Goal: Task Accomplishment & Management: Manage account settings

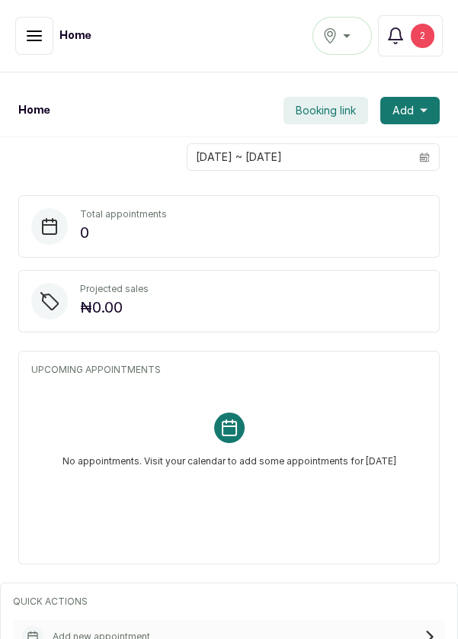
click at [402, 48] on button "Notifications 2" at bounding box center [410, 35] width 65 height 41
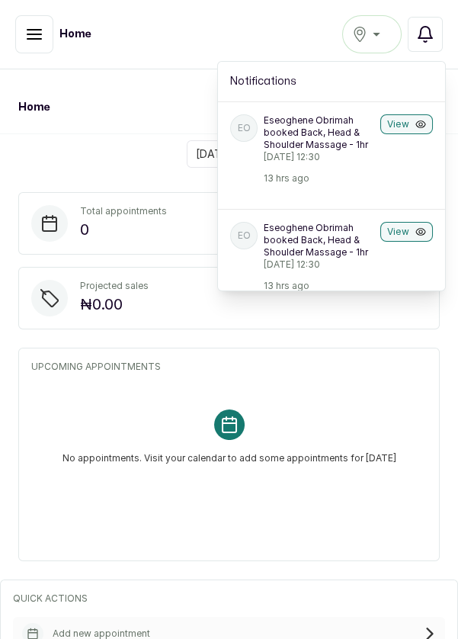
click at [34, 39] on icon "button" at bounding box center [34, 34] width 18 height 18
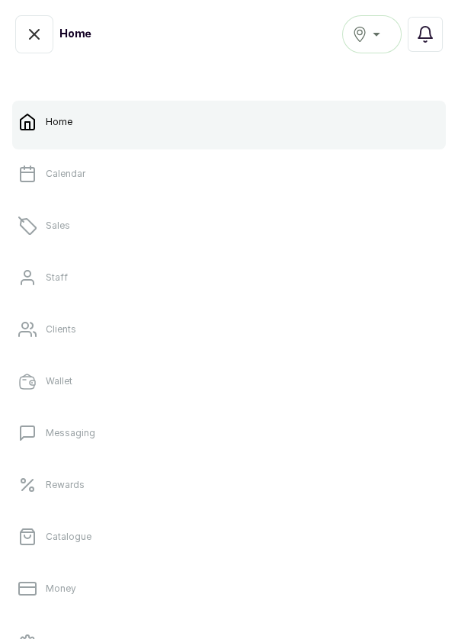
click at [58, 182] on link "Calendar" at bounding box center [229, 174] width 434 height 43
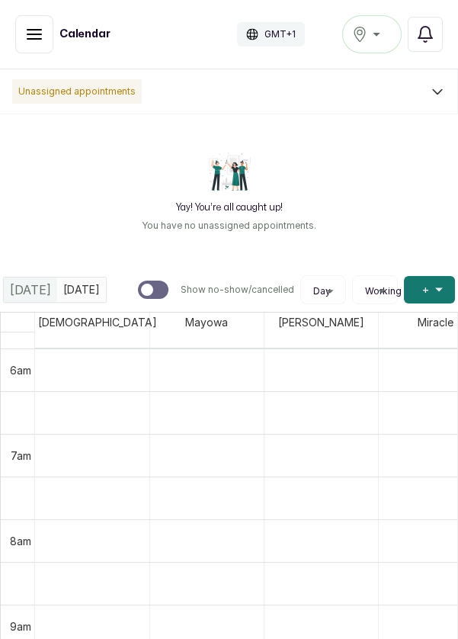
click at [373, 43] on button "Ikoyi" at bounding box center [373, 34] width 60 height 38
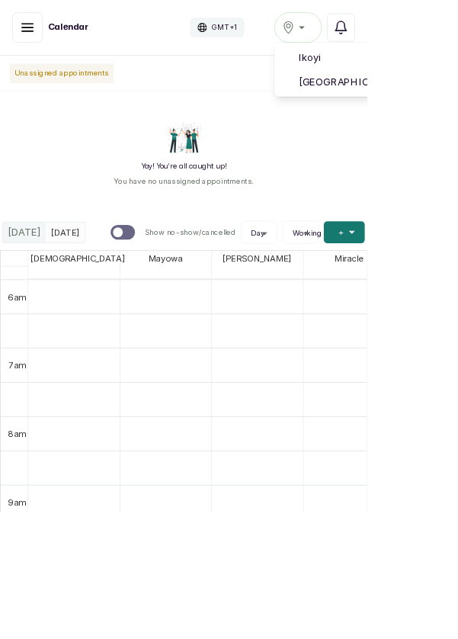
click at [449, 107] on span "[GEOGRAPHIC_DATA]" at bounding box center [466, 102] width 186 height 18
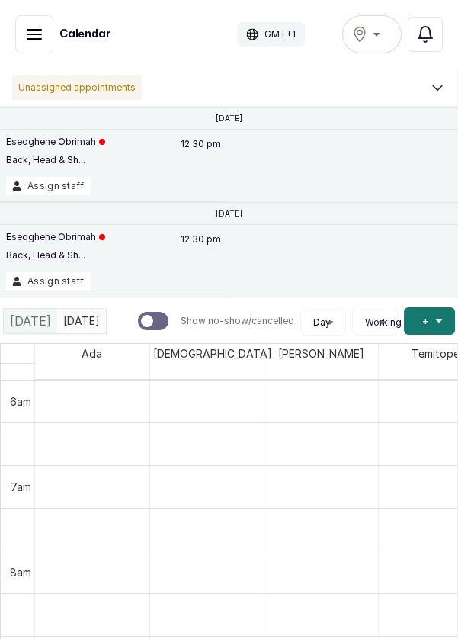
click at [60, 283] on button "Assign staff" at bounding box center [48, 281] width 85 height 18
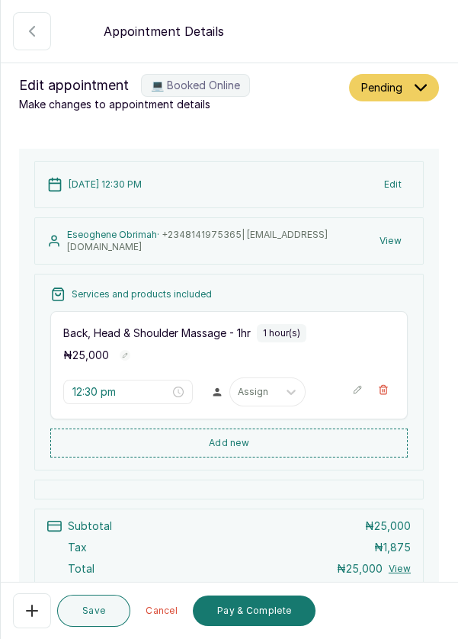
click at [34, 34] on icon "button" at bounding box center [32, 31] width 18 height 18
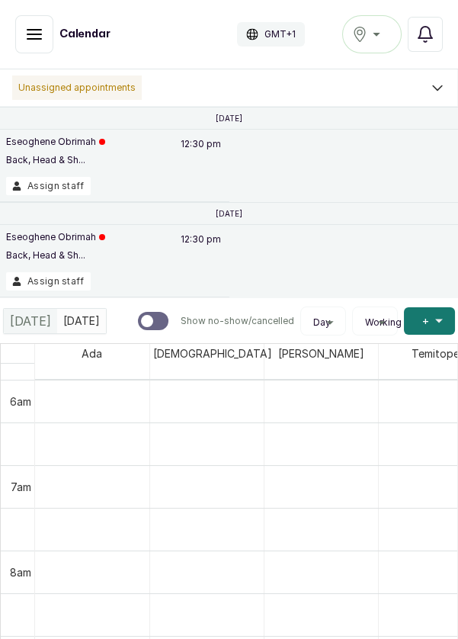
click at [57, 191] on button "Assign staff" at bounding box center [48, 186] width 85 height 18
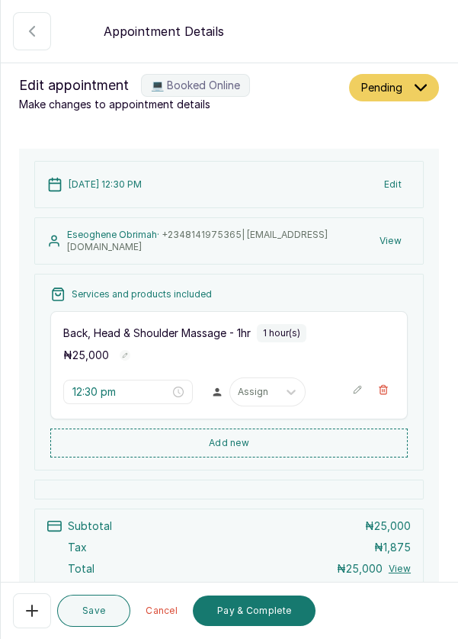
click at [27, 40] on icon "button" at bounding box center [32, 31] width 18 height 18
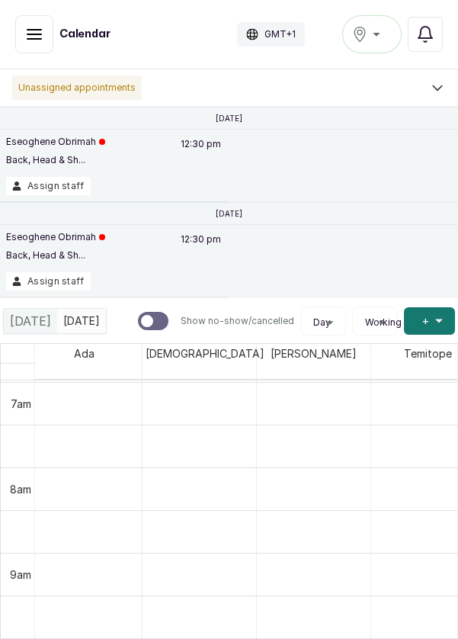
click at [24, 49] on button "Show no-show/cancelled" at bounding box center [34, 34] width 38 height 38
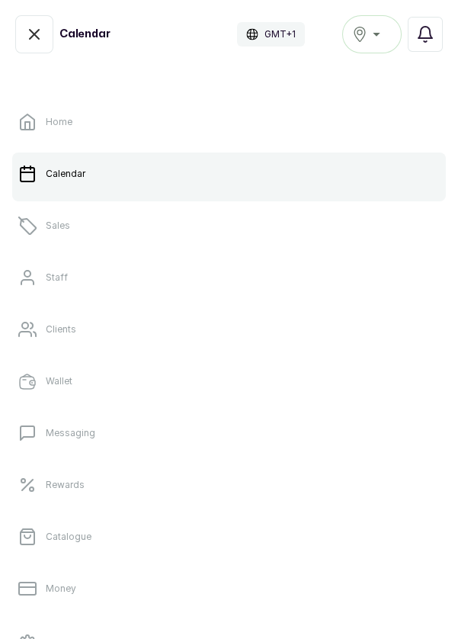
click at [105, 135] on link "Home" at bounding box center [229, 122] width 434 height 43
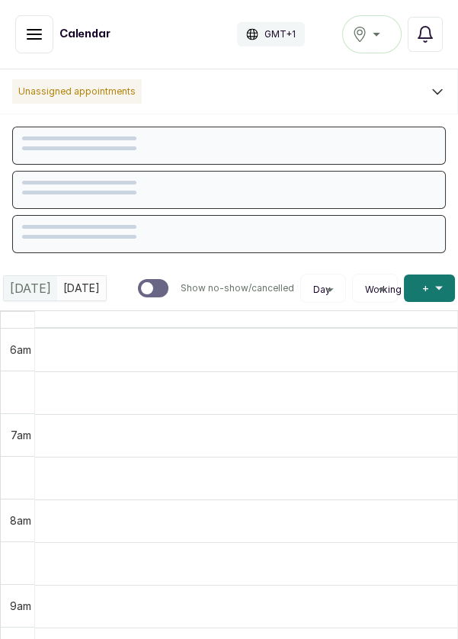
scroll to position [513, 0]
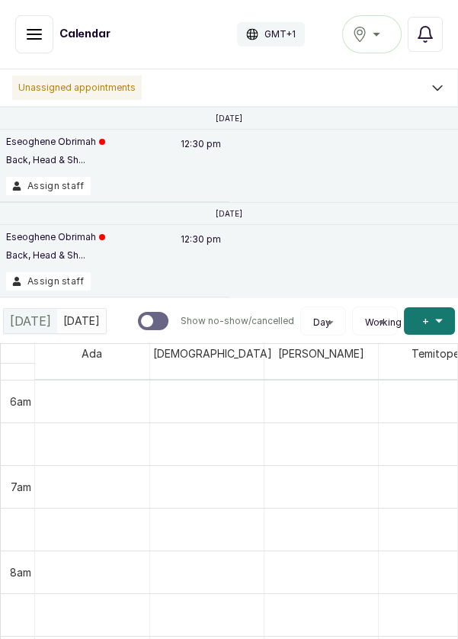
click at [430, 318] on button "Add +" at bounding box center [429, 320] width 51 height 27
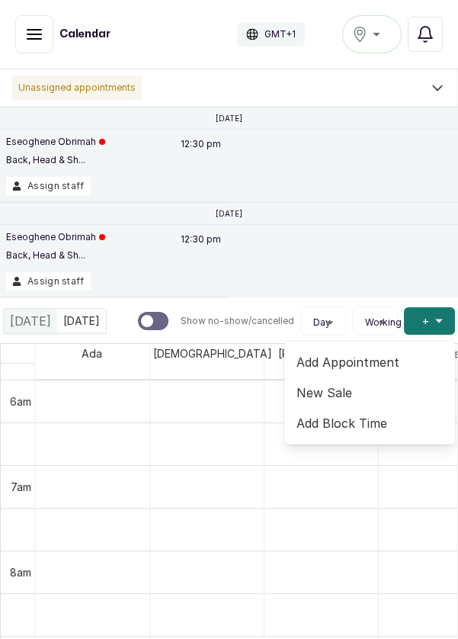
click at [349, 365] on span "Add Appointment" at bounding box center [370, 362] width 146 height 18
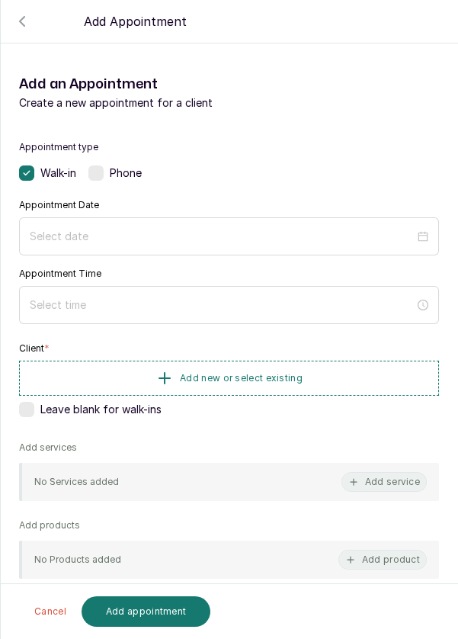
click at [100, 179] on label at bounding box center [95, 173] width 15 height 15
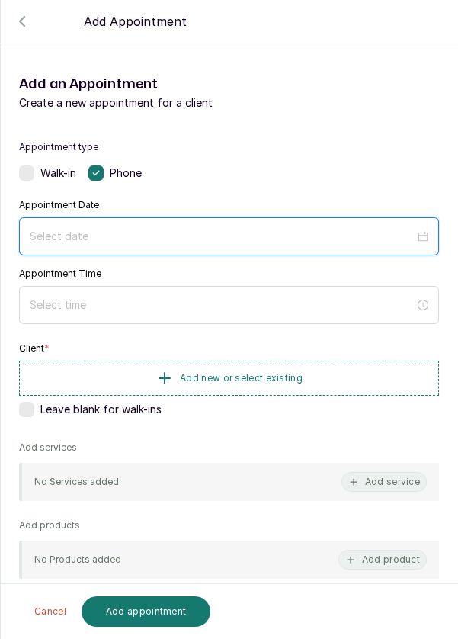
click at [101, 240] on input at bounding box center [222, 236] width 385 height 17
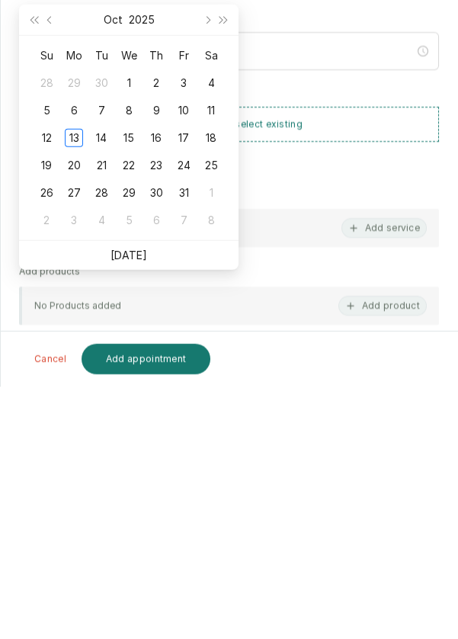
click at [136, 507] on link "[DATE]" at bounding box center [129, 507] width 37 height 13
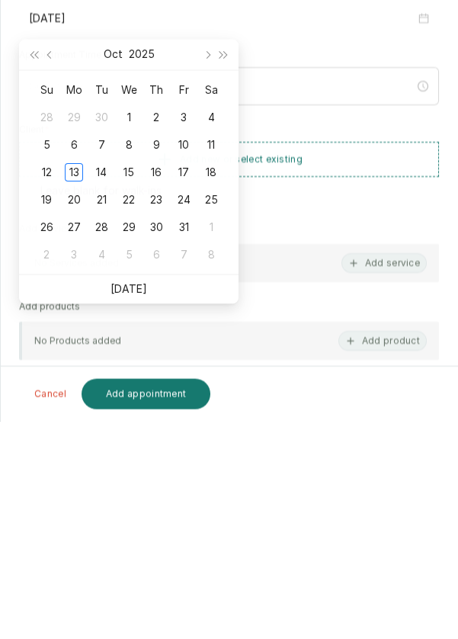
type input "[DATE]"
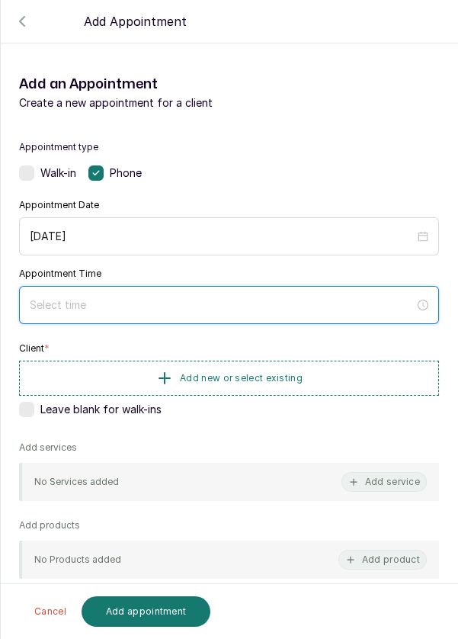
click at [175, 308] on input at bounding box center [222, 305] width 385 height 17
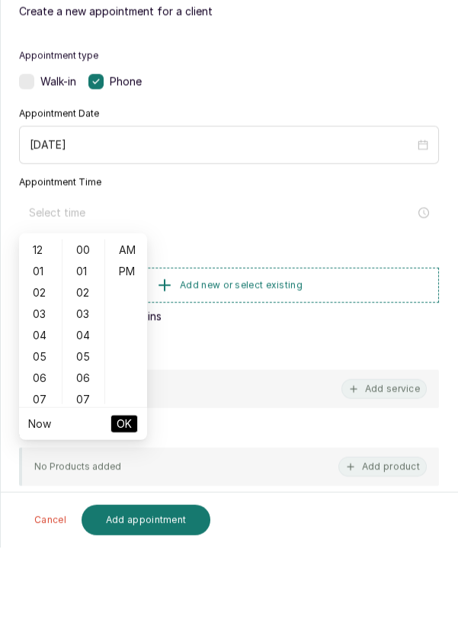
click at [48, 368] on div "01" at bounding box center [40, 362] width 37 height 21
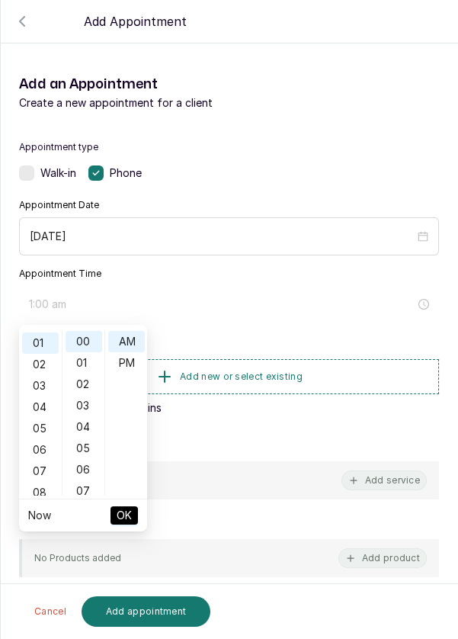
scroll to position [21, 0]
click at [130, 363] on div "PM" at bounding box center [126, 362] width 37 height 21
type input "1:00 pm"
click at [124, 521] on span "OK" at bounding box center [124, 515] width 15 height 29
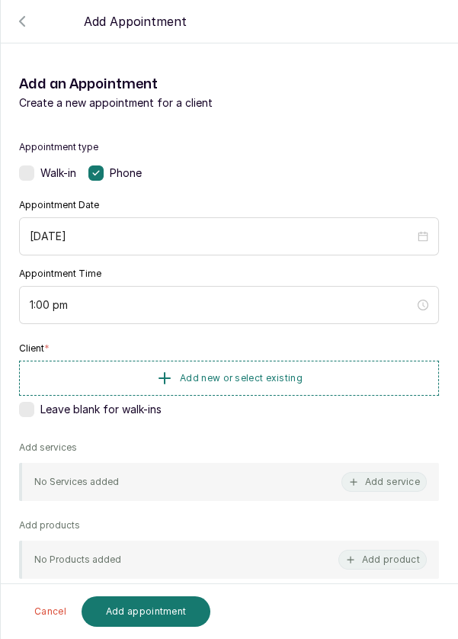
click at [335, 378] on button "Add new or select existing" at bounding box center [229, 378] width 420 height 35
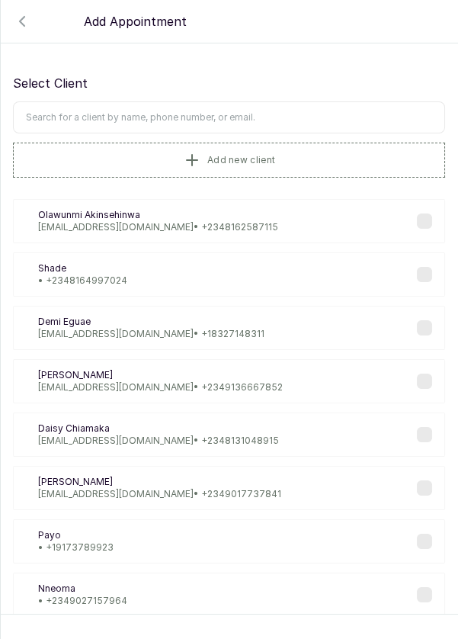
click at [166, 168] on button "Add new client" at bounding box center [229, 160] width 433 height 35
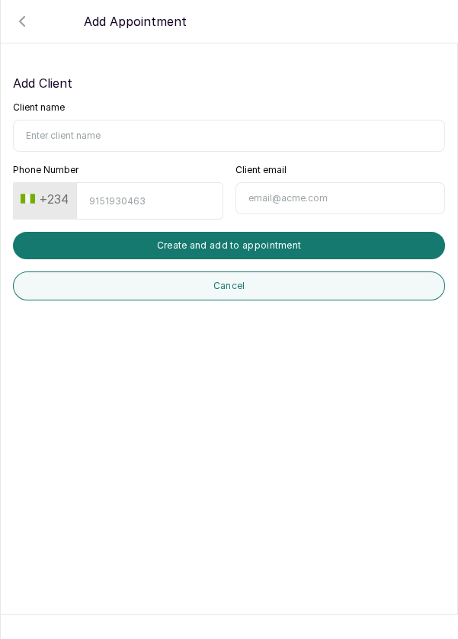
click at [85, 136] on input "Client name" at bounding box center [229, 136] width 433 height 32
type input "Jennifer Izunobi"
click at [128, 198] on input "Phone Number" at bounding box center [149, 200] width 146 height 37
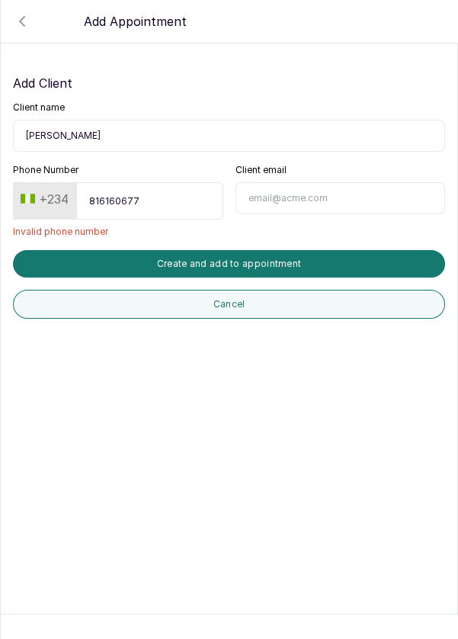
type input "8161606777"
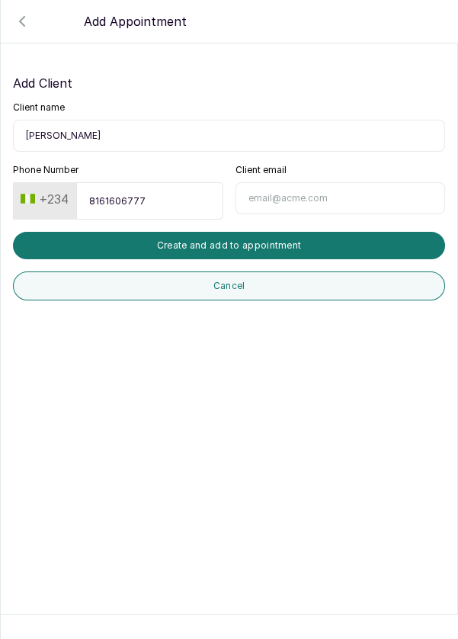
click at [285, 251] on button "Create and add to appointment" at bounding box center [229, 245] width 433 height 27
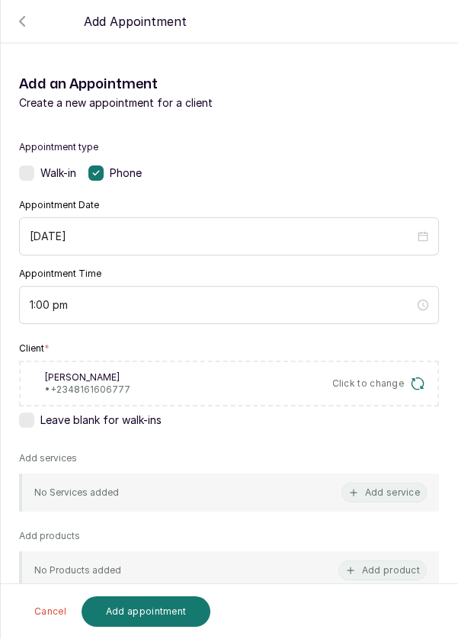
click at [397, 489] on button "Add service" at bounding box center [384, 493] width 85 height 20
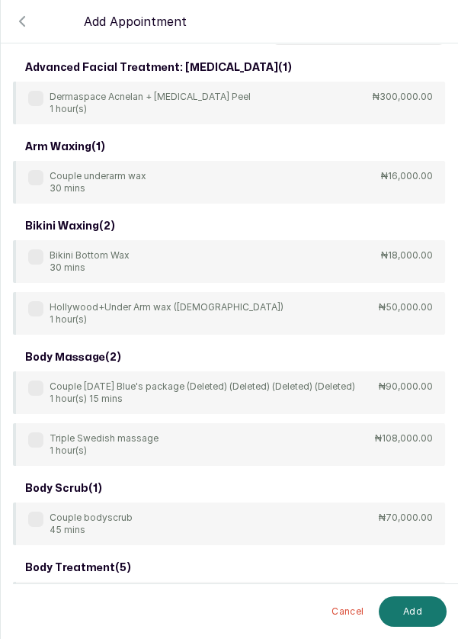
scroll to position [0, 0]
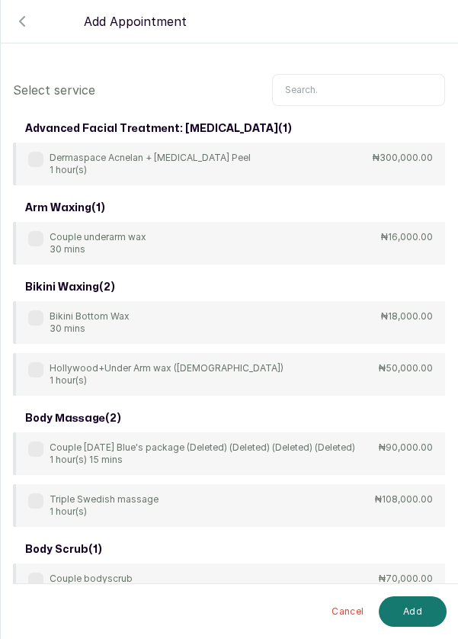
click at [339, 92] on input "text" at bounding box center [358, 90] width 173 height 32
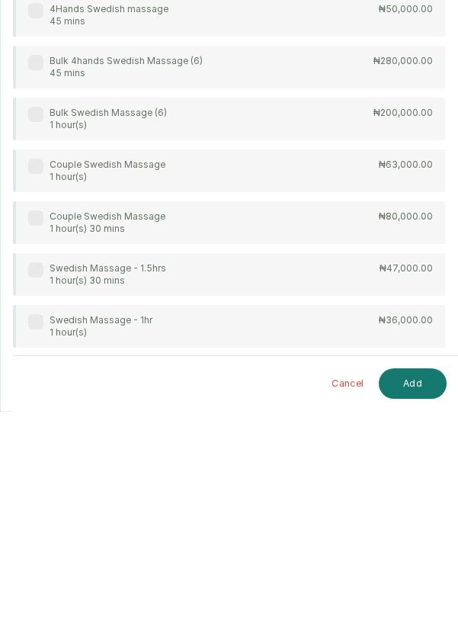
type input "Swe"
click at [31, 547] on label at bounding box center [35, 549] width 15 height 15
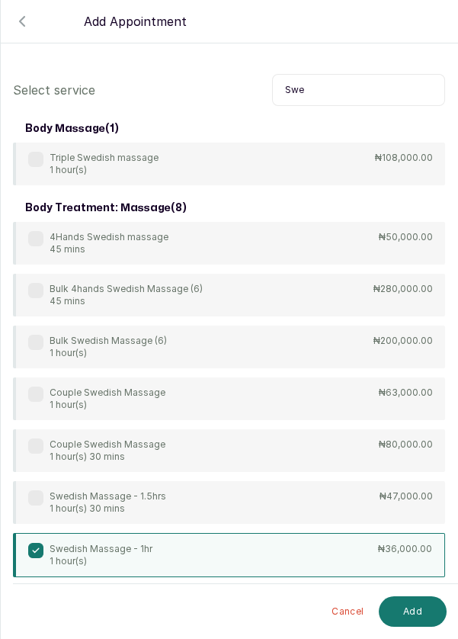
click at [414, 605] on button "Add" at bounding box center [413, 612] width 68 height 31
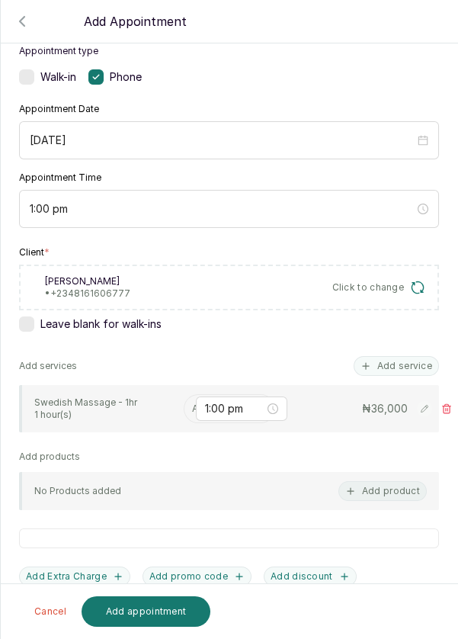
scroll to position [99, 0]
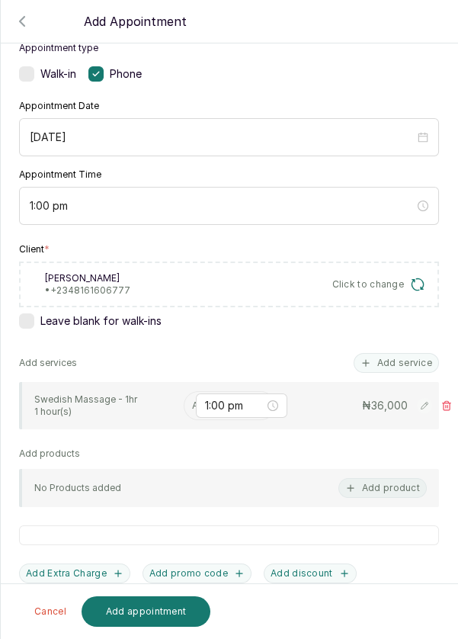
click at [423, 361] on button "Add service" at bounding box center [396, 363] width 85 height 20
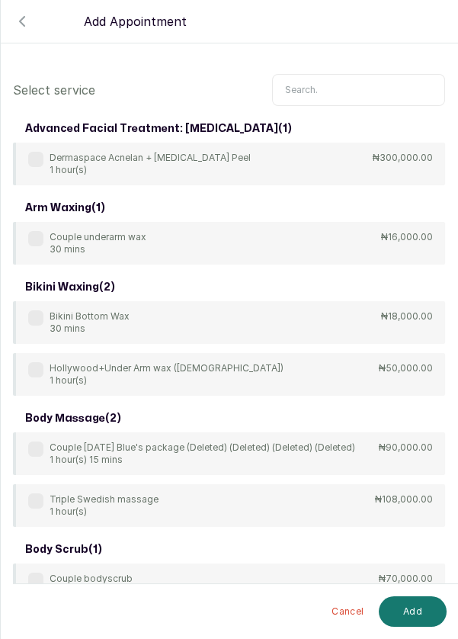
scroll to position [0, 0]
click at [310, 86] on input "text" at bounding box center [358, 90] width 173 height 32
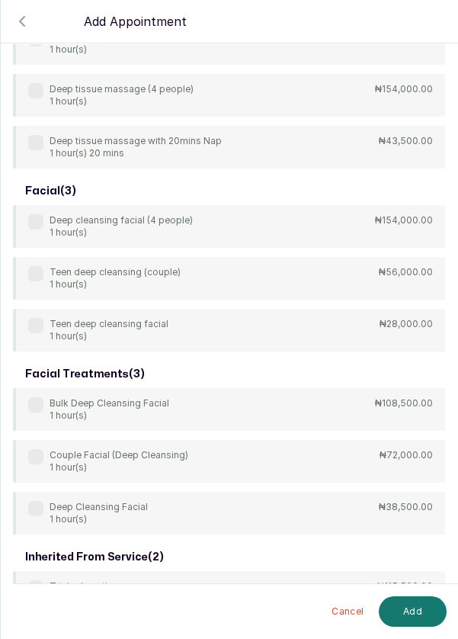
scroll to position [458, 0]
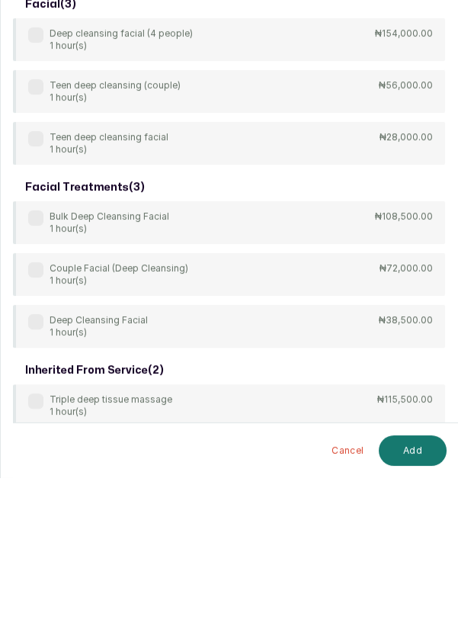
type input "Dee"
click at [301, 494] on div "body treatment: massage ( 9 ) 4Hands Deep Tissue Massage 45 mins ₦55,000.00 Bul…" at bounding box center [229, 148] width 433 height 983
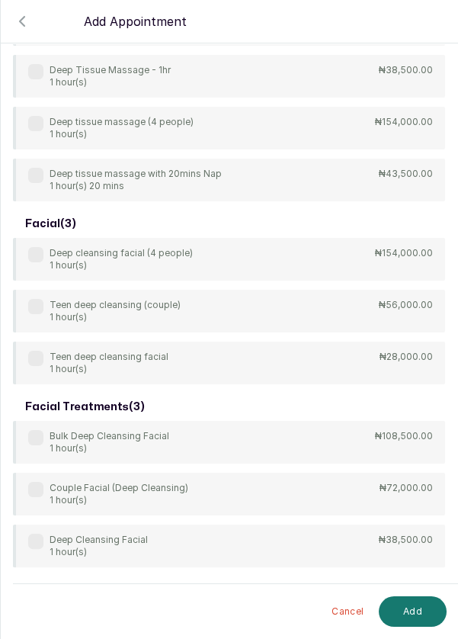
scroll to position [401, 0]
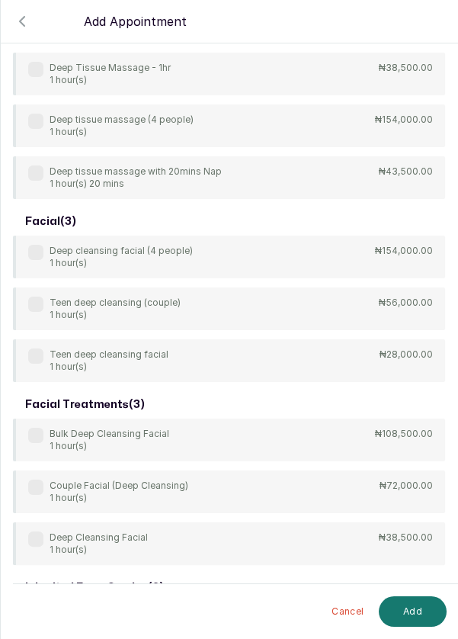
click at [21, 541] on div "Deep Cleansing Facial 1 hour(s) ₦38,500.00" at bounding box center [229, 544] width 433 height 43
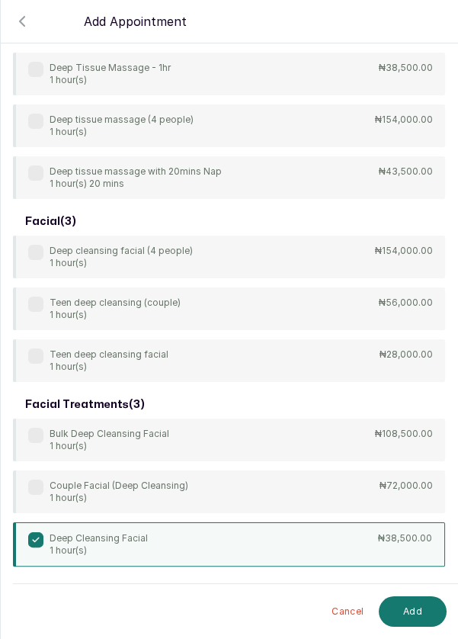
click at [417, 610] on button "Add" at bounding box center [413, 612] width 68 height 31
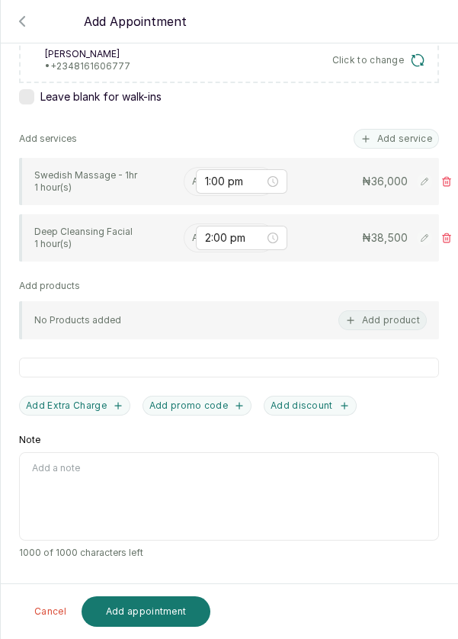
scroll to position [246, 0]
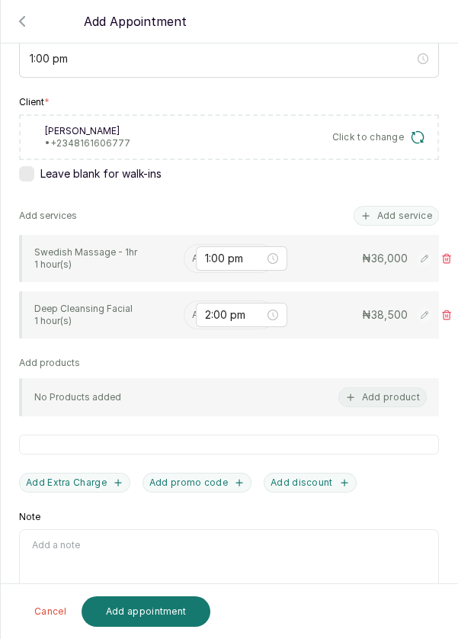
click at [192, 256] on input "text" at bounding box center [193, 258] width 2 height 11
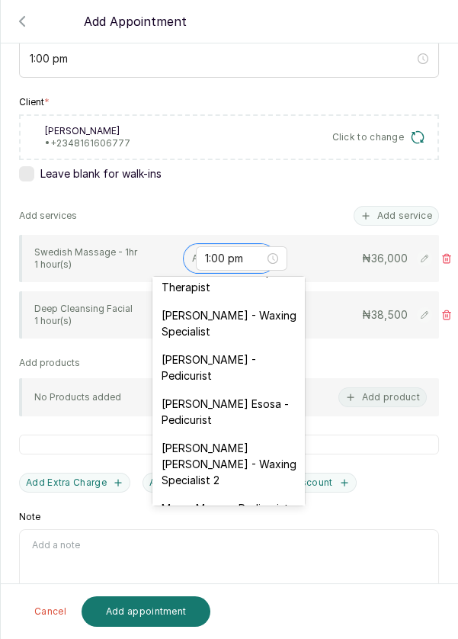
scroll to position [117, 0]
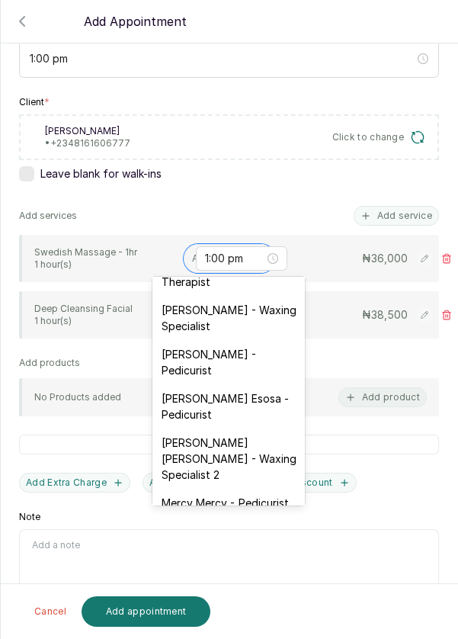
click at [236, 312] on div "Mayowa Ajani - Waxing Specialist" at bounding box center [229, 318] width 153 height 44
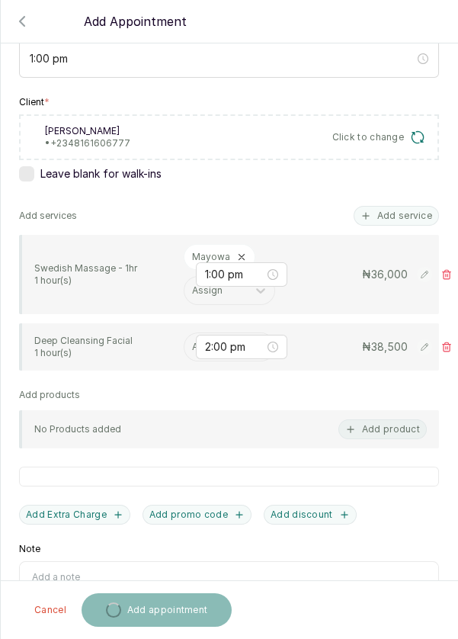
click at [192, 344] on input "text" at bounding box center [193, 347] width 2 height 11
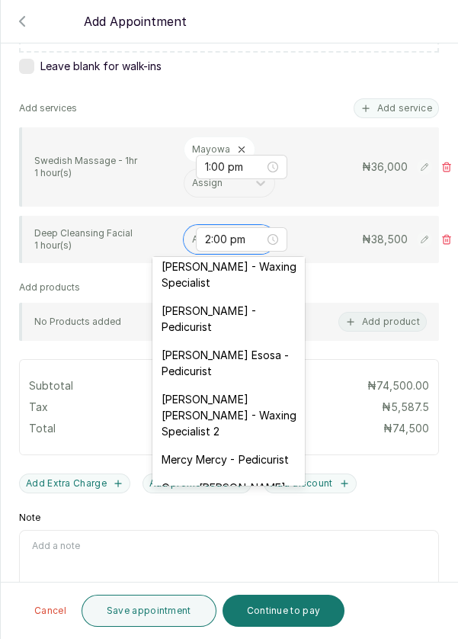
scroll to position [138, 0]
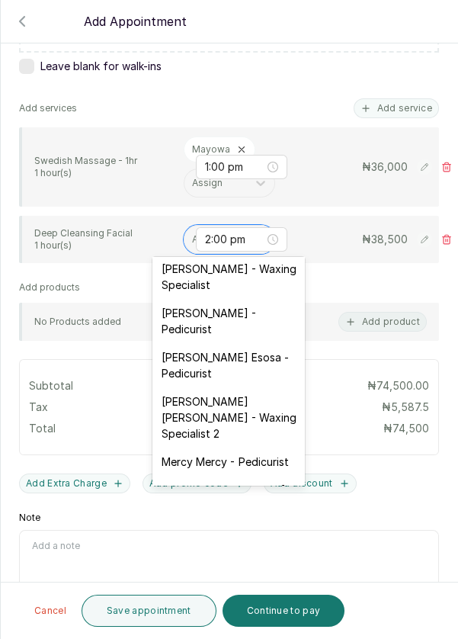
click at [239, 281] on div "Mayowa Ajani - Waxing Specialist" at bounding box center [229, 277] width 153 height 44
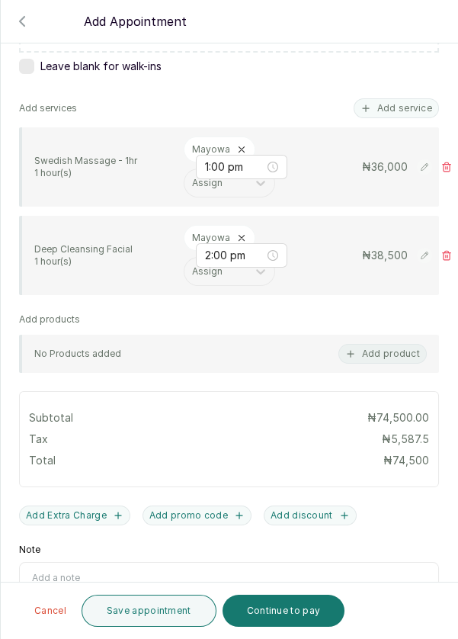
click at [150, 614] on button "Save appointment" at bounding box center [149, 611] width 135 height 32
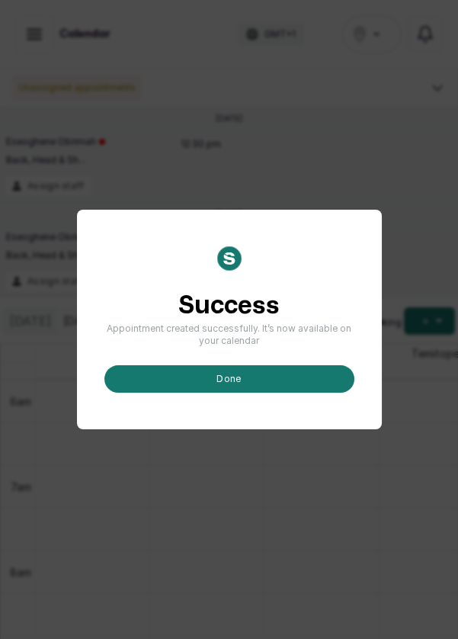
click at [233, 393] on button "done" at bounding box center [230, 378] width 250 height 27
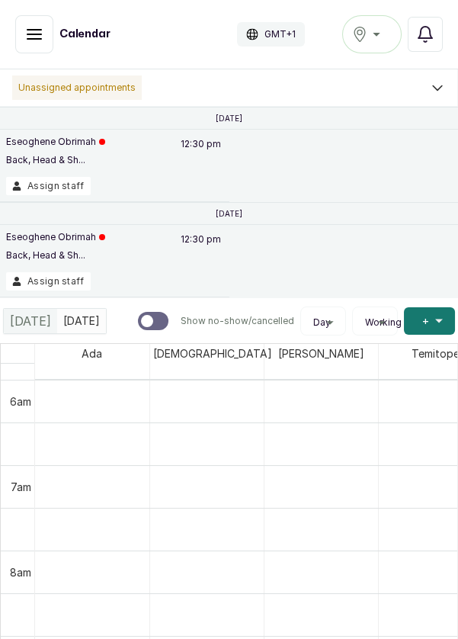
click at [53, 185] on button "Assign staff" at bounding box center [48, 186] width 85 height 18
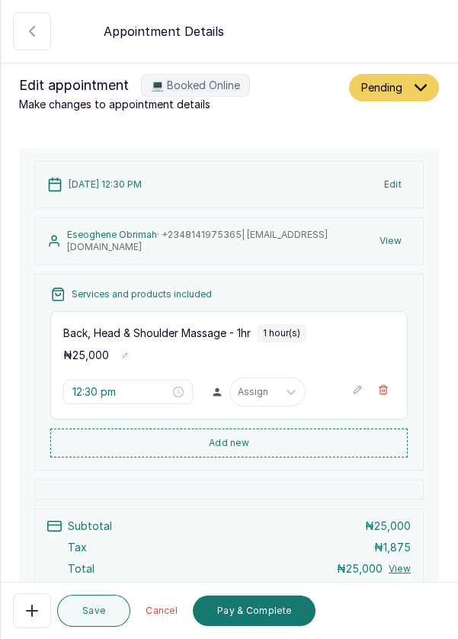
click at [27, 40] on icon "button" at bounding box center [32, 31] width 18 height 18
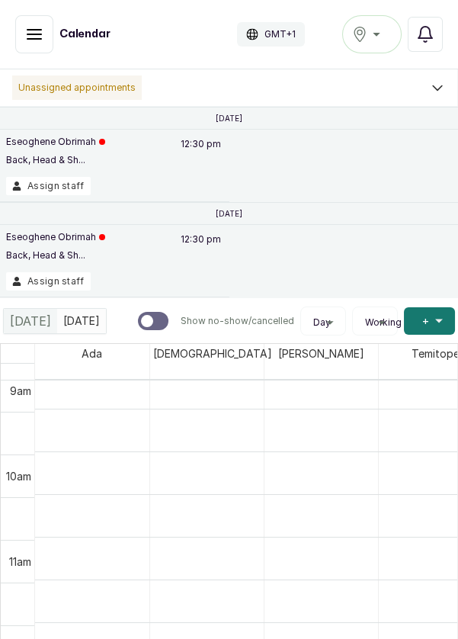
scroll to position [783, 0]
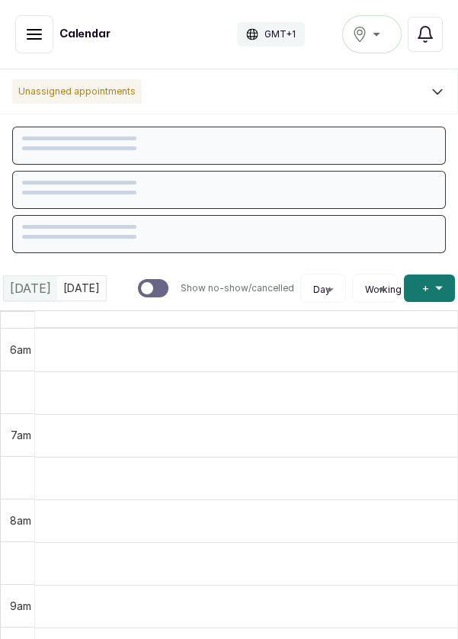
scroll to position [513, 0]
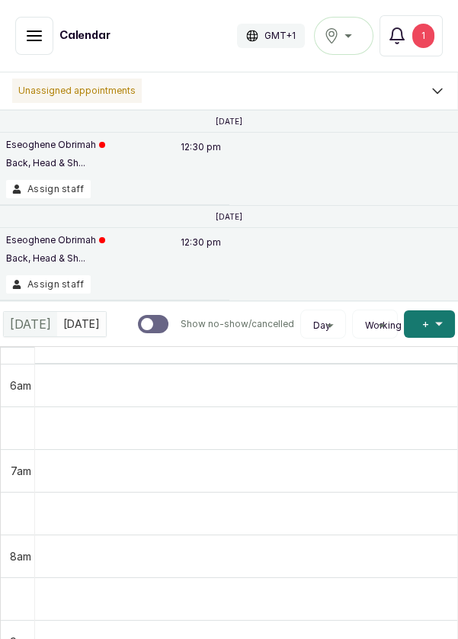
click at [428, 46] on div "1" at bounding box center [424, 36] width 22 height 24
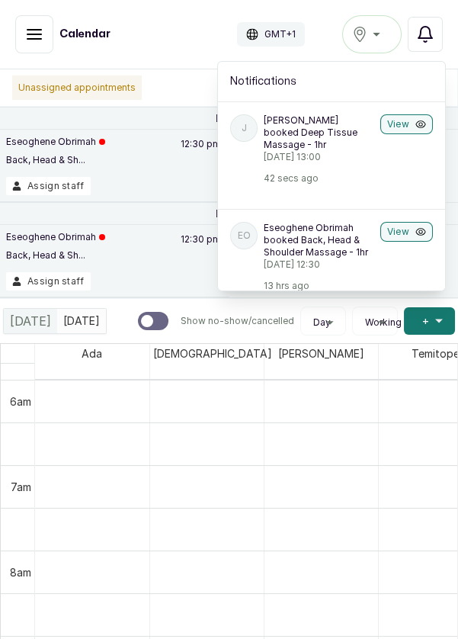
click at [306, 151] on p "[DATE] 13:00" at bounding box center [319, 157] width 111 height 12
click at [404, 128] on button "View" at bounding box center [407, 124] width 53 height 20
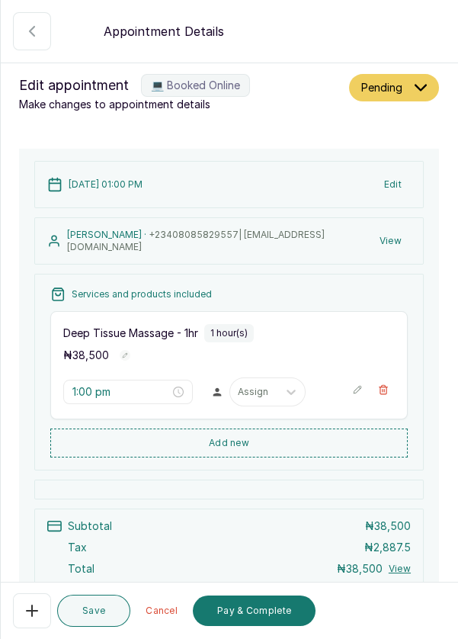
click at [33, 30] on icon "button" at bounding box center [32, 31] width 18 height 18
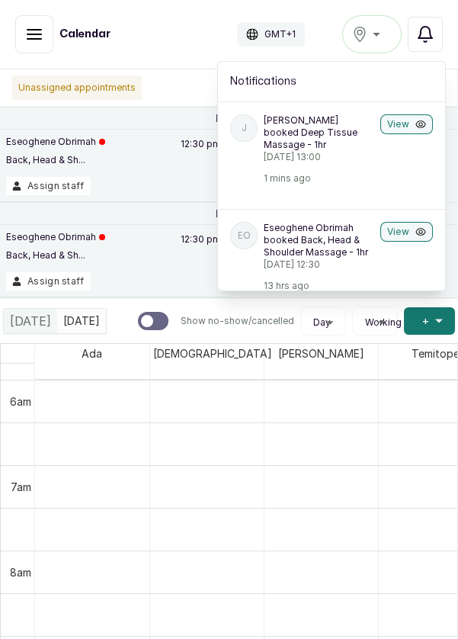
click at [387, 41] on div "[GEOGRAPHIC_DATA]" at bounding box center [372, 34] width 40 height 18
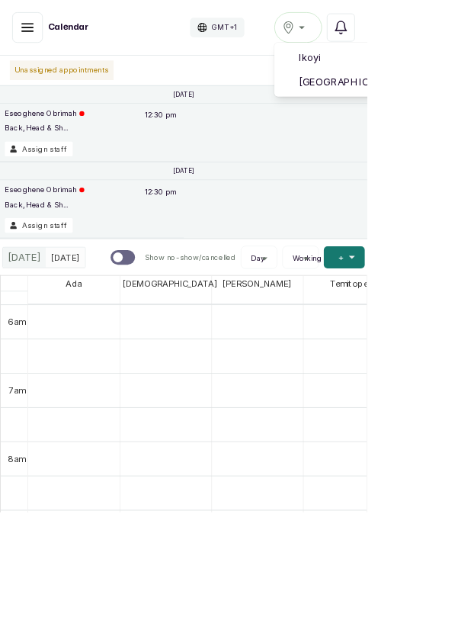
click at [401, 37] on button "[GEOGRAPHIC_DATA]" at bounding box center [373, 34] width 60 height 38
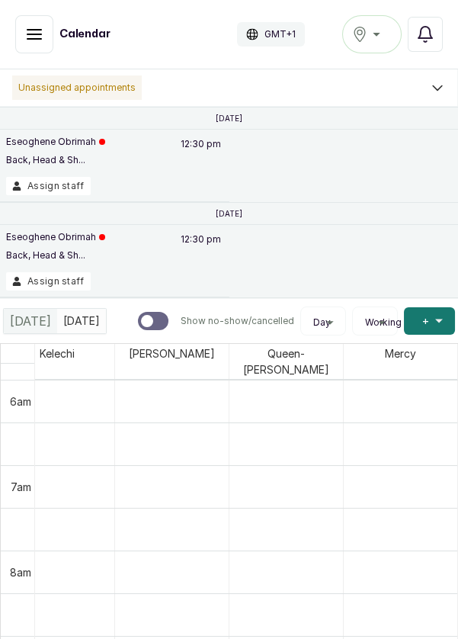
scroll to position [513, 1105]
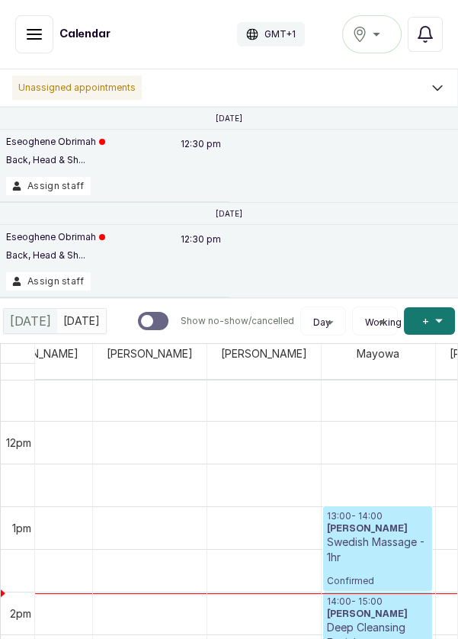
click at [425, 48] on button "Notifications" at bounding box center [425, 34] width 35 height 35
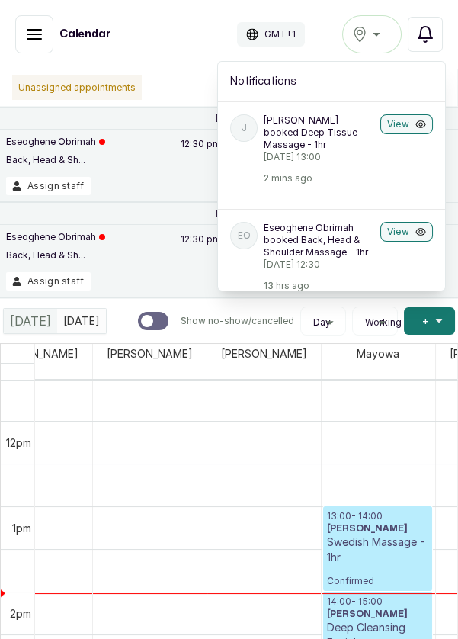
click at [376, 32] on div "[GEOGRAPHIC_DATA]" at bounding box center [372, 34] width 40 height 18
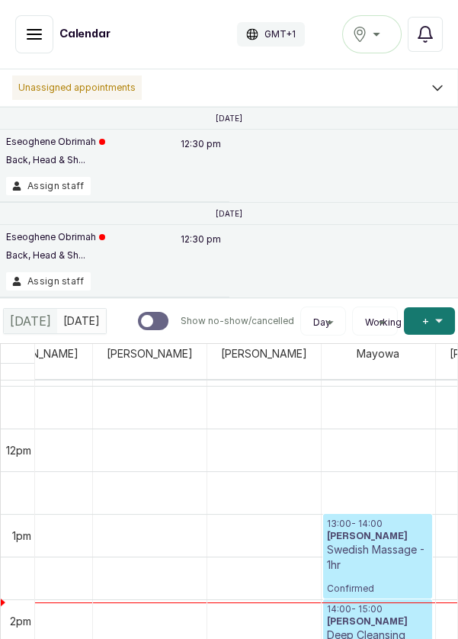
click at [30, 25] on icon "button" at bounding box center [34, 34] width 18 height 18
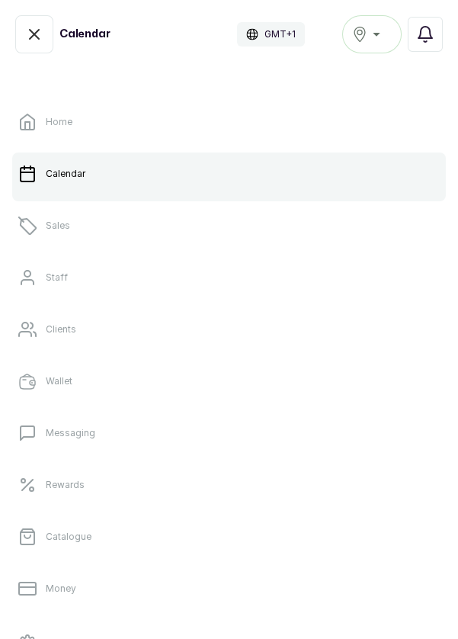
click at [53, 532] on p "Catalogue" at bounding box center [69, 537] width 46 height 12
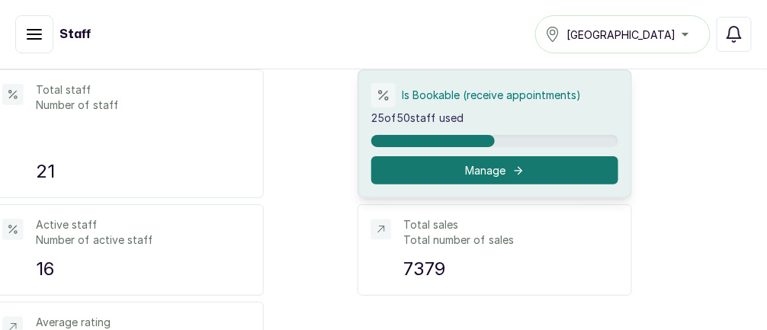
scroll to position [0, 29]
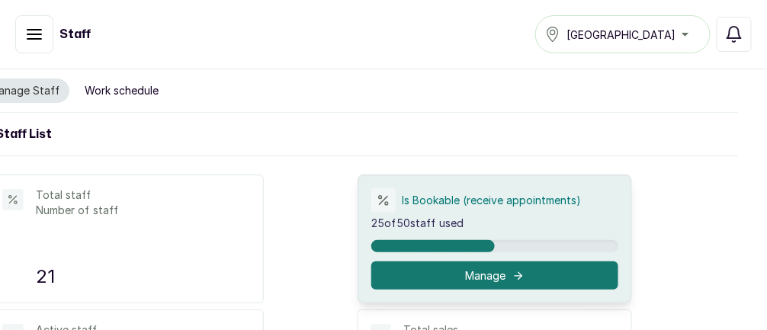
click at [130, 101] on button "Work schedule" at bounding box center [122, 91] width 92 height 24
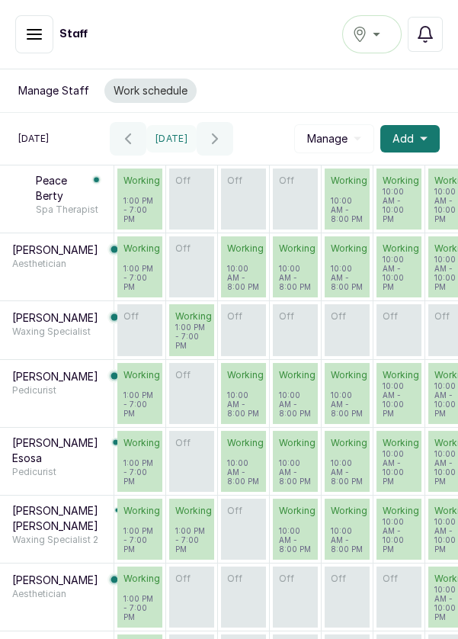
click at [426, 143] on button "Add" at bounding box center [411, 138] width 60 height 27
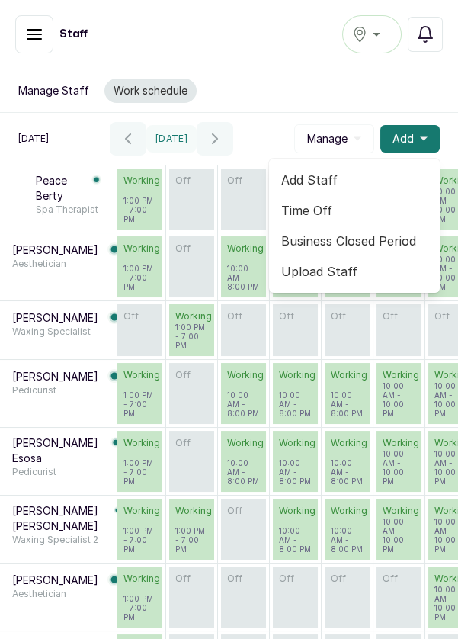
click at [328, 178] on span "Add Staff" at bounding box center [354, 180] width 146 height 18
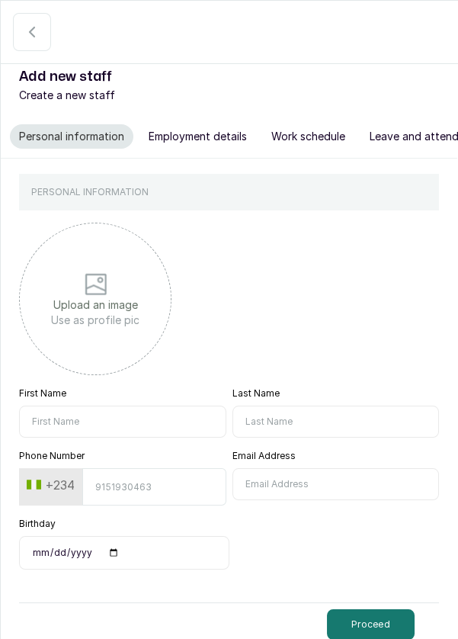
click at [140, 330] on input "First Name" at bounding box center [122, 422] width 207 height 32
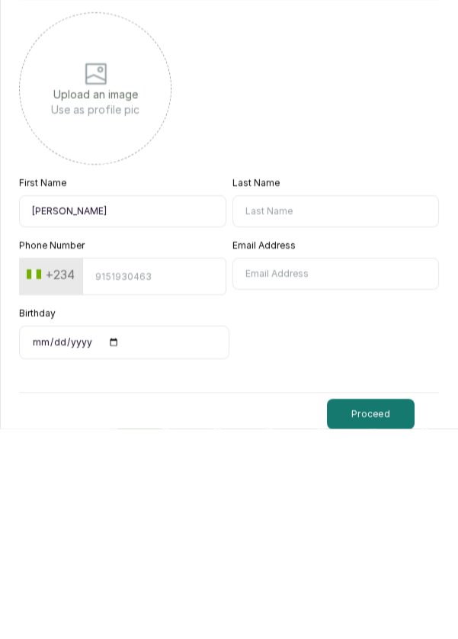
type input "Dorcas"
click at [327, 330] on input "Last Name" at bounding box center [336, 422] width 207 height 32
type input "Igwe"
click at [161, 330] on input "Phone Number" at bounding box center [153, 486] width 143 height 37
type input "7039478939"
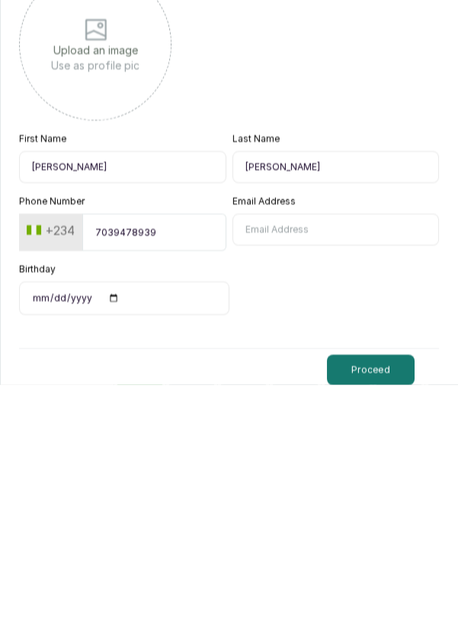
scroll to position [73, 0]
click at [382, 330] on button "Proceed" at bounding box center [371, 624] width 88 height 31
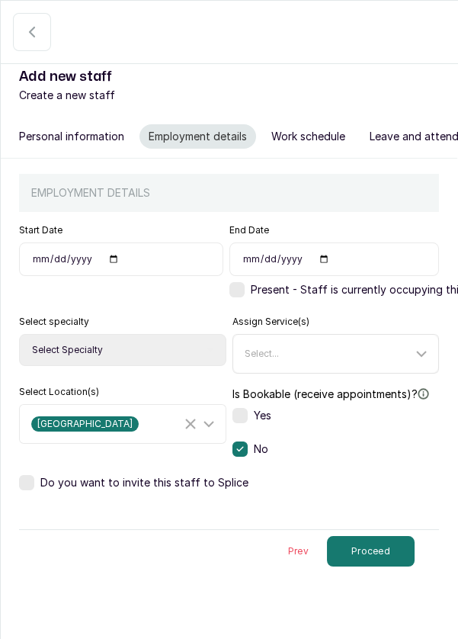
click at [426, 330] on icon at bounding box center [422, 354] width 18 height 18
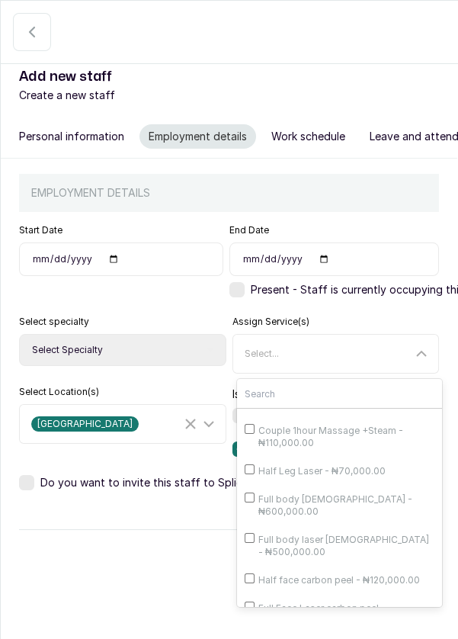
scroll to position [148, 0]
click at [384, 330] on div "Select..." at bounding box center [329, 354] width 169 height 12
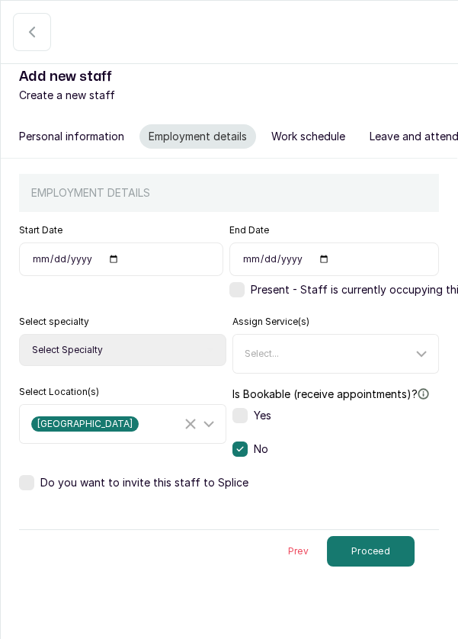
click at [185, 330] on select "Select Specialty Accountant Admin Level 1 Admin Level 2 Aesthetic Nurse Aesthet…" at bounding box center [122, 350] width 207 height 32
select select "aesthetician"
click at [19, 330] on select "Select Specialty Accountant Admin Level 1 Admin Level 2 Aesthetic Nurse Aesthet…" at bounding box center [122, 350] width 207 height 32
click at [211, 330] on icon at bounding box center [209, 424] width 18 height 18
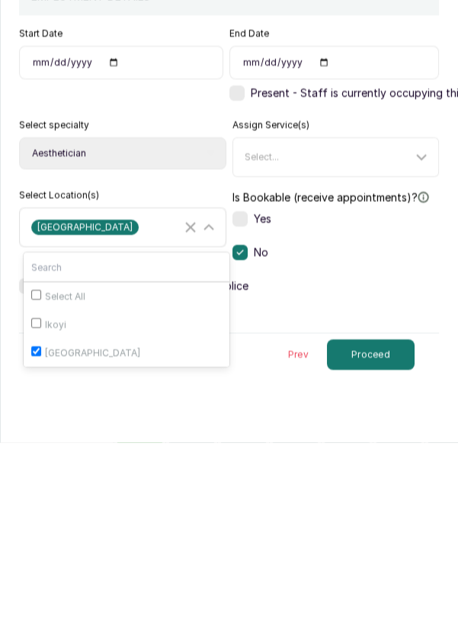
click at [104, 330] on div "Ikoyi" at bounding box center [126, 521] width 191 height 13
click at [41, 330] on input "Ikoyi" at bounding box center [36, 520] width 10 height 10
checkbox input "true"
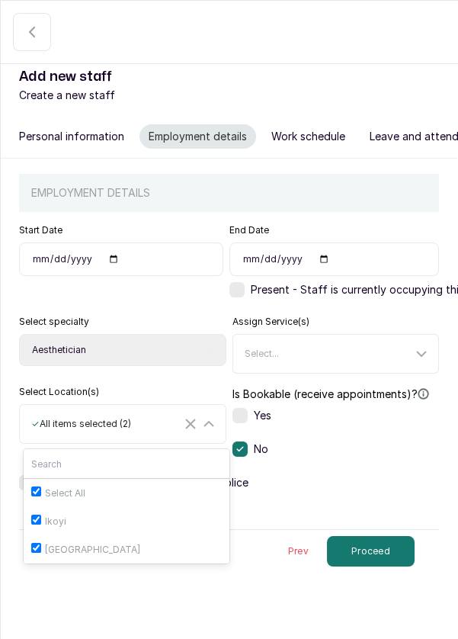
click at [349, 330] on div "Do you want to invite this staff to Splice" at bounding box center [229, 482] width 420 height 15
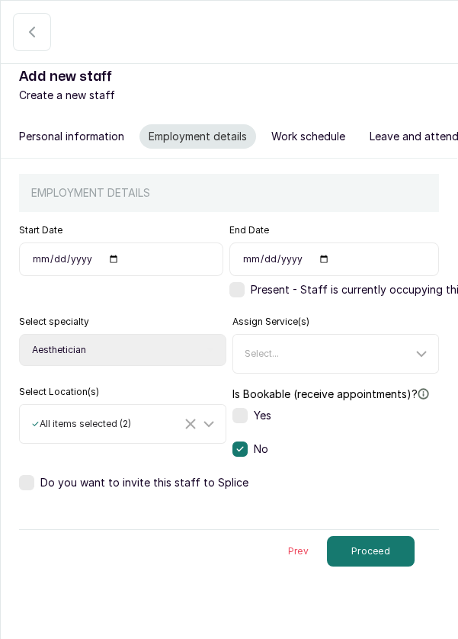
click at [188, 243] on input "Start Date" at bounding box center [121, 260] width 204 height 34
click at [169, 243] on input "Start Date" at bounding box center [121, 260] width 204 height 34
click at [245, 282] on div "Present - Staff is currently occupying this role" at bounding box center [358, 289] width 257 height 15
click at [147, 243] on input "Start Date" at bounding box center [121, 260] width 204 height 34
type input "2025-07-15"
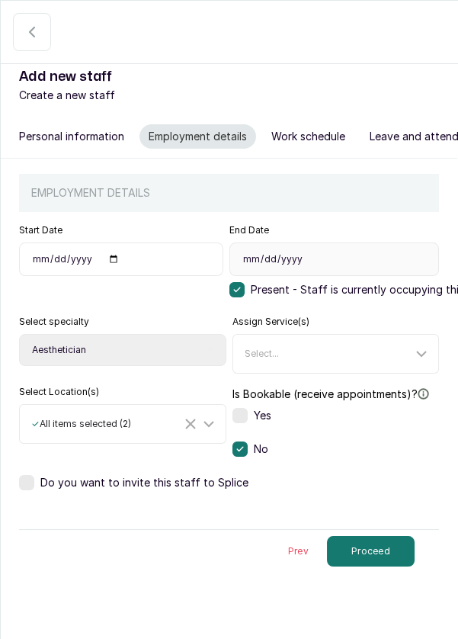
click at [378, 330] on button "Proceed" at bounding box center [371, 551] width 88 height 31
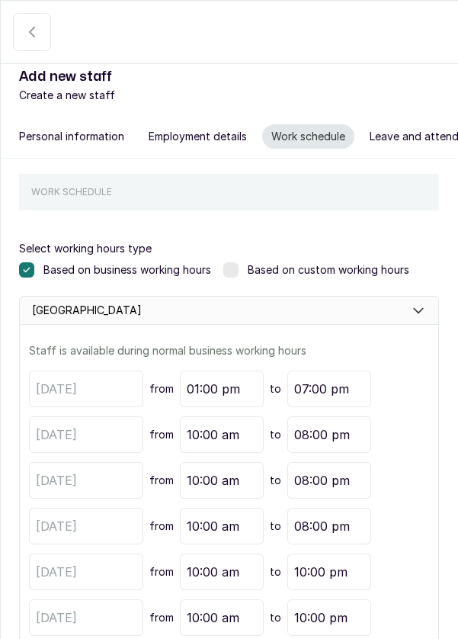
click at [231, 262] on label at bounding box center [231, 269] width 15 height 15
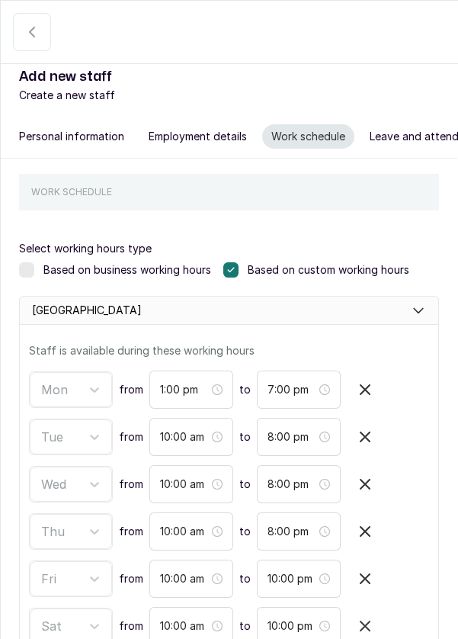
click at [368, 330] on icon "button" at bounding box center [365, 579] width 18 height 18
type input "1:00 pm"
type input "7:00 pm"
click at [371, 330] on icon "button" at bounding box center [365, 579] width 18 height 18
type input "1:00 pm"
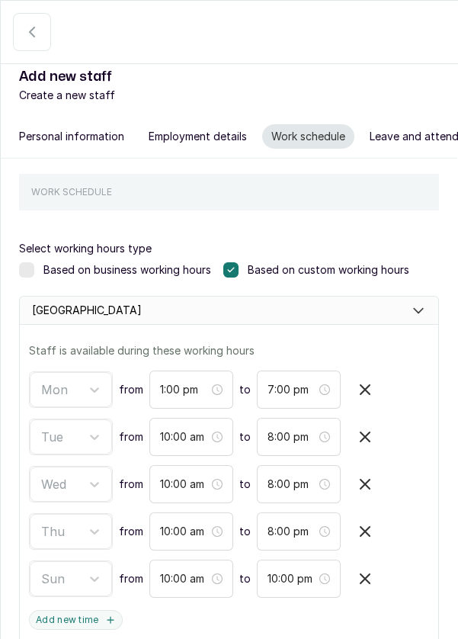
type input "7:00 pm"
click at [27, 37] on icon "button" at bounding box center [32, 32] width 18 height 18
select select "aesthetician"
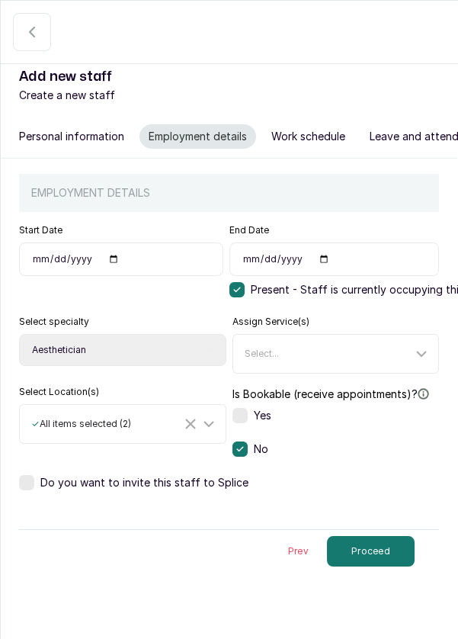
click at [322, 130] on button "Work schedule" at bounding box center [308, 136] width 92 height 24
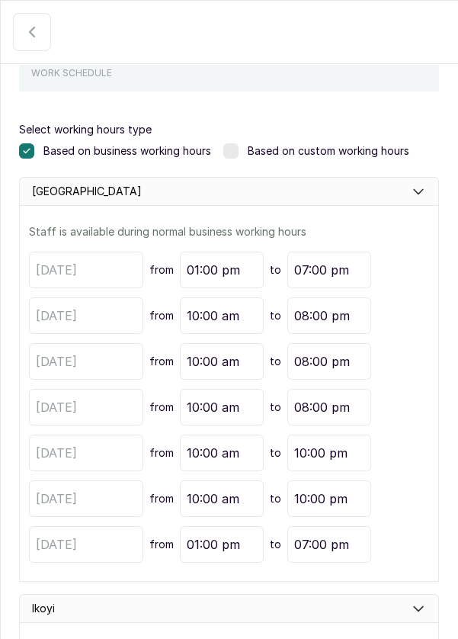
scroll to position [124, 0]
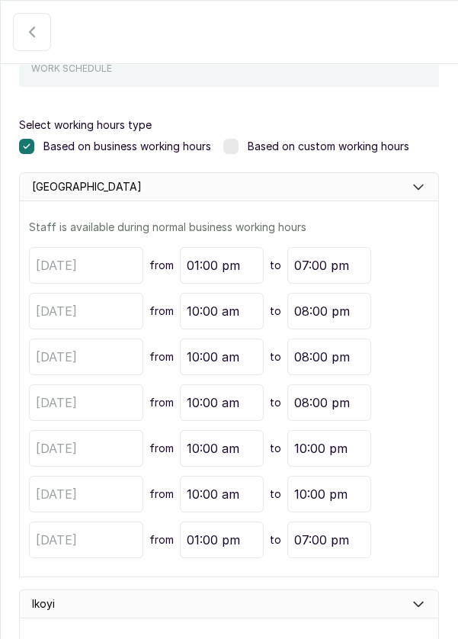
click at [234, 149] on label at bounding box center [231, 146] width 15 height 15
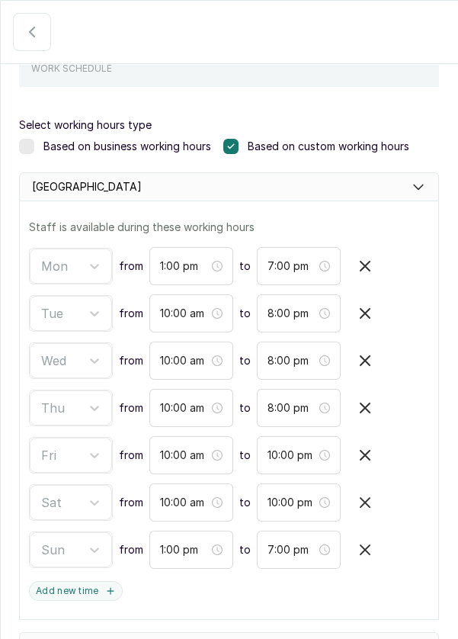
click at [233, 147] on icon at bounding box center [231, 147] width 8 height 8
click at [365, 330] on icon "button" at bounding box center [365, 455] width 9 height 9
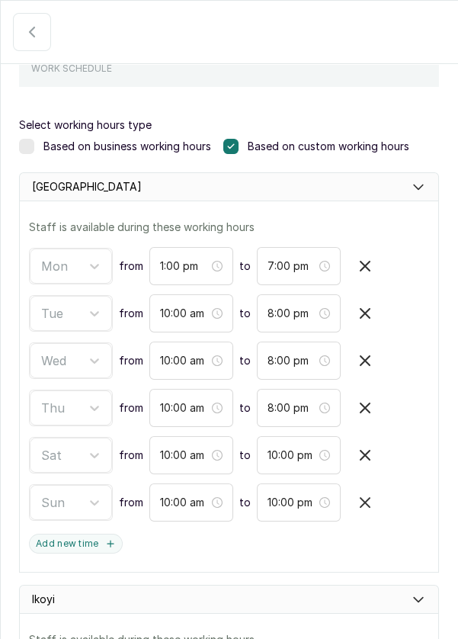
type input "1:00 pm"
type input "7:00 pm"
click at [368, 330] on icon "button" at bounding box center [365, 455] width 18 height 18
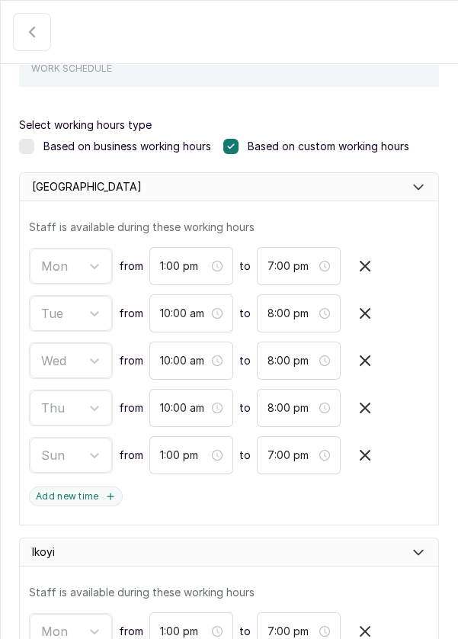
type input "1:00 pm"
type input "7:00 pm"
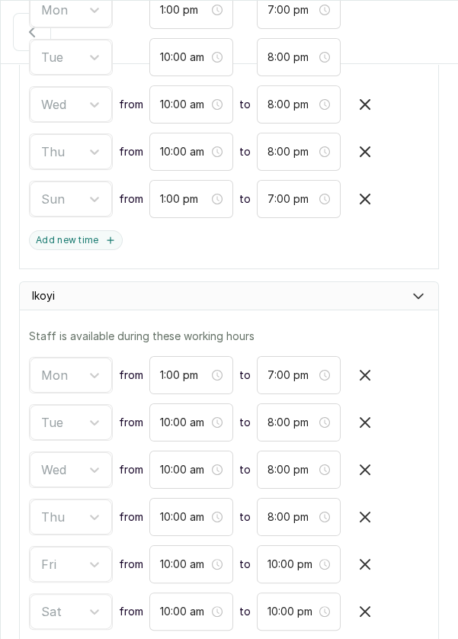
scroll to position [381, 0]
click at [368, 330] on icon "button" at bounding box center [365, 374] width 18 height 18
type input "10:00 am"
type input "8:00 pm"
type input "10:00 pm"
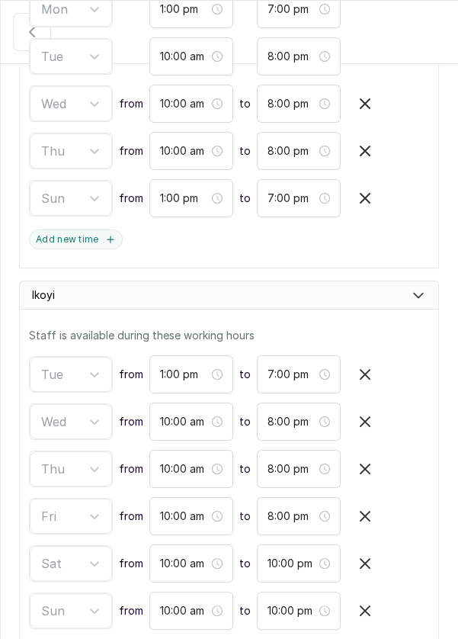
type input "1:00 pm"
type input "7:00 pm"
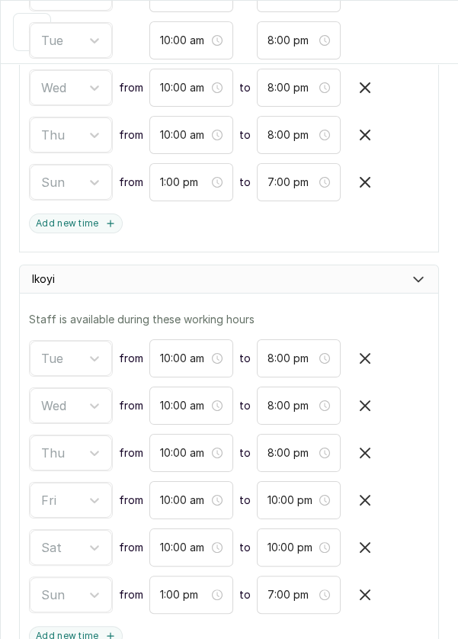
scroll to position [404, 0]
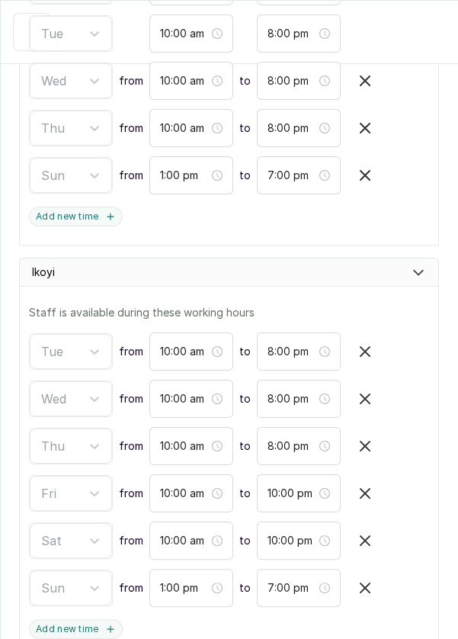
click at [368, 330] on icon "button" at bounding box center [365, 352] width 18 height 18
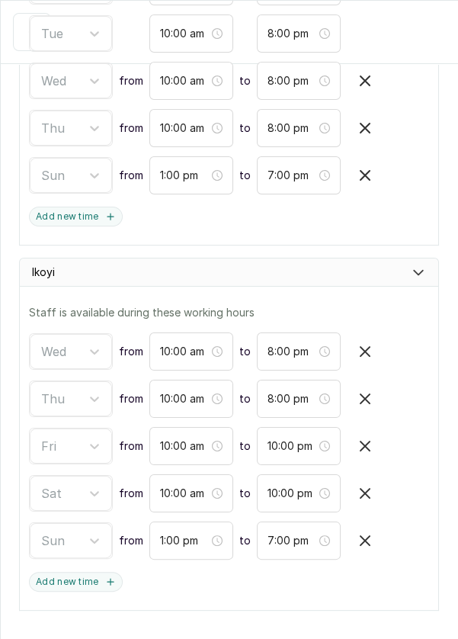
type input "10:00 pm"
type input "1:00 pm"
type input "7:00 pm"
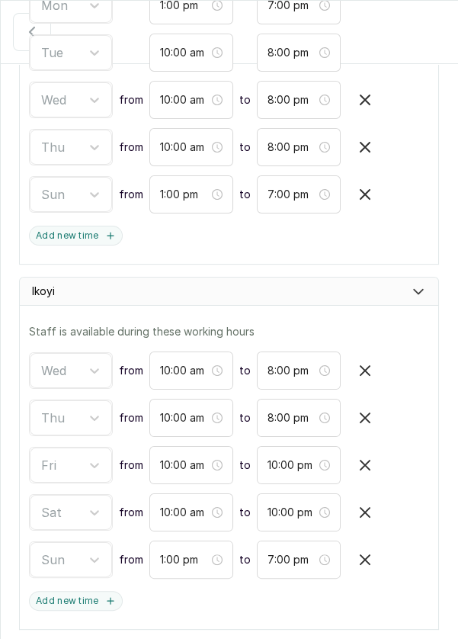
click at [368, 330] on icon "button" at bounding box center [365, 371] width 18 height 18
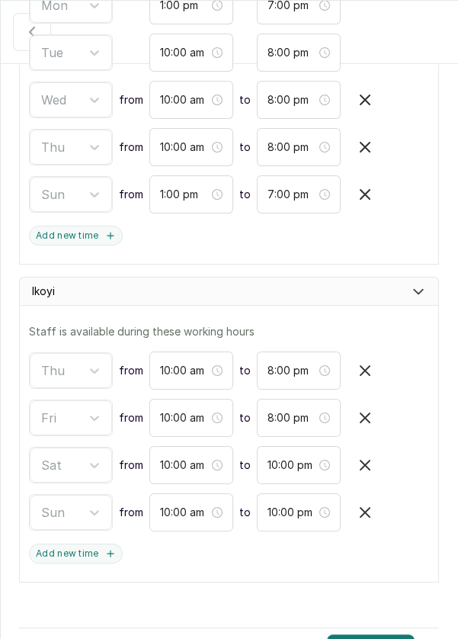
type input "10:00 pm"
type input "1:00 pm"
type input "7:00 pm"
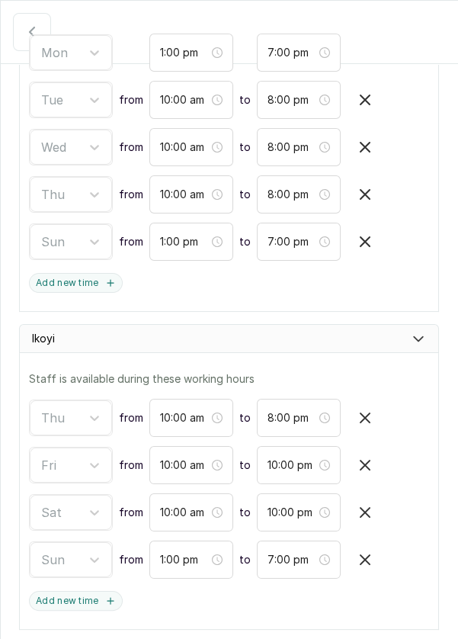
click at [365, 330] on icon "button" at bounding box center [365, 417] width 9 height 9
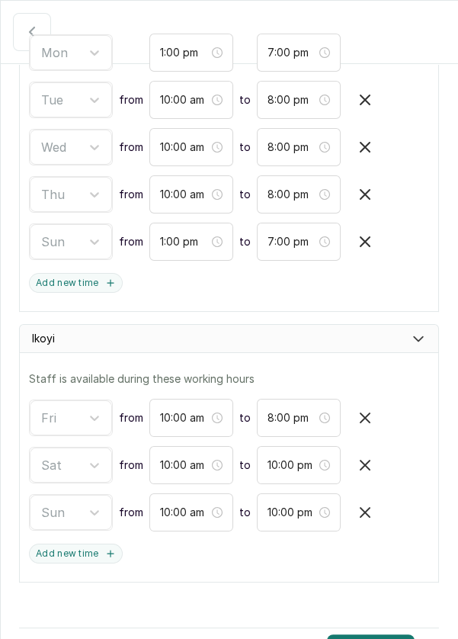
type input "10:00 pm"
type input "1:00 pm"
type input "7:00 pm"
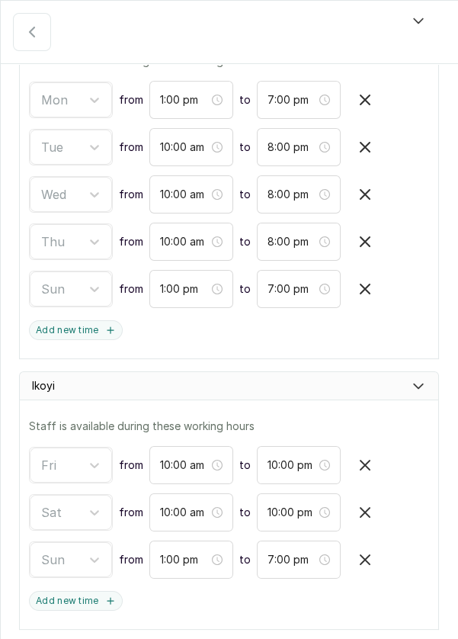
click at [361, 330] on icon "button" at bounding box center [365, 559] width 9 height 9
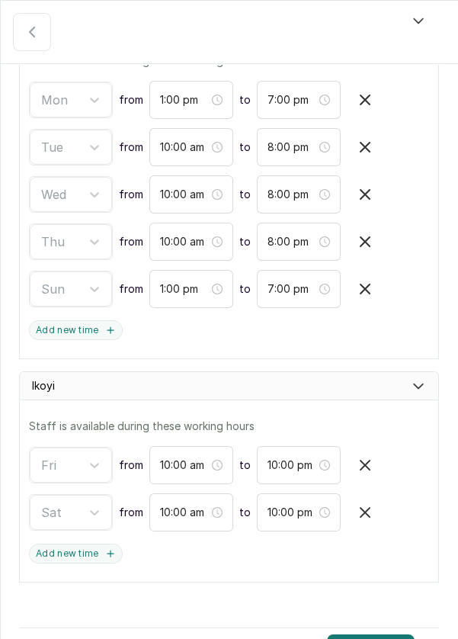
scroll to position [243, 0]
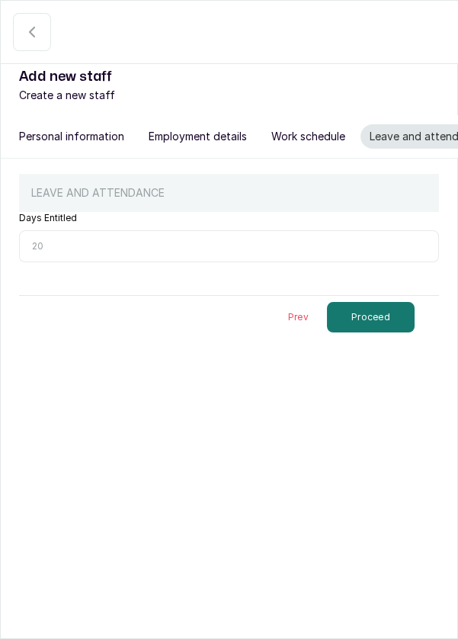
scroll to position [0, 0]
click at [396, 321] on button "Proceed" at bounding box center [371, 317] width 88 height 31
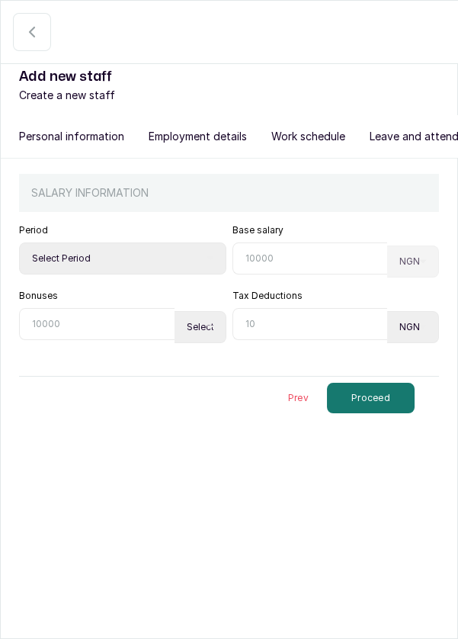
click at [401, 330] on button "Proceed" at bounding box center [371, 398] width 88 height 31
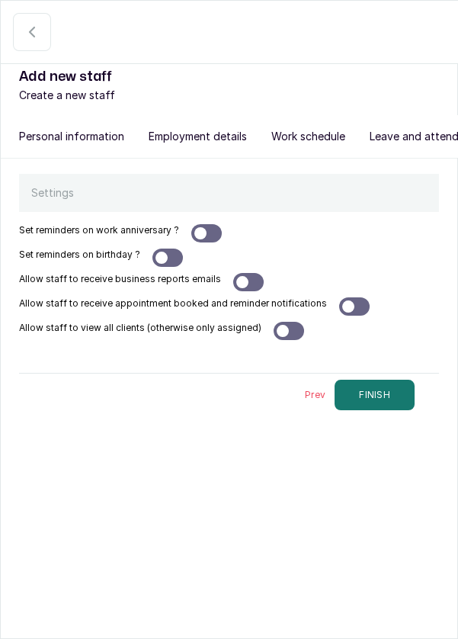
click at [379, 330] on button "FINISH" at bounding box center [375, 395] width 80 height 31
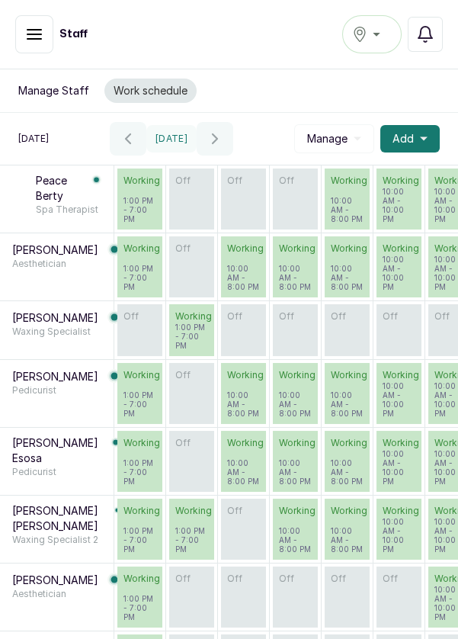
click at [57, 81] on button "Manage Staff" at bounding box center [53, 91] width 89 height 24
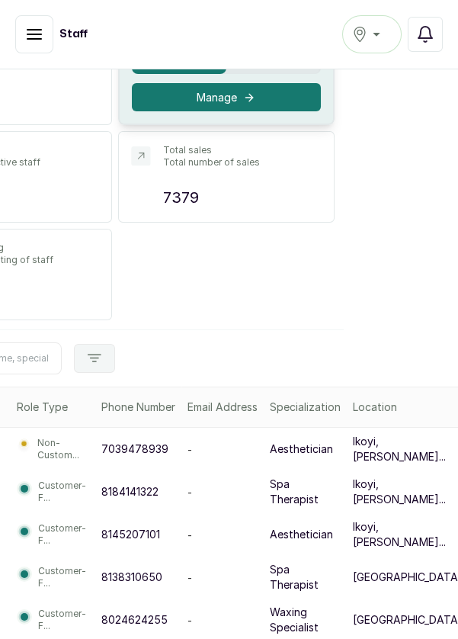
scroll to position [204, 267]
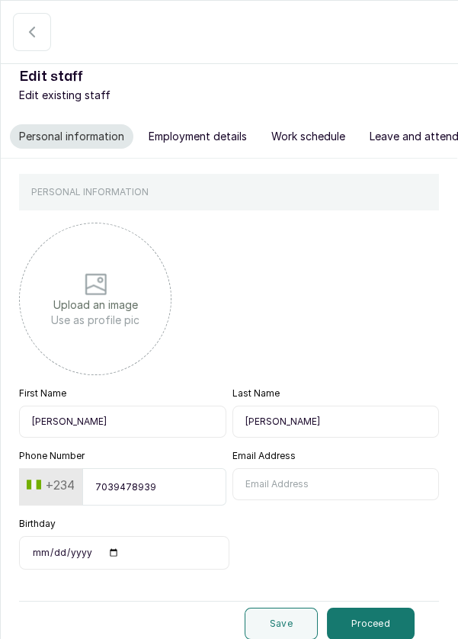
click at [206, 145] on button "Employment details" at bounding box center [198, 136] width 117 height 24
select select "aesthetician"
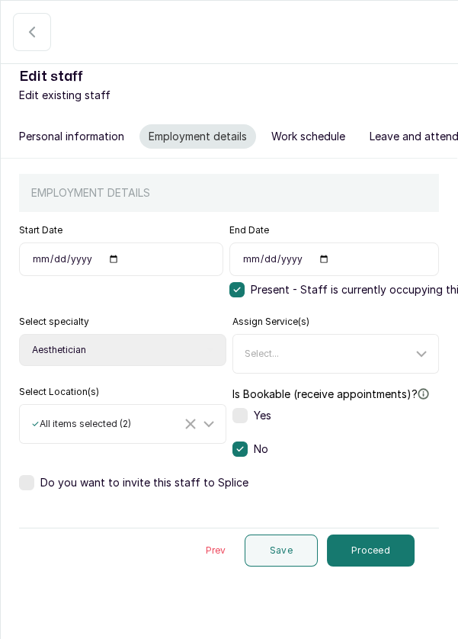
click at [247, 330] on div "Yes" at bounding box center [252, 415] width 39 height 15
click at [308, 330] on button "Save" at bounding box center [281, 551] width 73 height 32
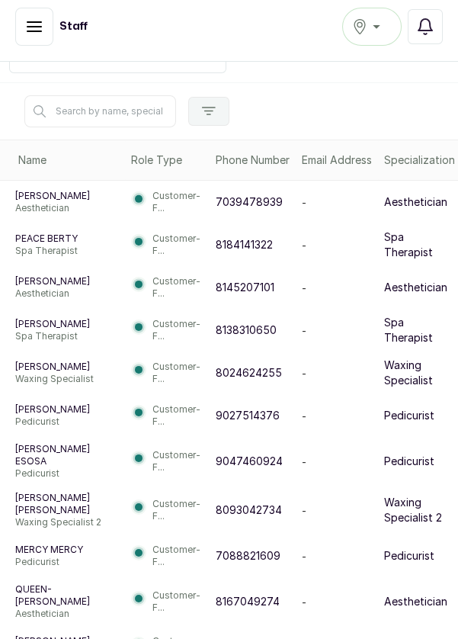
scroll to position [0, 0]
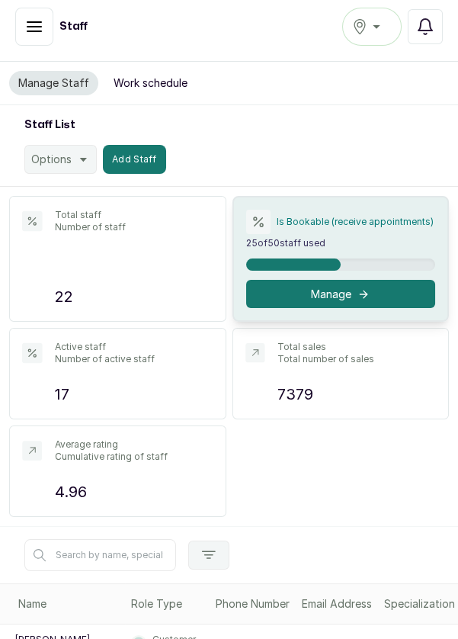
click at [369, 33] on div "[GEOGRAPHIC_DATA]" at bounding box center [372, 27] width 40 height 18
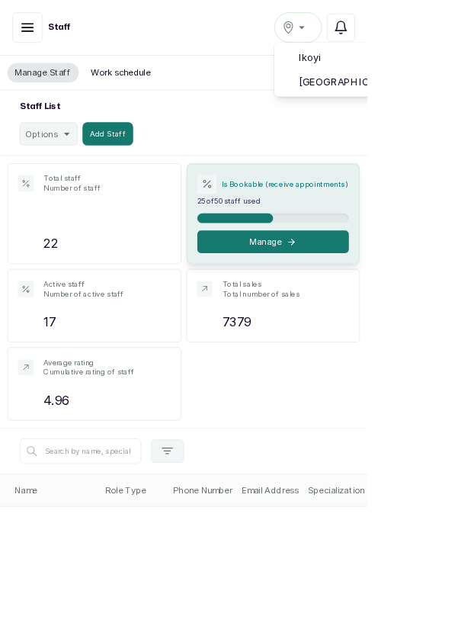
click at [426, 71] on span "Ikoyi" at bounding box center [466, 72] width 186 height 18
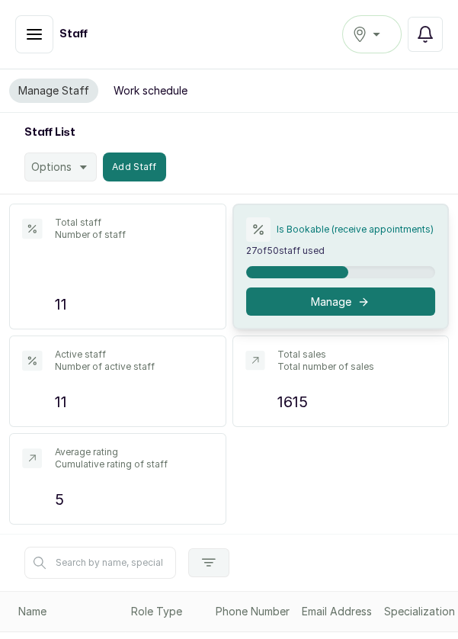
click at [378, 44] on button "Ikoyi" at bounding box center [373, 34] width 60 height 38
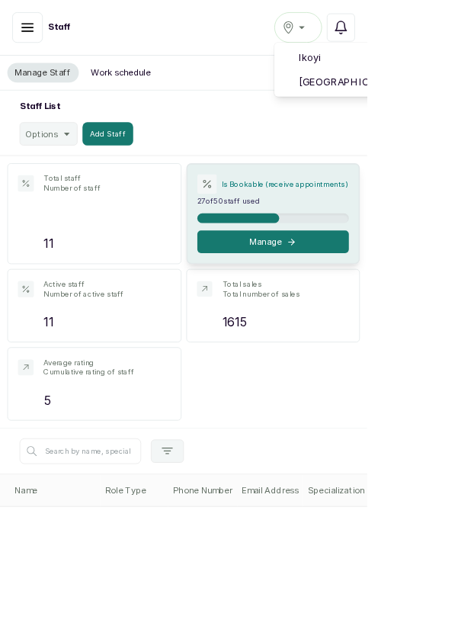
click at [430, 71] on span "Ikoyi" at bounding box center [466, 72] width 186 height 18
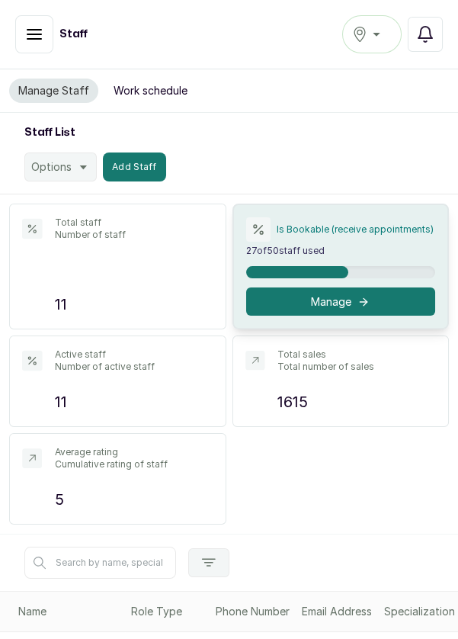
click at [153, 92] on button "Work schedule" at bounding box center [151, 91] width 92 height 24
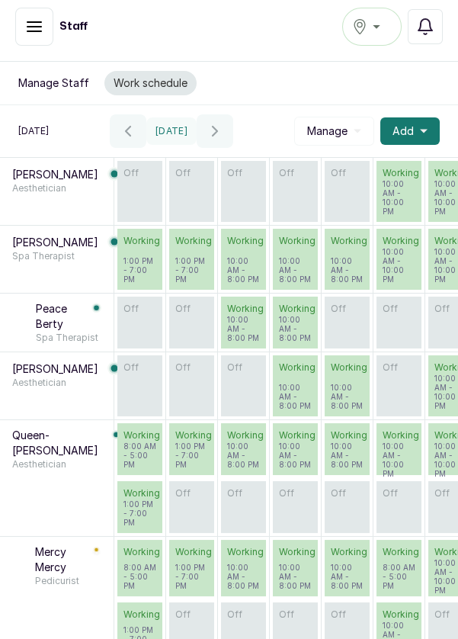
click at [334, 131] on span "Manage" at bounding box center [327, 131] width 40 height 15
click at [62, 72] on button "Manage Staff" at bounding box center [53, 83] width 89 height 24
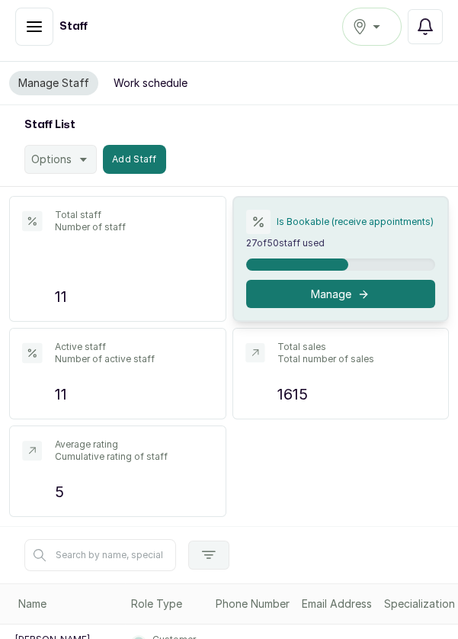
click at [146, 256] on div "Total staff Number of staff 11" at bounding box center [134, 259] width 159 height 100
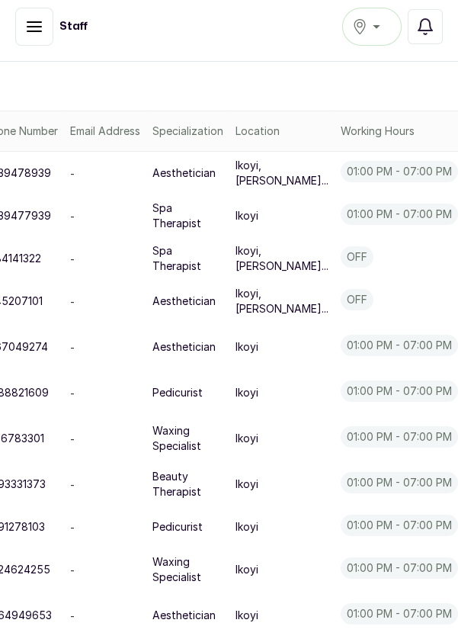
scroll to position [536, 247]
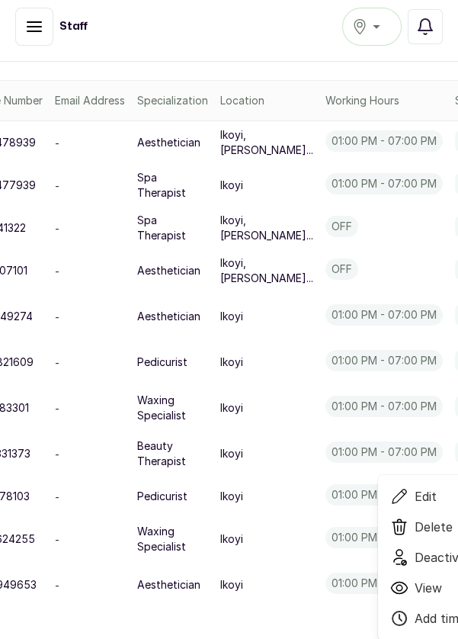
click at [391, 536] on span "Delete" at bounding box center [464, 527] width 146 height 18
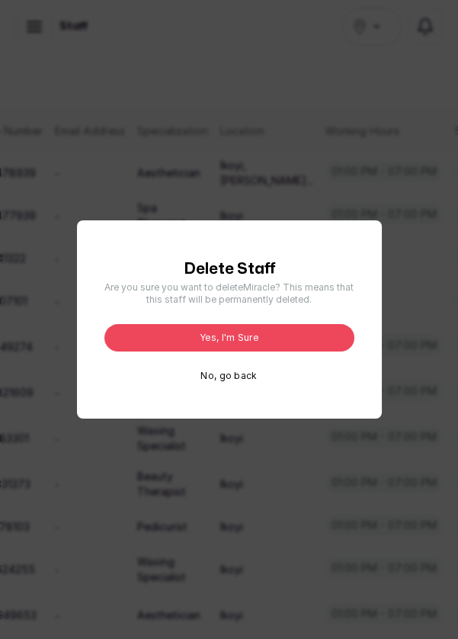
click at [310, 352] on button "Yes, I'm sure" at bounding box center [230, 337] width 250 height 27
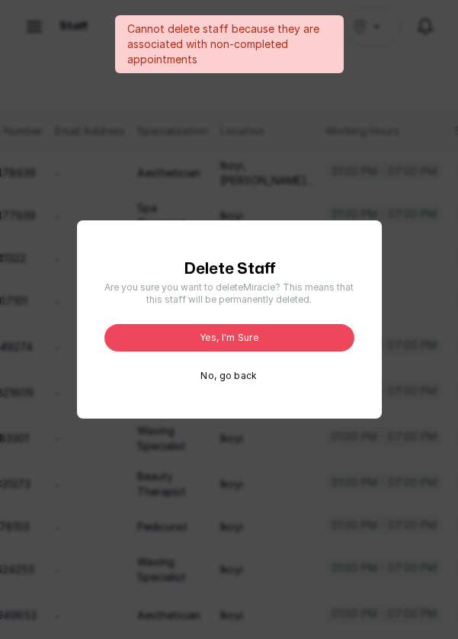
click at [247, 382] on button "No, go back" at bounding box center [229, 376] width 56 height 12
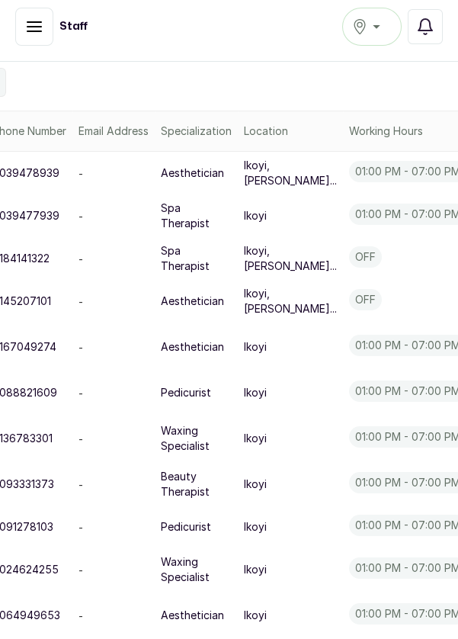
scroll to position [536, 226]
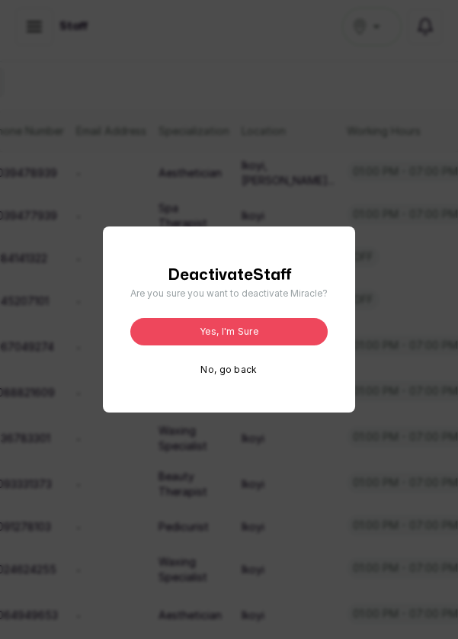
click at [302, 346] on button "Yes, I'm sure" at bounding box center [229, 331] width 198 height 27
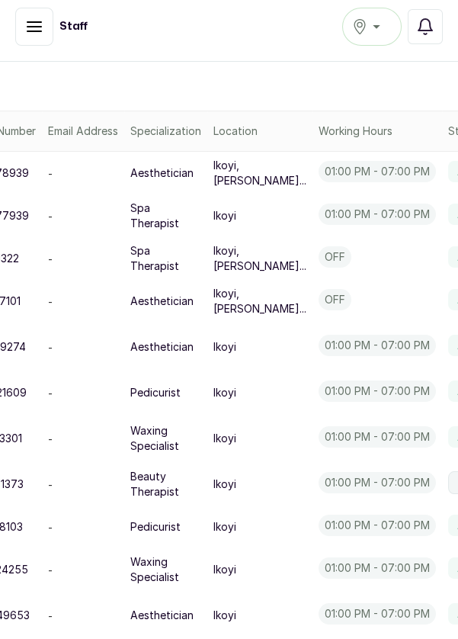
scroll to position [536, 256]
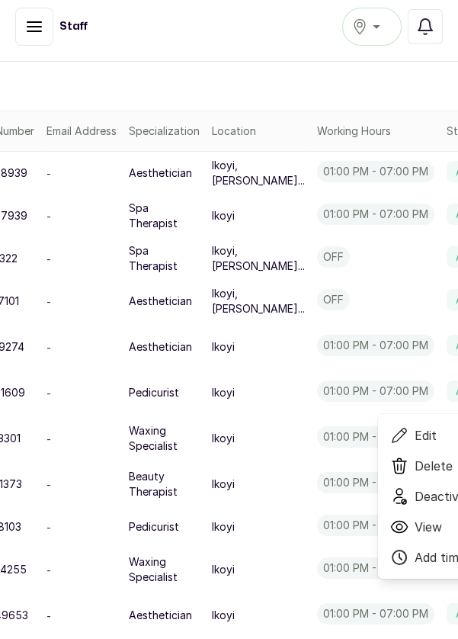
click at [415, 506] on span "Deactivate" at bounding box center [446, 496] width 63 height 18
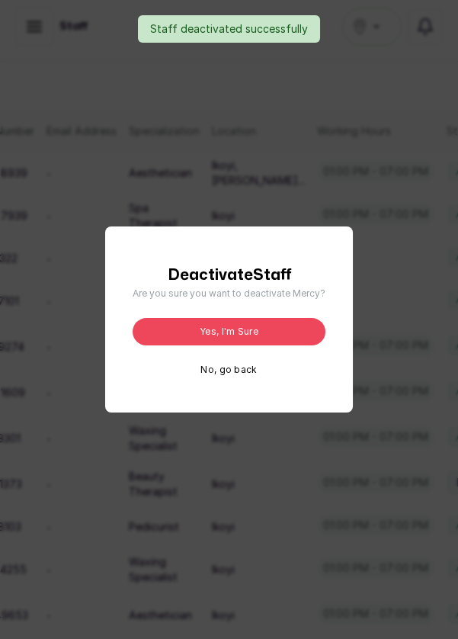
click at [281, 346] on button "Yes, I'm sure" at bounding box center [229, 331] width 193 height 27
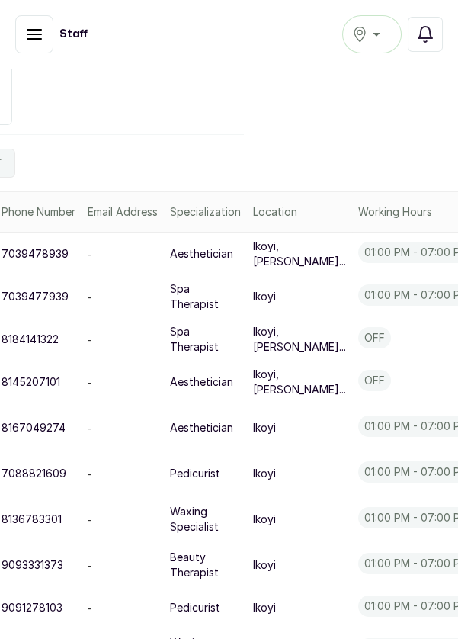
scroll to position [400, 256]
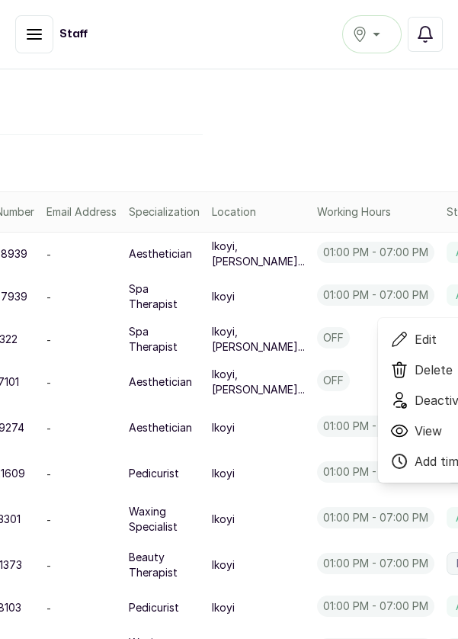
click at [415, 379] on span "Delete" at bounding box center [434, 370] width 38 height 18
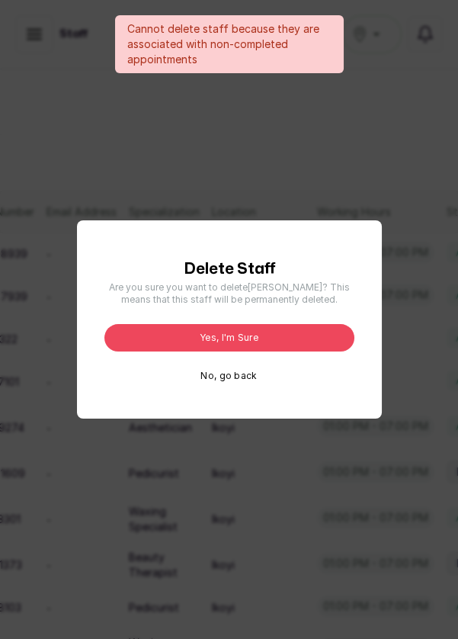
click at [246, 352] on button "Yes, I'm sure" at bounding box center [230, 337] width 250 height 27
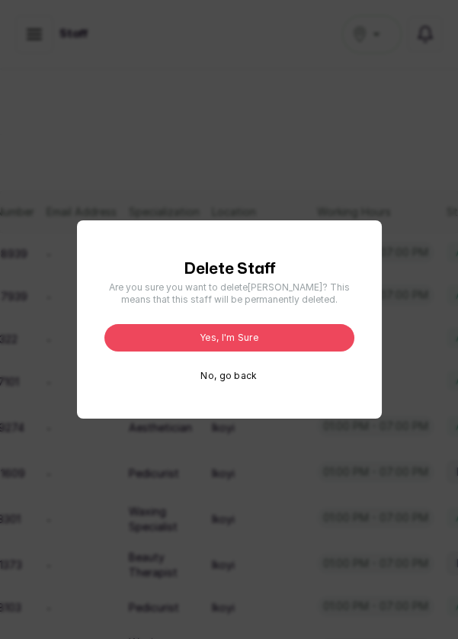
click at [223, 382] on button "No, go back" at bounding box center [229, 376] width 56 height 12
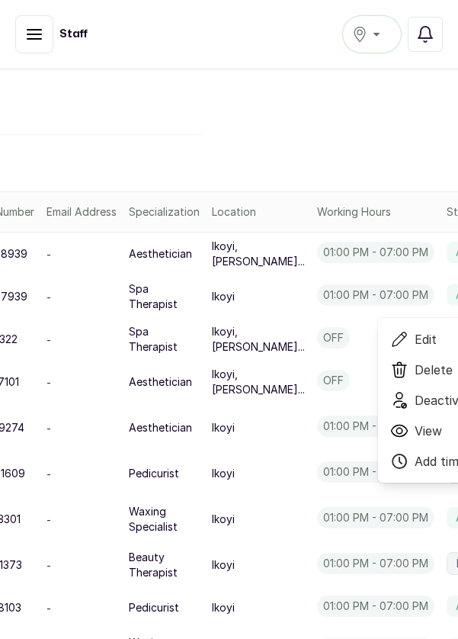
click at [415, 410] on span "Deactivate" at bounding box center [446, 400] width 63 height 18
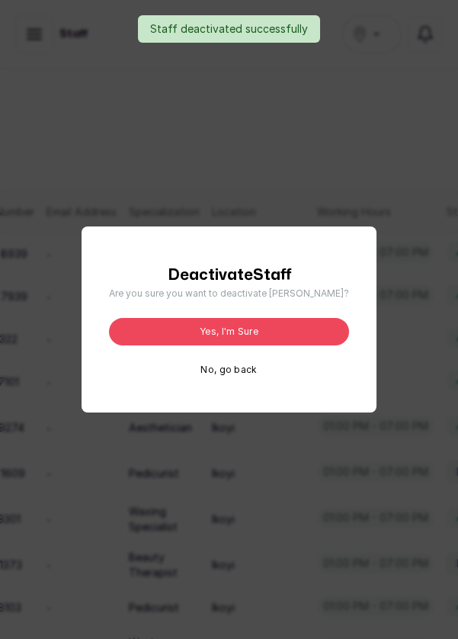
click at [306, 346] on button "Yes, I'm sure" at bounding box center [229, 331] width 240 height 27
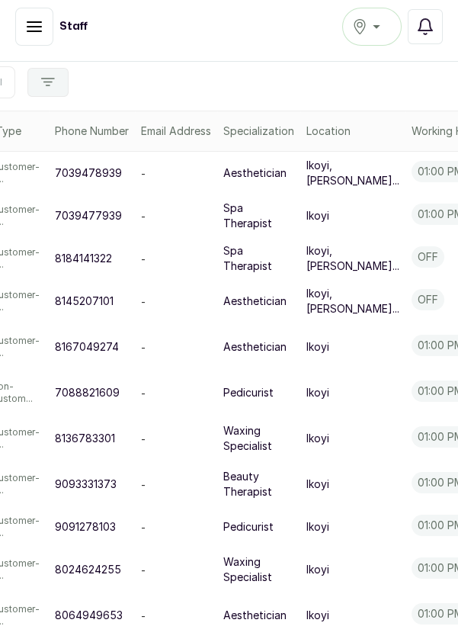
scroll to position [536, 256]
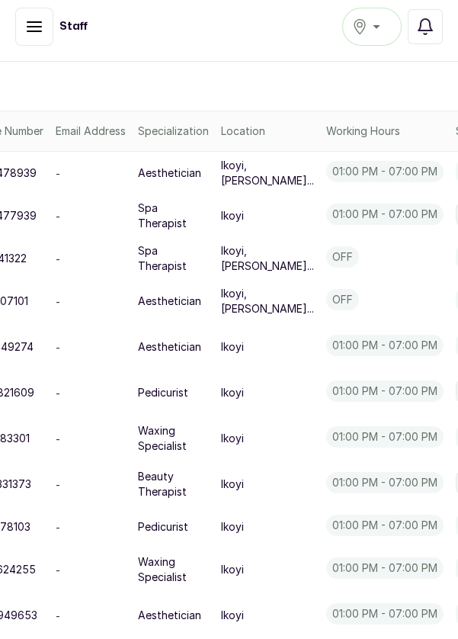
scroll to position [536, 253]
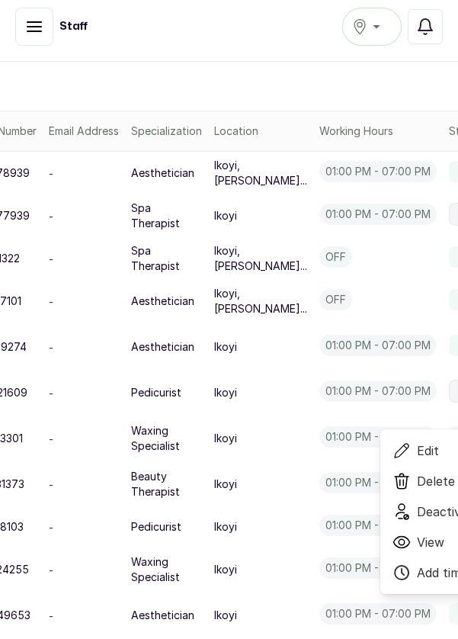
click at [393, 460] on span "Edit" at bounding box center [466, 451] width 146 height 18
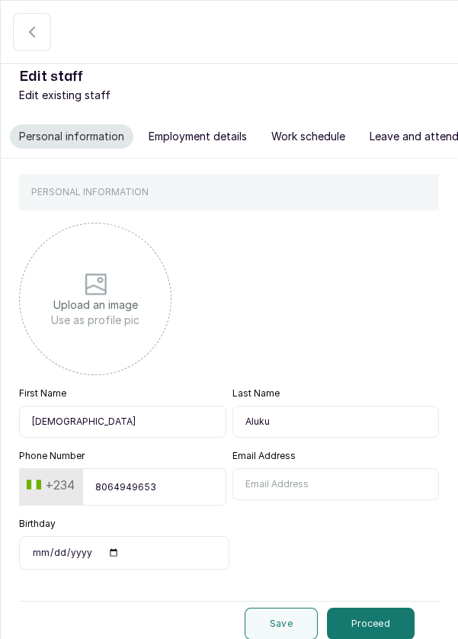
click at [328, 140] on button "Work schedule" at bounding box center [308, 136] width 92 height 24
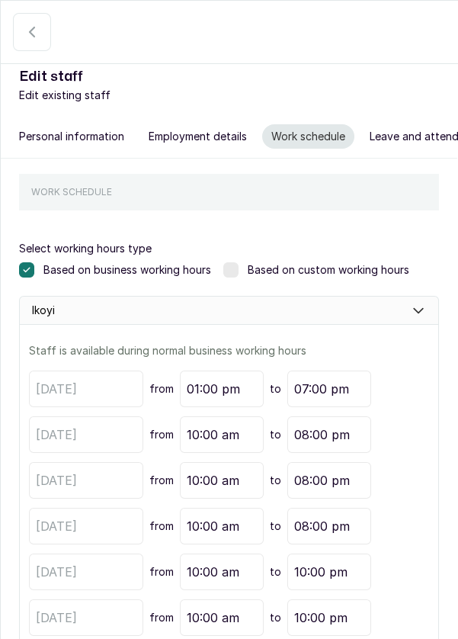
click at [244, 275] on div "Based on custom working hours" at bounding box center [317, 269] width 186 height 15
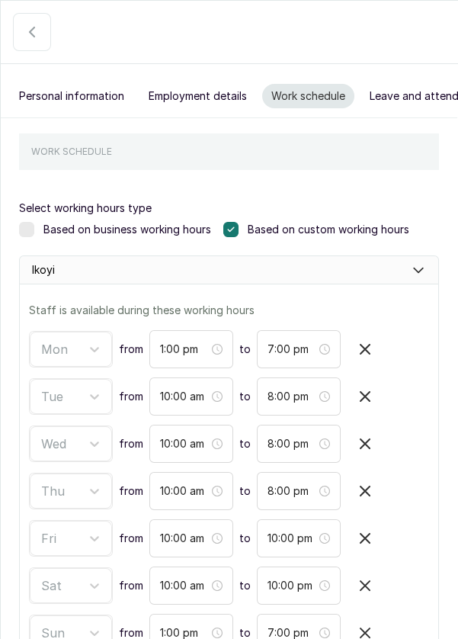
scroll to position [115, 0]
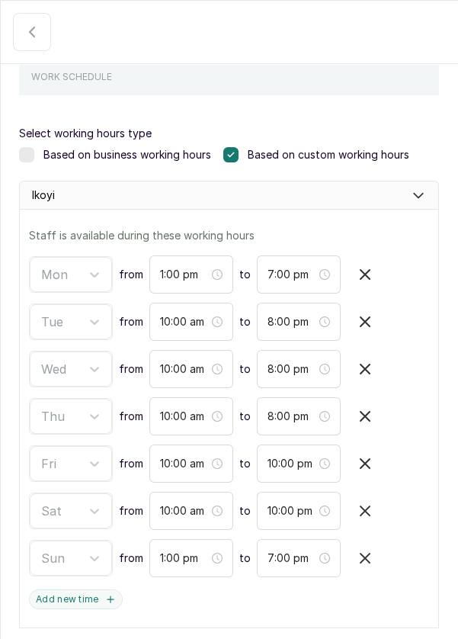
click at [368, 276] on icon "button" at bounding box center [365, 274] width 18 height 18
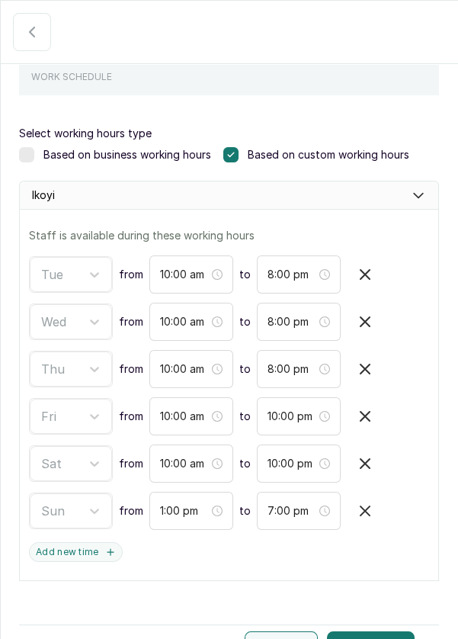
type input "10:00 am"
type input "8:00 pm"
type input "10:00 pm"
type input "1:00 pm"
type input "7:00 pm"
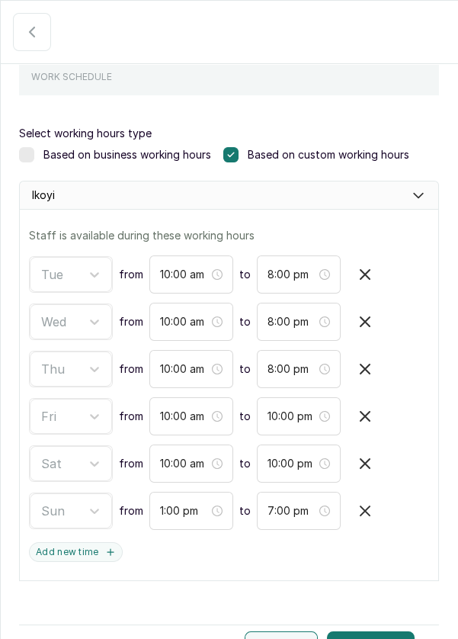
scroll to position [69, 0]
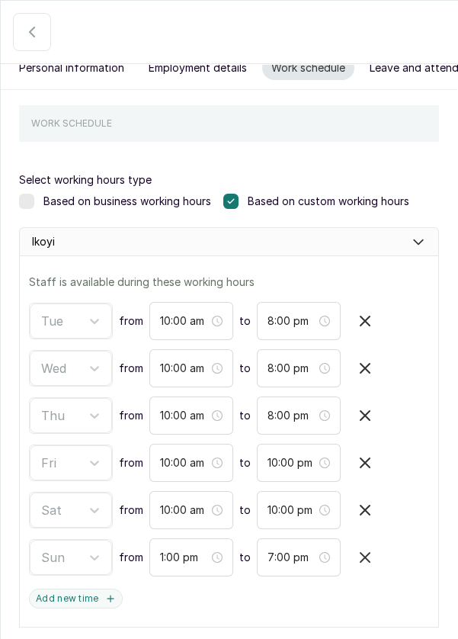
click at [365, 315] on icon "button" at bounding box center [365, 321] width 18 height 18
type input "10:00 pm"
type input "1:00 pm"
type input "7:00 pm"
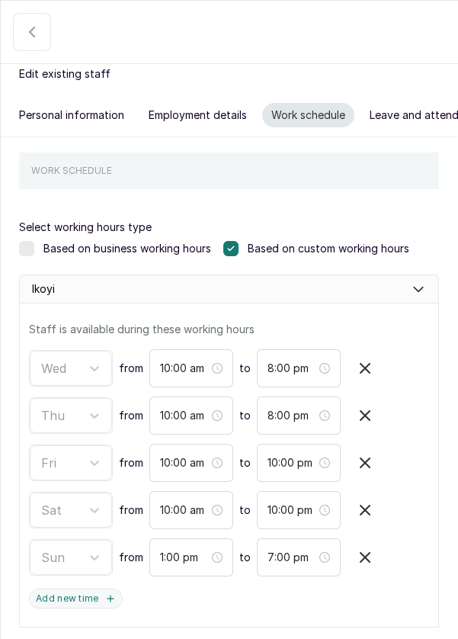
click at [368, 465] on icon "button" at bounding box center [365, 463] width 18 height 18
type input "1:00 pm"
type input "7:00 pm"
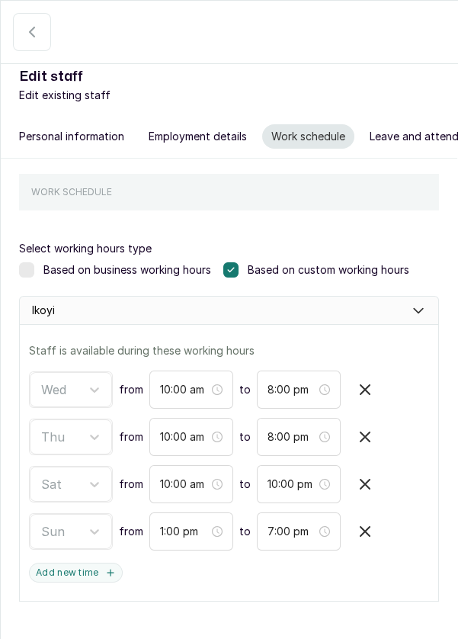
click at [368, 527] on icon "button" at bounding box center [365, 532] width 18 height 18
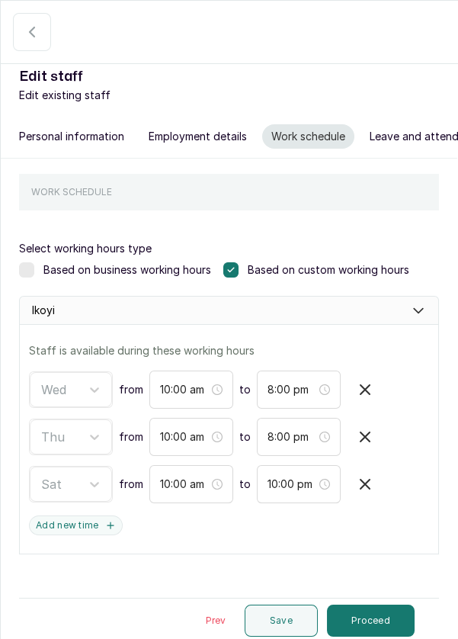
click at [367, 475] on icon "button" at bounding box center [365, 484] width 18 height 18
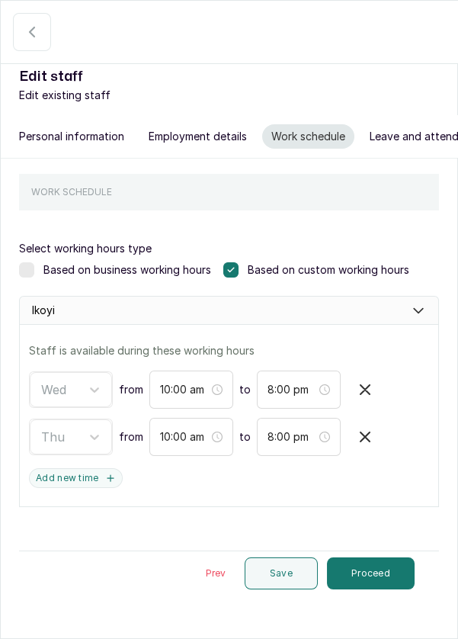
click at [297, 570] on button "Save" at bounding box center [281, 574] width 73 height 32
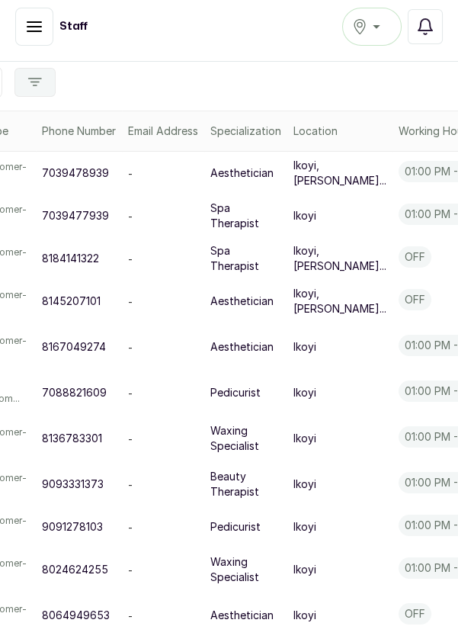
scroll to position [536, 256]
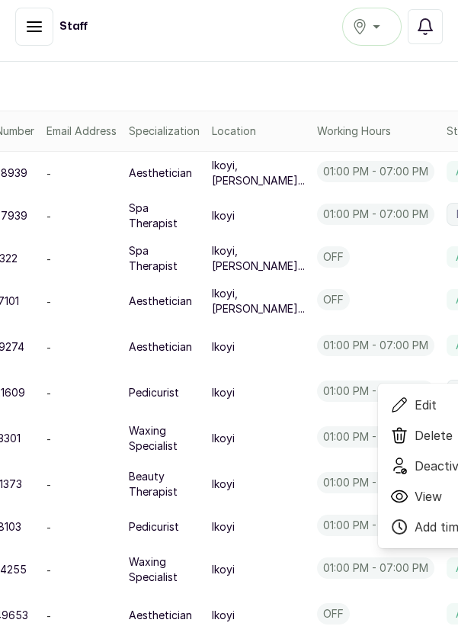
click at [391, 414] on span "Edit" at bounding box center [464, 405] width 146 height 18
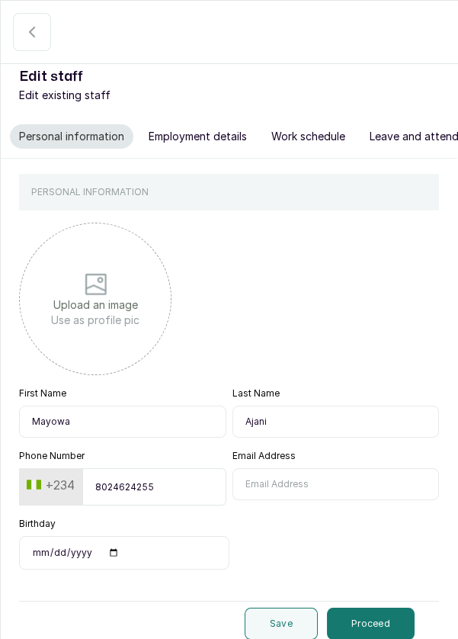
click at [322, 130] on button "Work schedule" at bounding box center [308, 136] width 92 height 24
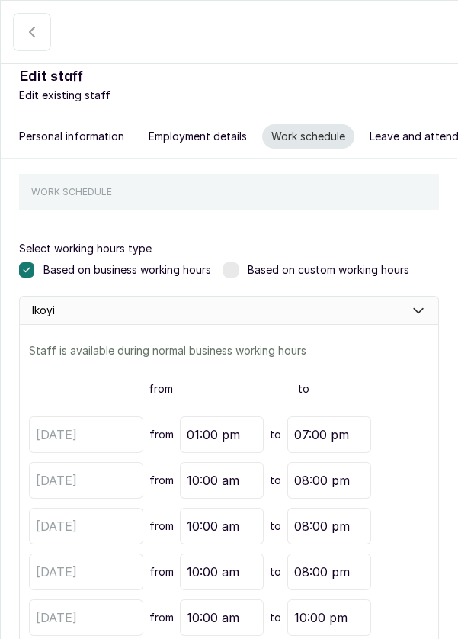
click at [233, 265] on label at bounding box center [231, 269] width 15 height 15
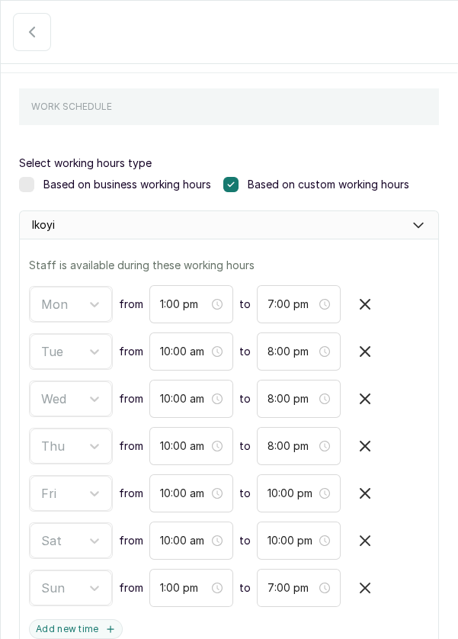
scroll to position [115, 0]
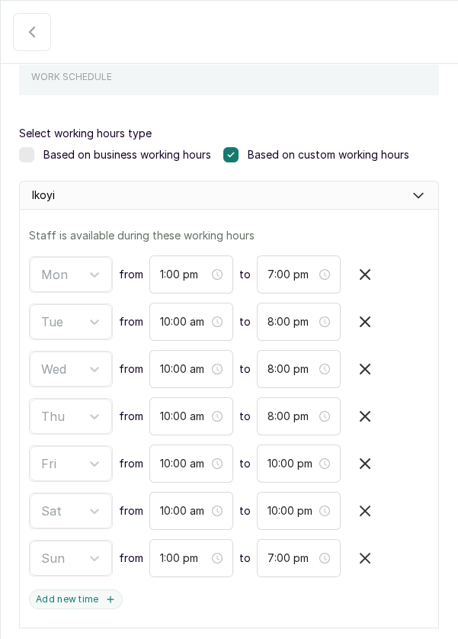
click at [369, 272] on icon "button" at bounding box center [365, 274] width 18 height 18
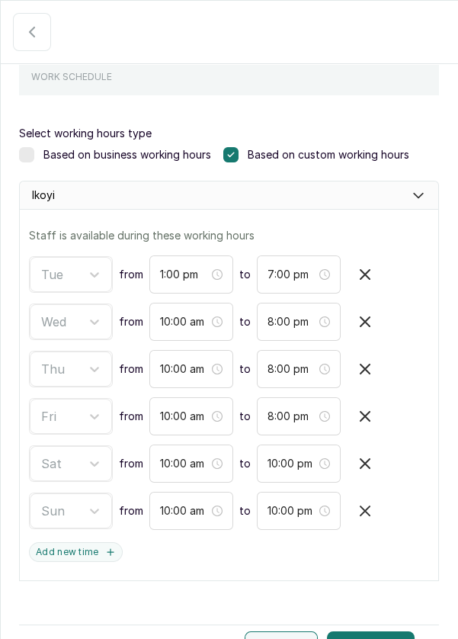
type input "10:00 am"
type input "8:00 pm"
type input "10:00 pm"
type input "1:00 pm"
type input "7:00 pm"
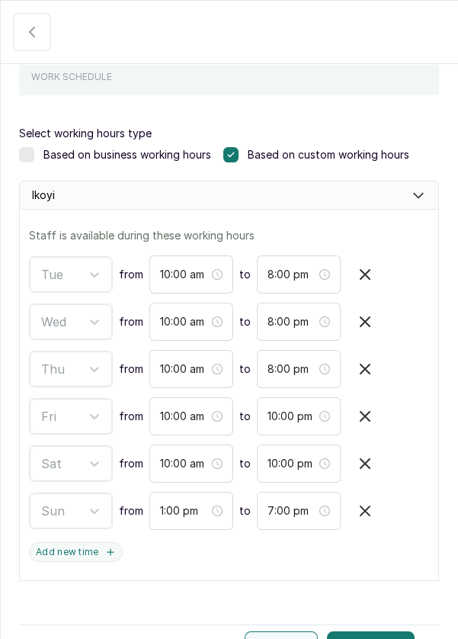
scroll to position [69, 0]
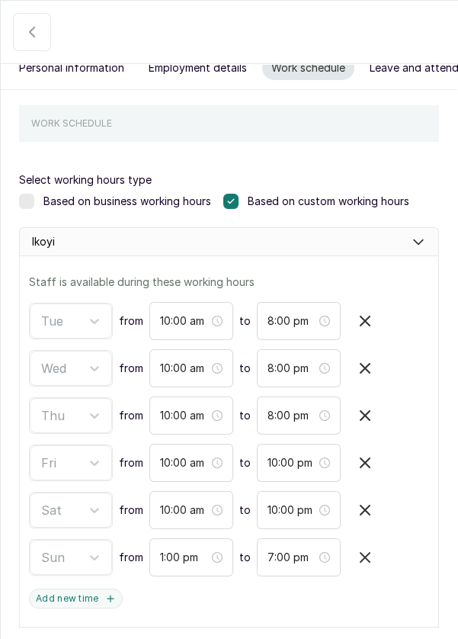
click at [368, 459] on icon "button" at bounding box center [365, 463] width 18 height 18
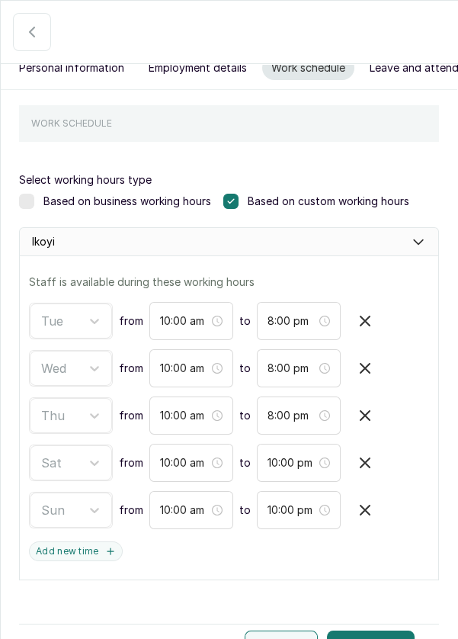
type input "1:00 pm"
type input "7:00 pm"
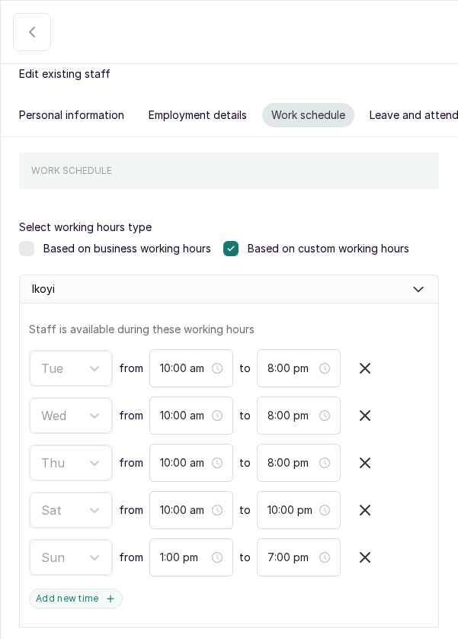
click at [370, 511] on icon "button" at bounding box center [365, 510] width 18 height 18
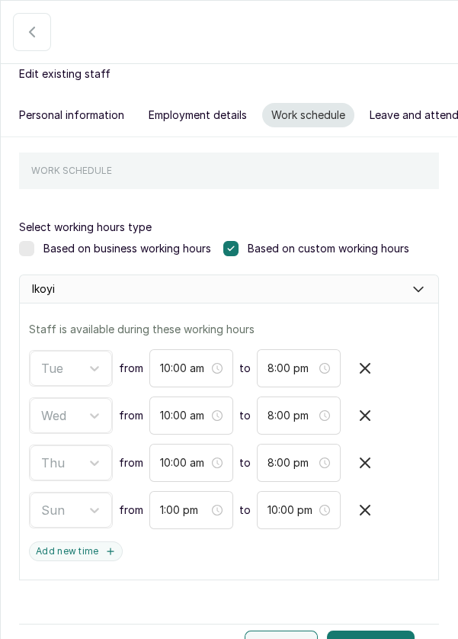
type input "1:00 pm"
type input "7:00 pm"
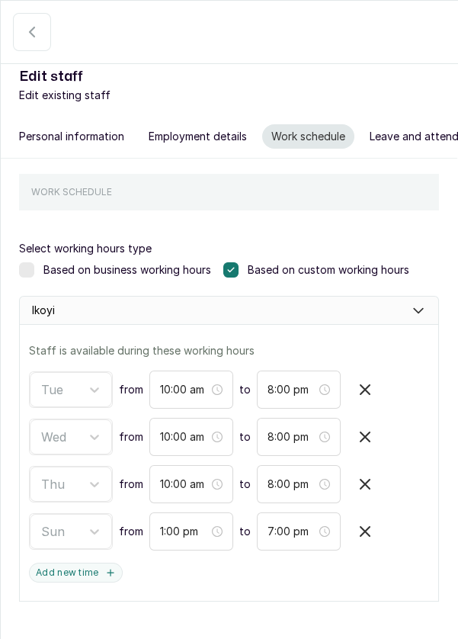
click at [363, 523] on icon "button" at bounding box center [365, 532] width 18 height 18
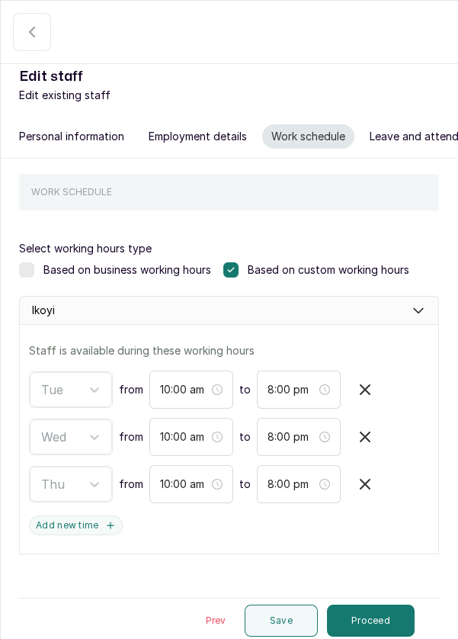
click at [290, 617] on button "Save" at bounding box center [281, 621] width 73 height 32
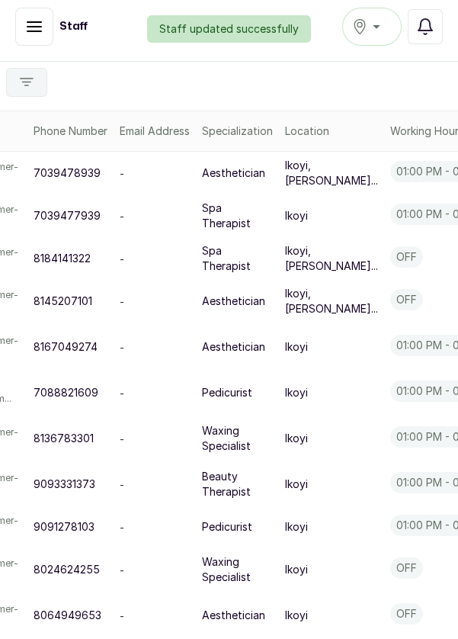
scroll to position [536, 256]
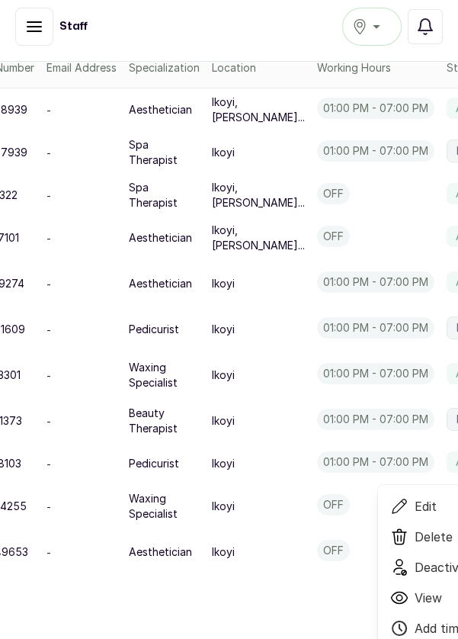
click at [391, 516] on span "Edit" at bounding box center [464, 506] width 146 height 18
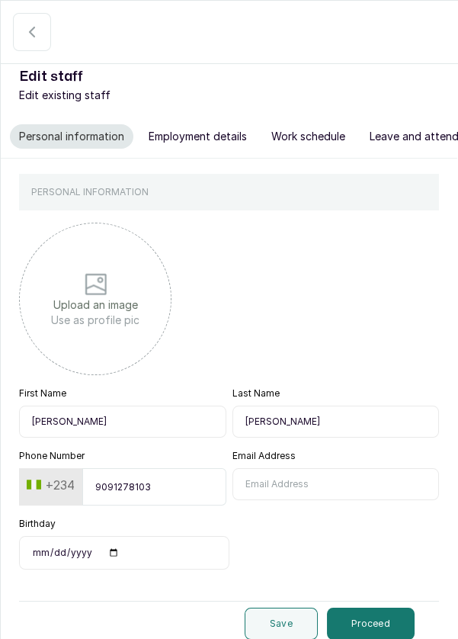
click at [326, 144] on button "Work schedule" at bounding box center [308, 136] width 92 height 24
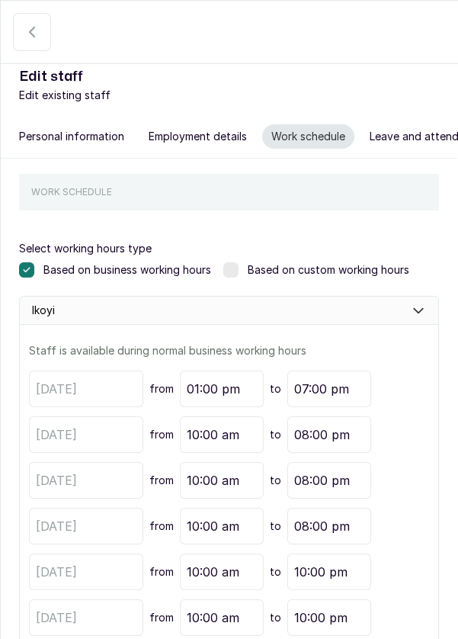
click at [237, 270] on label at bounding box center [231, 269] width 15 height 15
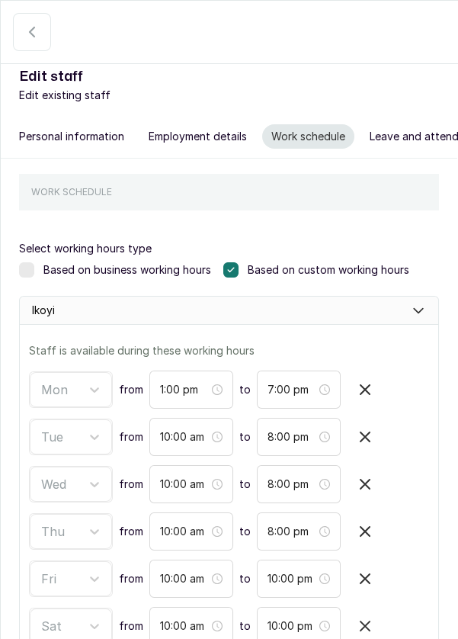
click at [367, 388] on icon "button" at bounding box center [365, 390] width 18 height 18
type input "10:00 am"
type input "8:00 pm"
type input "10:00 pm"
type input "1:00 pm"
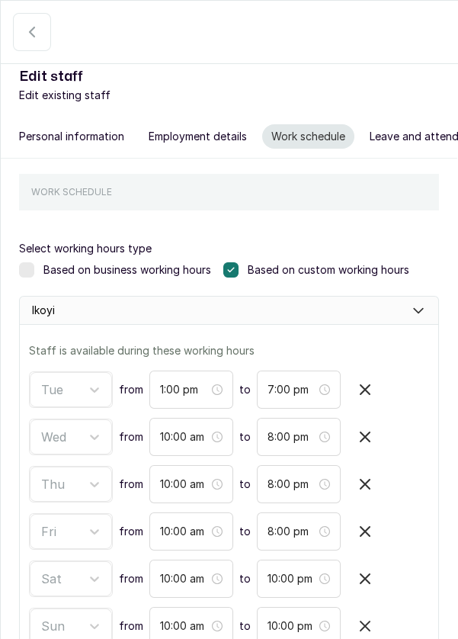
type input "7:00 pm"
click at [367, 384] on icon "button" at bounding box center [365, 390] width 18 height 18
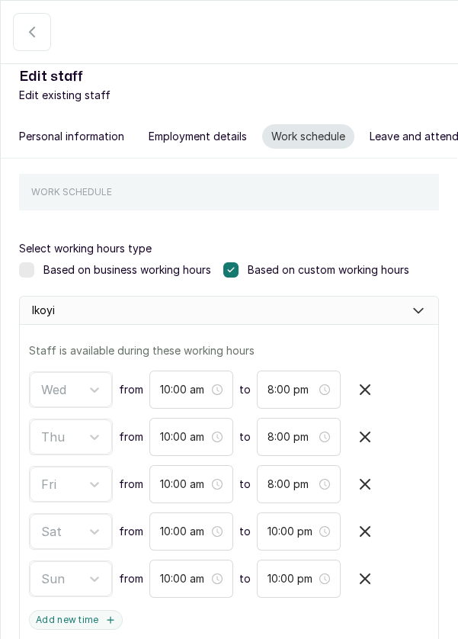
type input "10:00 pm"
type input "1:00 pm"
type input "7:00 pm"
click at [365, 389] on icon "button" at bounding box center [365, 390] width 18 height 18
type input "10:00 pm"
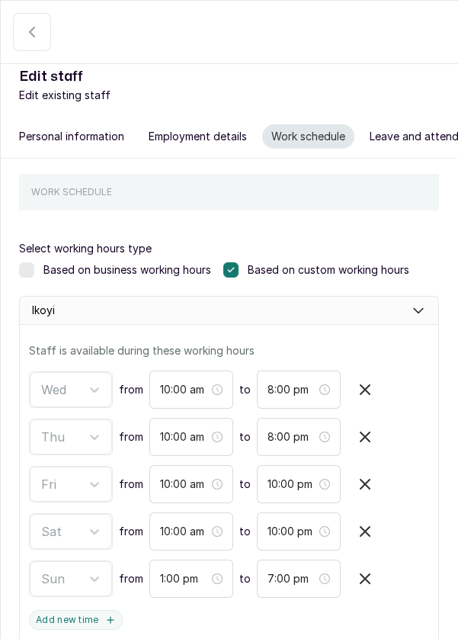
type input "1:00 pm"
type input "7:00 pm"
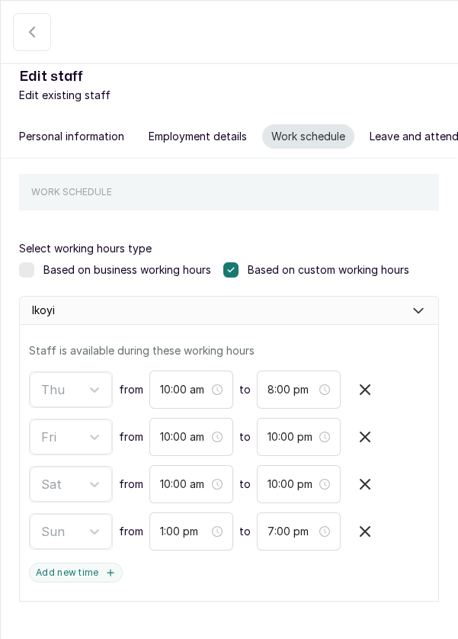
click at [368, 524] on icon "button" at bounding box center [365, 532] width 18 height 18
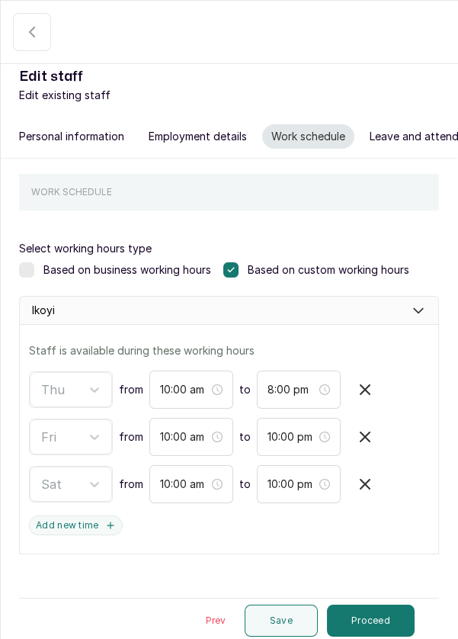
click at [295, 613] on button "Save" at bounding box center [281, 621] width 73 height 32
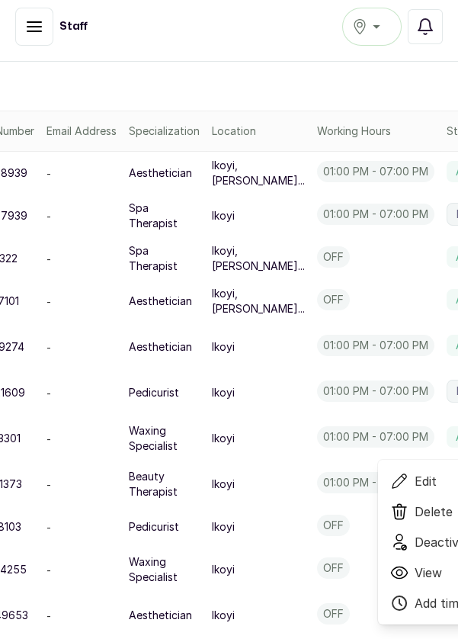
click at [415, 521] on span "Delete" at bounding box center [434, 512] width 38 height 18
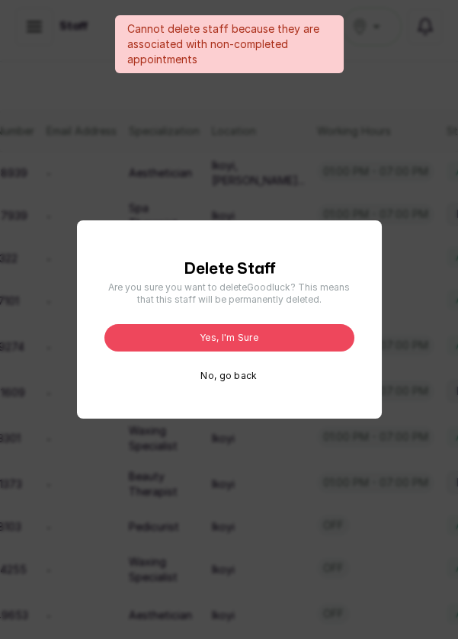
click at [255, 382] on button "No, go back" at bounding box center [229, 376] width 56 height 12
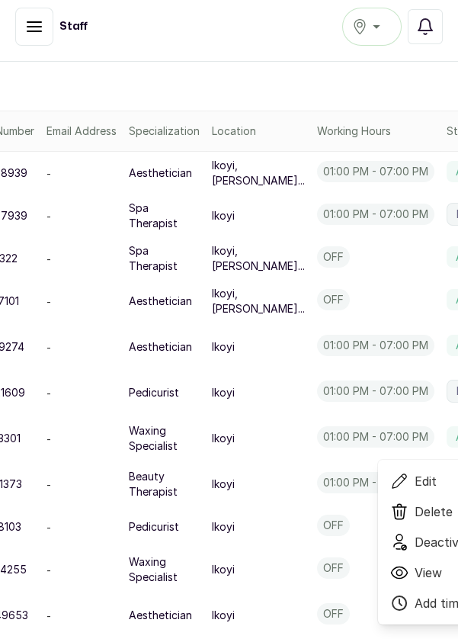
click at [415, 521] on span "Delete" at bounding box center [434, 512] width 38 height 18
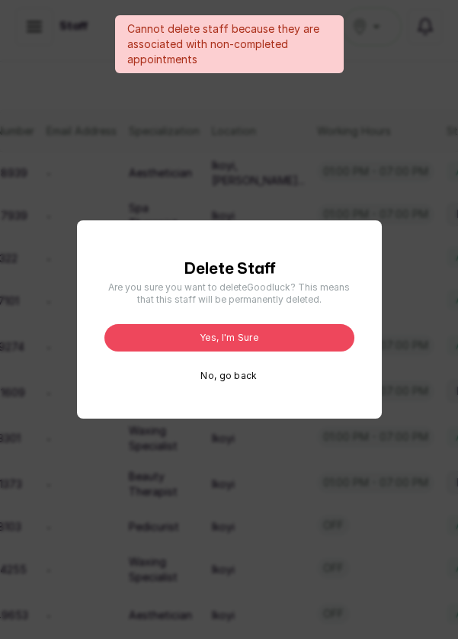
click at [239, 382] on button "No, go back" at bounding box center [229, 376] width 56 height 12
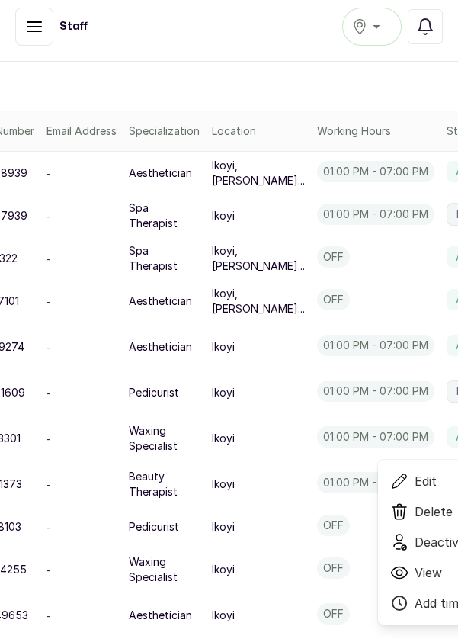
click at [415, 552] on span "Deactivate" at bounding box center [446, 542] width 63 height 18
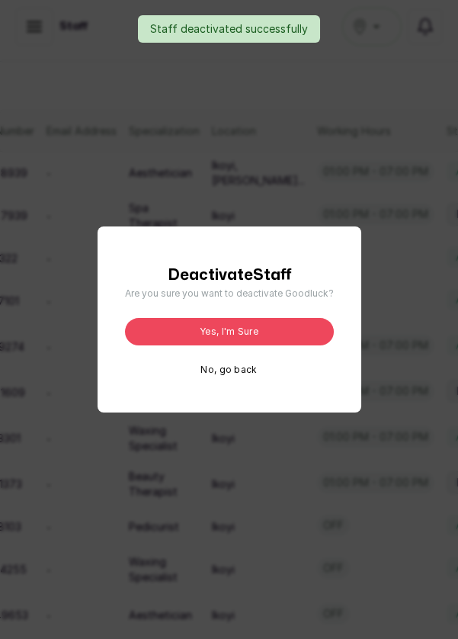
click at [292, 346] on button "Yes, I'm sure" at bounding box center [229, 331] width 209 height 27
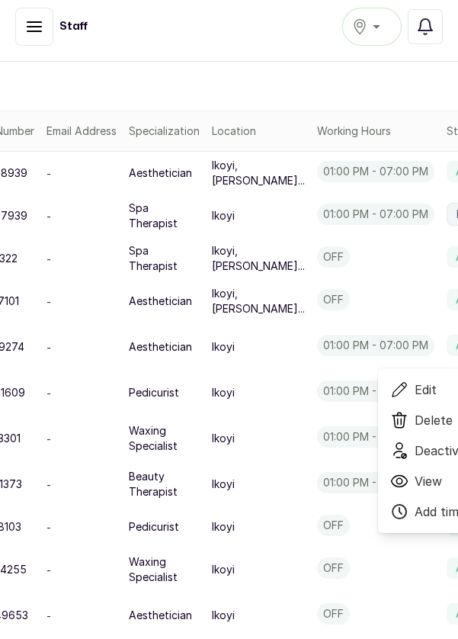
click at [391, 425] on span "Delete" at bounding box center [464, 420] width 146 height 18
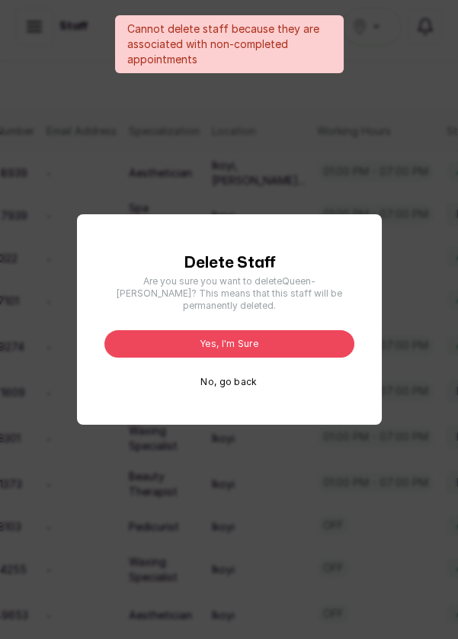
click at [256, 388] on button "No, go back" at bounding box center [229, 382] width 56 height 12
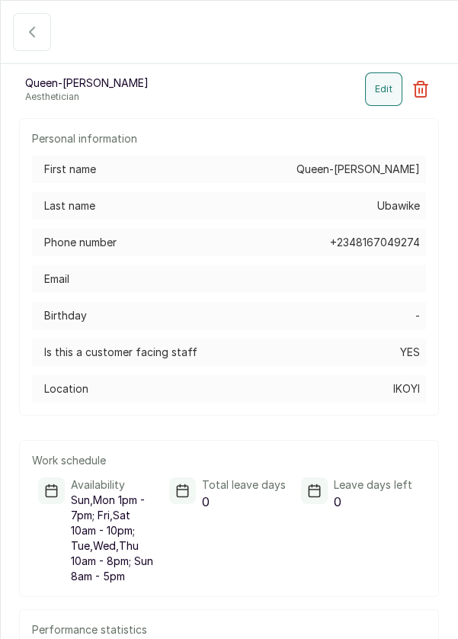
click at [21, 39] on button "button" at bounding box center [32, 32] width 38 height 38
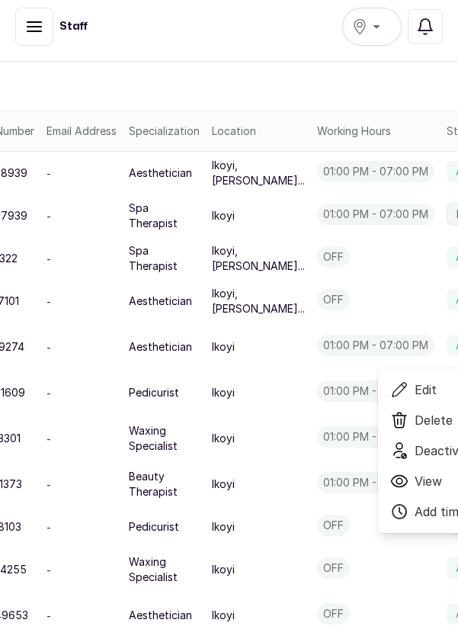
click at [391, 399] on span "Edit" at bounding box center [464, 390] width 146 height 18
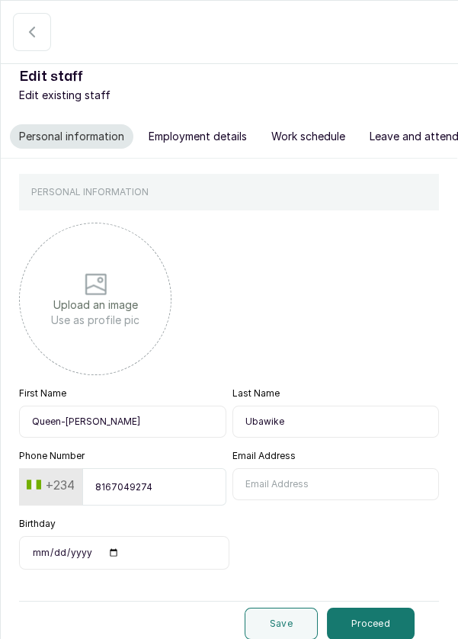
click at [24, 31] on icon "button" at bounding box center [32, 32] width 18 height 18
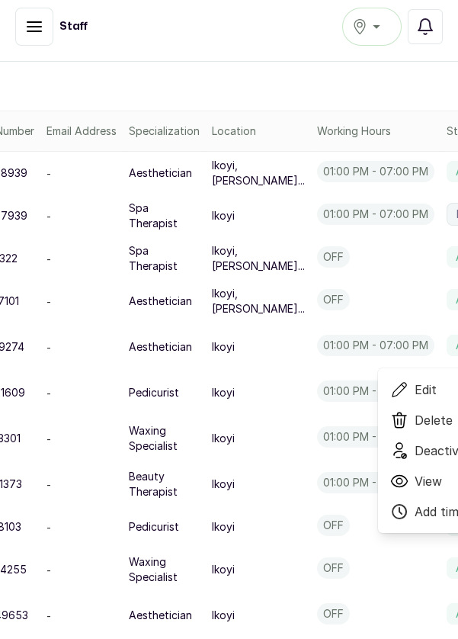
click at [391, 458] on span "Deactivate" at bounding box center [464, 451] width 146 height 18
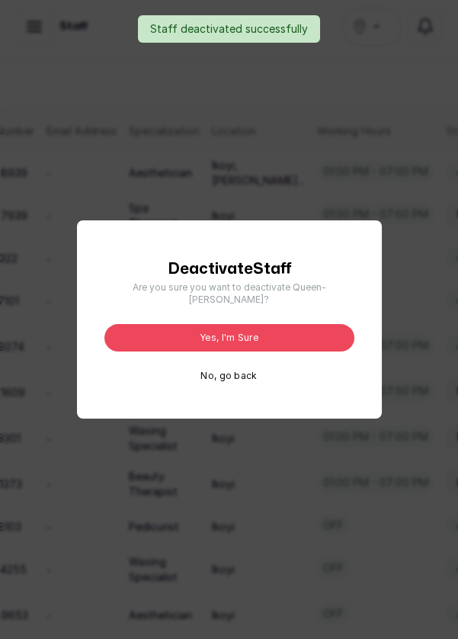
click at [315, 352] on button "Yes, I'm sure" at bounding box center [230, 337] width 250 height 27
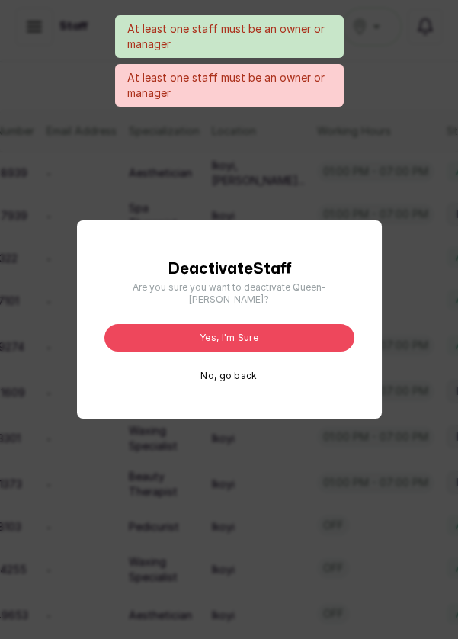
click at [241, 382] on button "No, go back" at bounding box center [229, 376] width 56 height 12
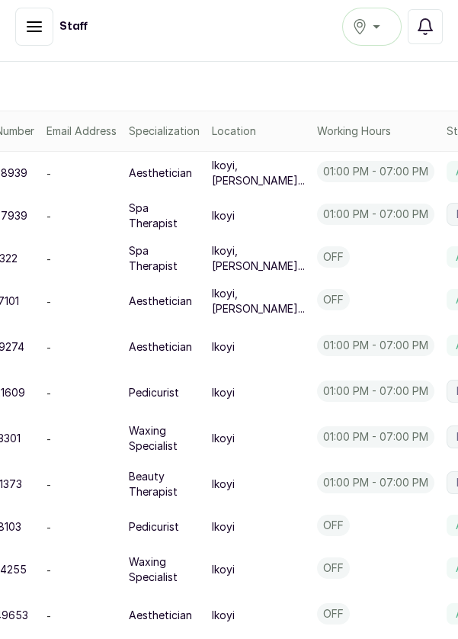
scroll to position [536, 249]
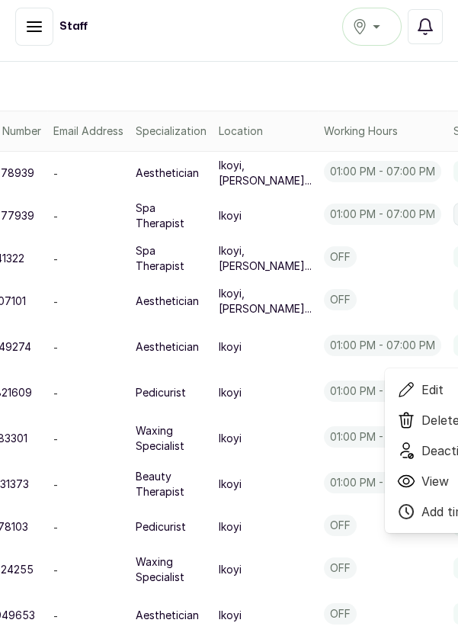
click at [422, 460] on span "Deactivate" at bounding box center [453, 451] width 63 height 18
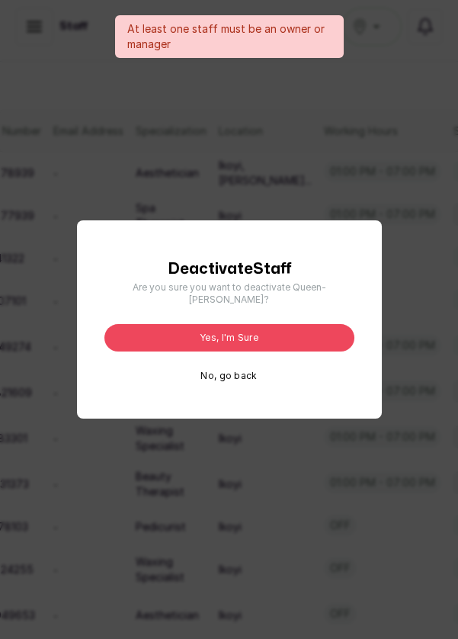
click at [303, 352] on button "Yes, I'm sure" at bounding box center [230, 337] width 250 height 27
click at [316, 352] on button "Yes, I'm sure" at bounding box center [230, 337] width 250 height 27
click at [275, 558] on div "At least one staff must be an owner or manager Deactivate Staff Are you sure yo…" at bounding box center [229, 319] width 458 height 639
click at [251, 382] on button "No, go back" at bounding box center [229, 376] width 56 height 12
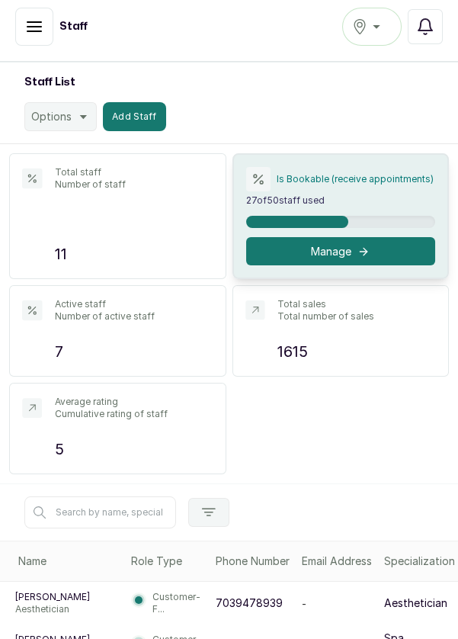
scroll to position [34, 0]
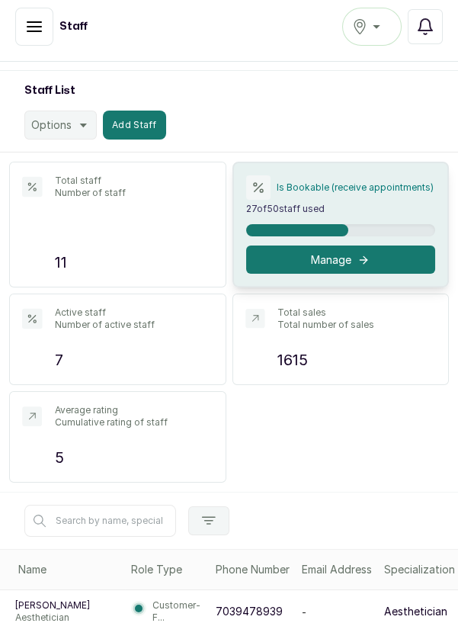
click at [368, 34] on div "Ikoyi" at bounding box center [372, 27] width 40 height 18
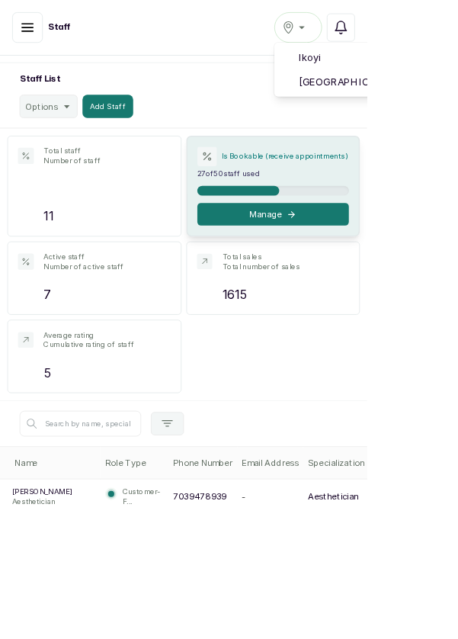
click at [455, 114] on li "Victoria Island" at bounding box center [457, 102] width 229 height 31
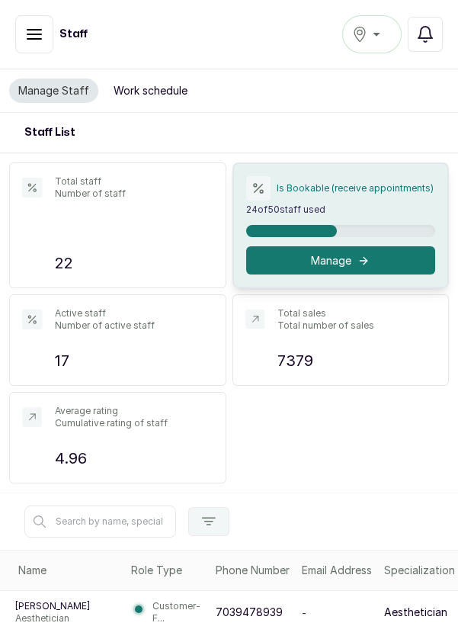
click at [32, 35] on icon "button" at bounding box center [34, 34] width 18 height 18
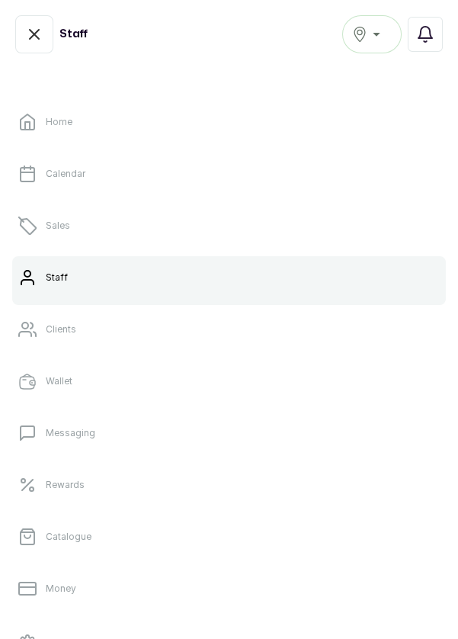
click at [36, 39] on icon "button" at bounding box center [34, 34] width 18 height 18
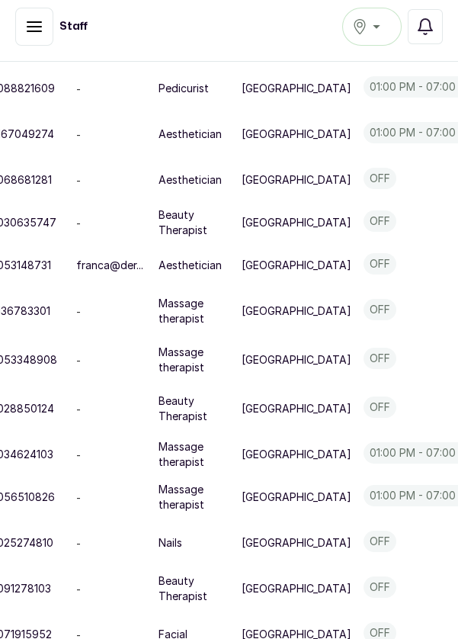
scroll to position [870, 267]
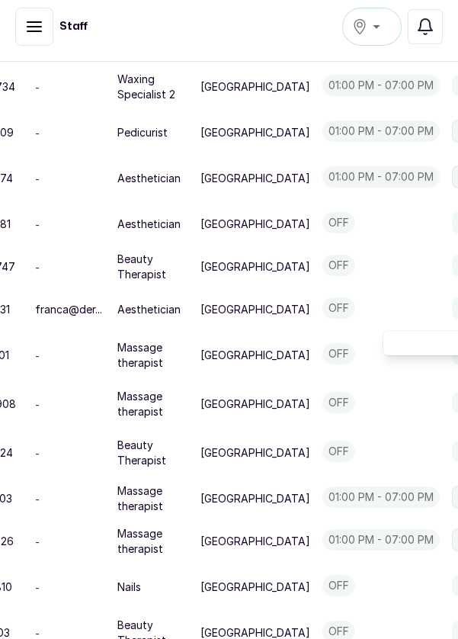
scroll to position [827, 267]
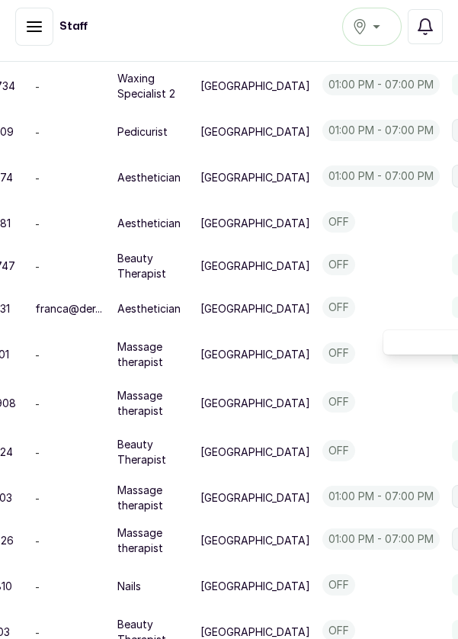
click at [371, 32] on div "[GEOGRAPHIC_DATA]" at bounding box center [372, 27] width 40 height 18
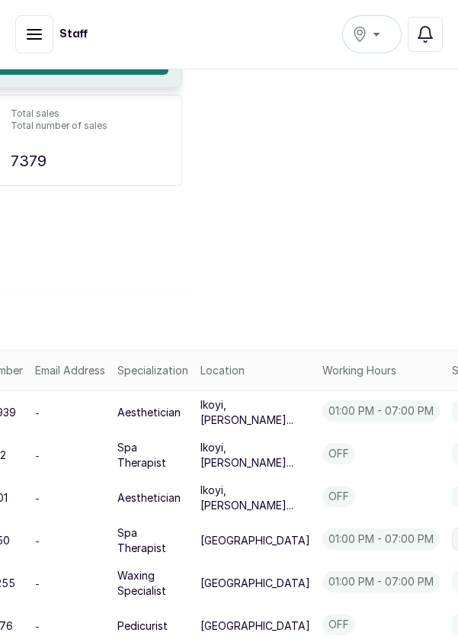
scroll to position [0, 267]
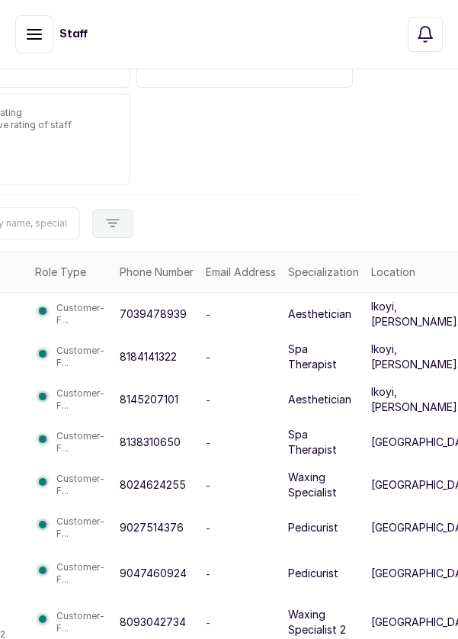
scroll to position [298, 267]
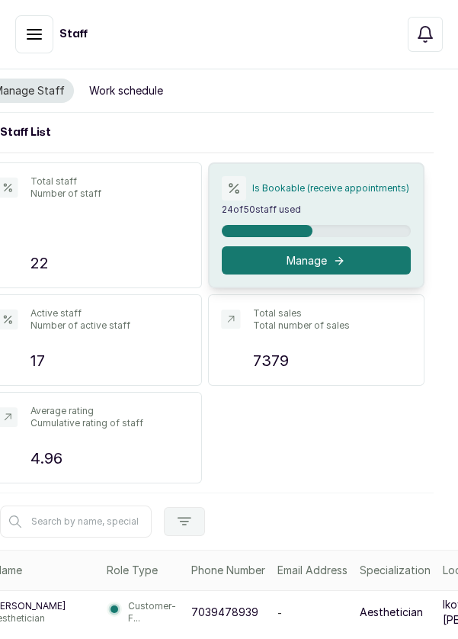
scroll to position [0, 0]
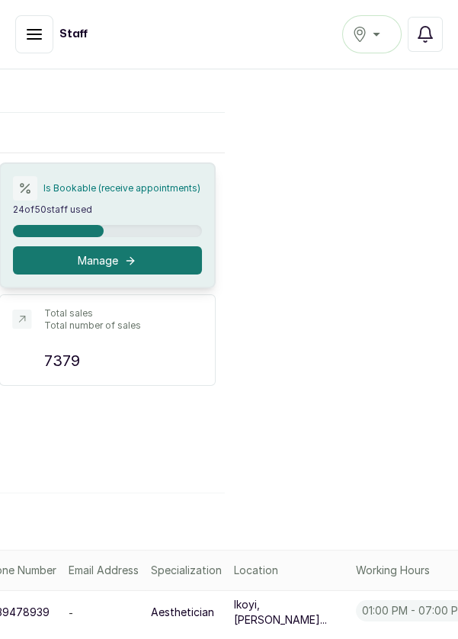
scroll to position [0, 238]
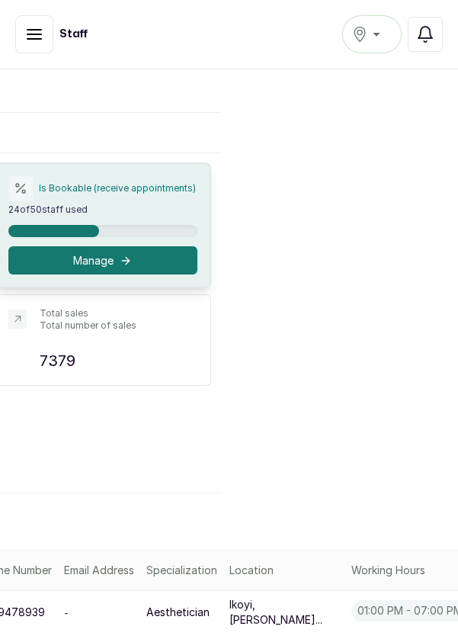
click at [375, 32] on div "[GEOGRAPHIC_DATA]" at bounding box center [372, 34] width 40 height 18
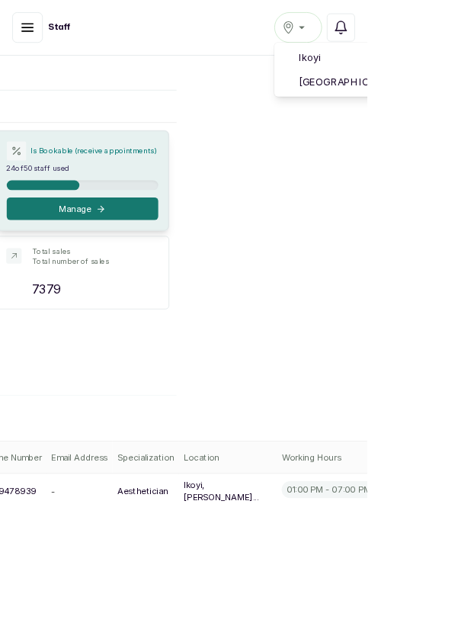
click at [445, 69] on span "Ikoyi" at bounding box center [466, 72] width 186 height 18
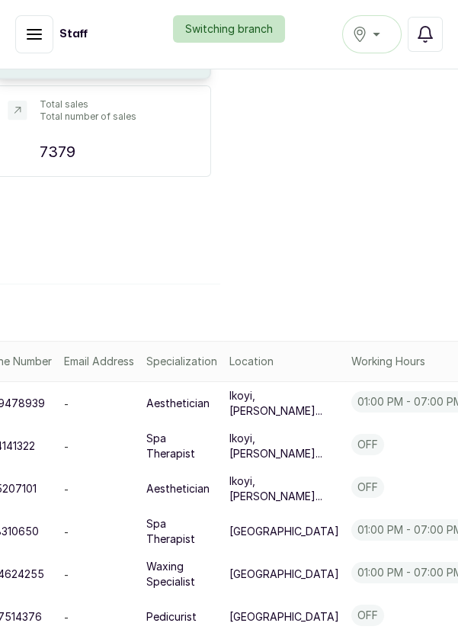
scroll to position [275, 238]
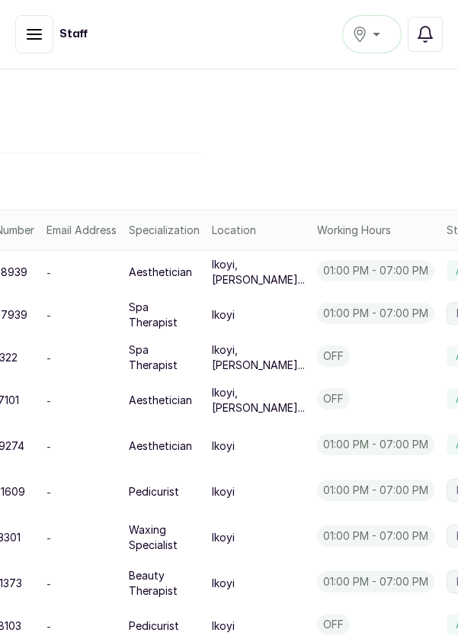
scroll to position [404, 256]
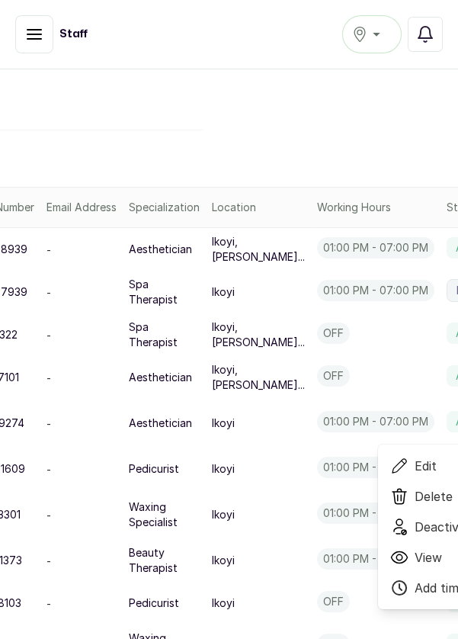
click at [415, 536] on span "Deactivate" at bounding box center [446, 527] width 63 height 18
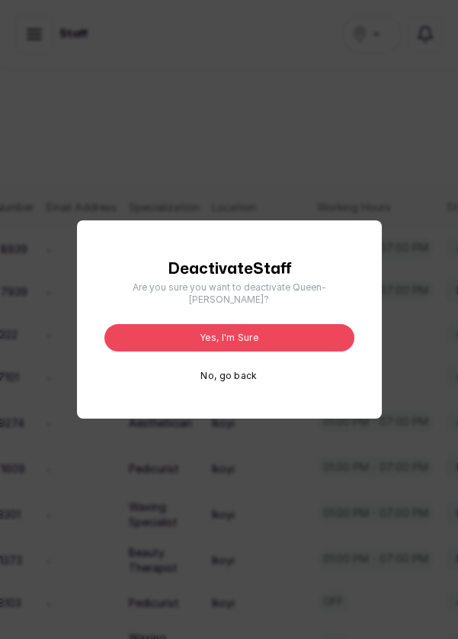
click at [304, 352] on button "Yes, I'm sure" at bounding box center [230, 337] width 250 height 27
click at [224, 382] on button "No, go back" at bounding box center [229, 376] width 56 height 12
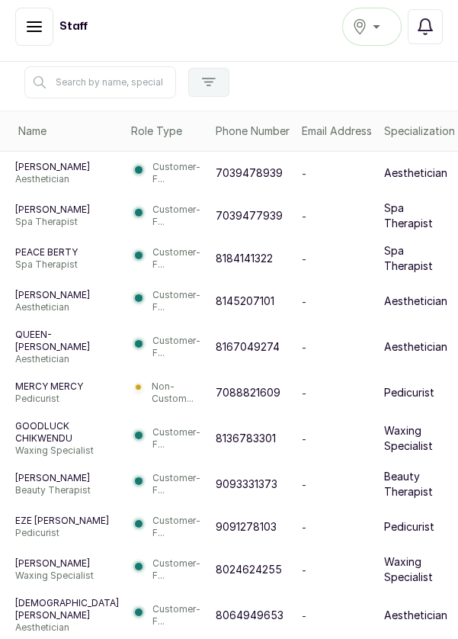
scroll to position [536, 0]
click at [153, 497] on p "Customer-F..." at bounding box center [178, 484] width 51 height 24
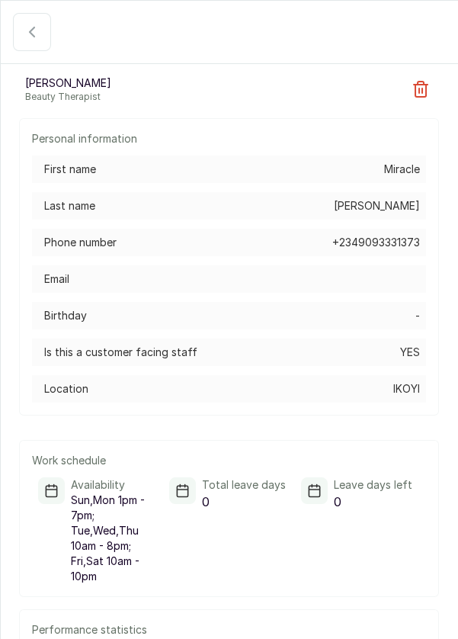
scroll to position [0, 28]
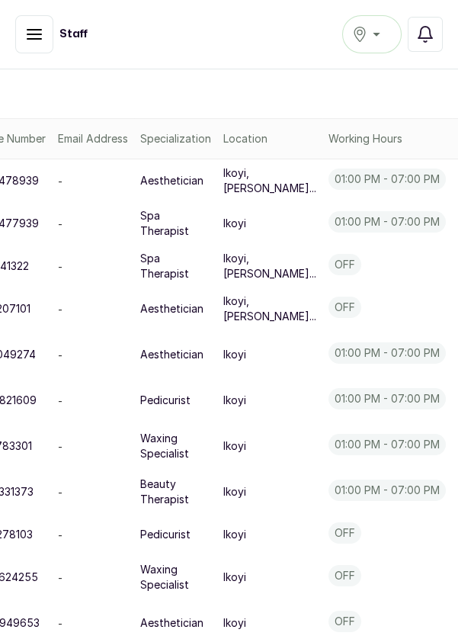
scroll to position [536, 256]
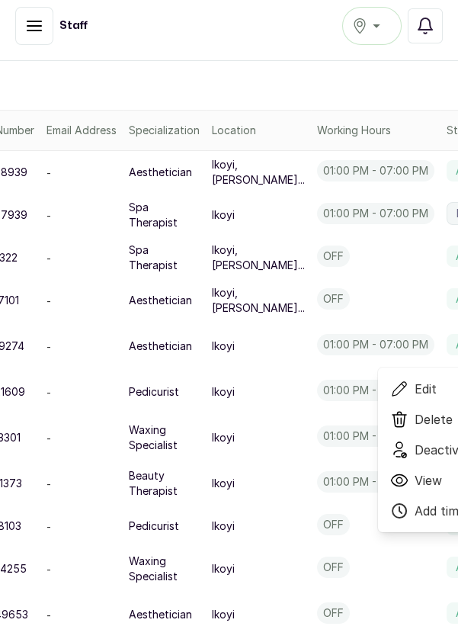
click at [402, 453] on icon at bounding box center [404, 455] width 5 height 5
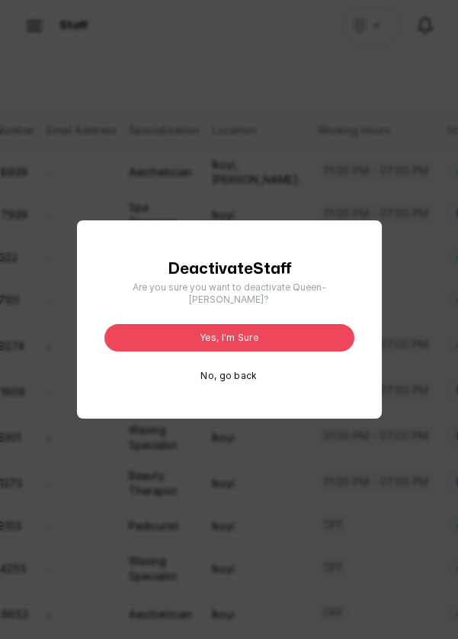
click at [163, 352] on button "Yes, I'm sure" at bounding box center [230, 337] width 250 height 27
click at [218, 528] on div "Deactivate Staff Are you sure you want to deactivate Queen-betty ? Yes, I'm sur…" at bounding box center [229, 319] width 458 height 639
click at [229, 382] on button "No, go back" at bounding box center [229, 376] width 56 height 12
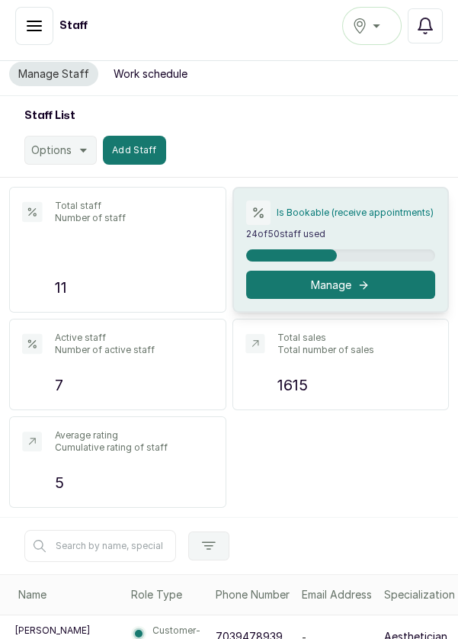
scroll to position [0, 0]
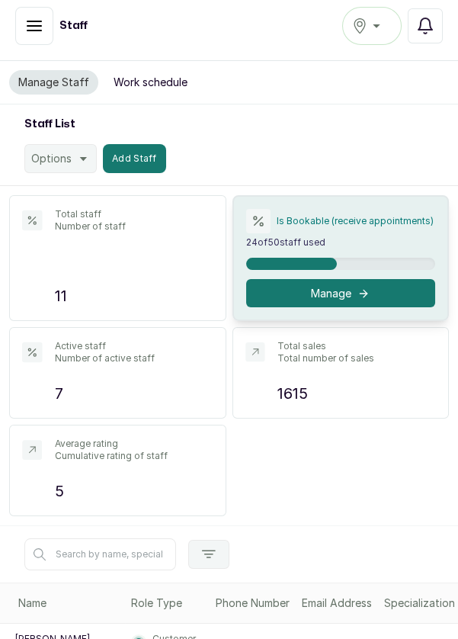
click at [156, 144] on button "Add Staff" at bounding box center [134, 158] width 63 height 29
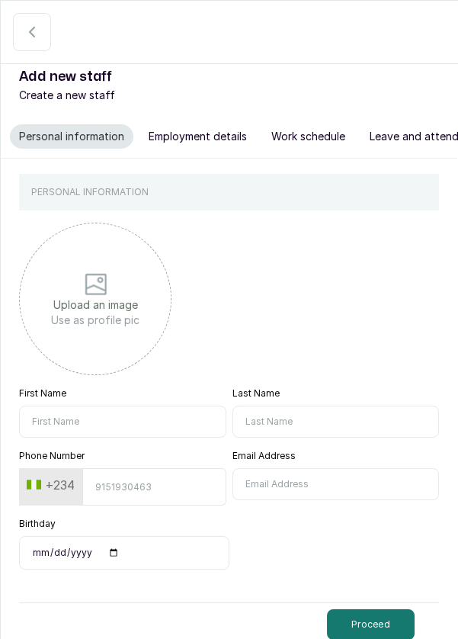
click at [148, 423] on input "First Name" at bounding box center [122, 422] width 207 height 32
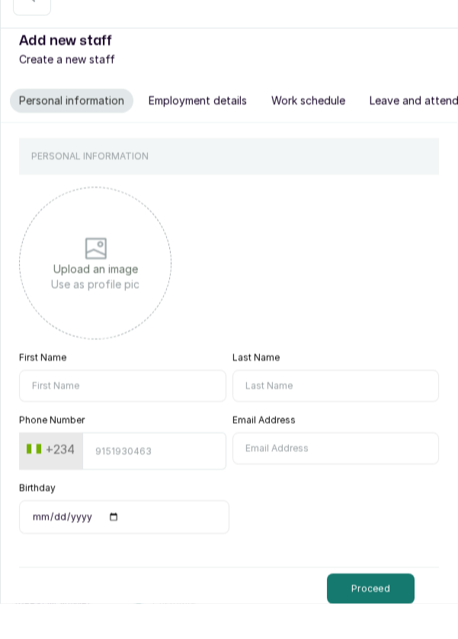
scroll to position [50, 0]
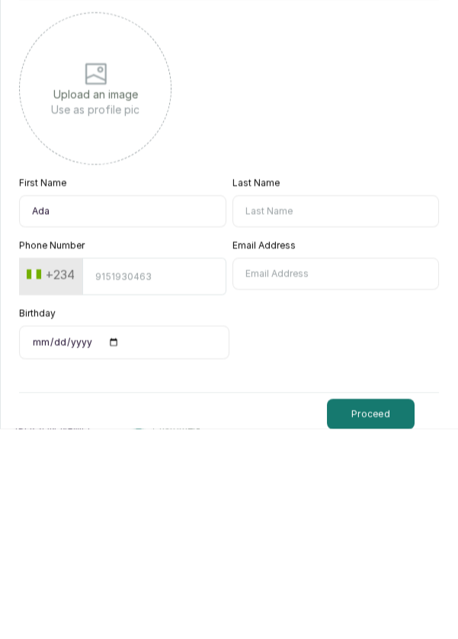
type input "Ada"
click at [331, 426] on input "Last Name" at bounding box center [336, 422] width 207 height 32
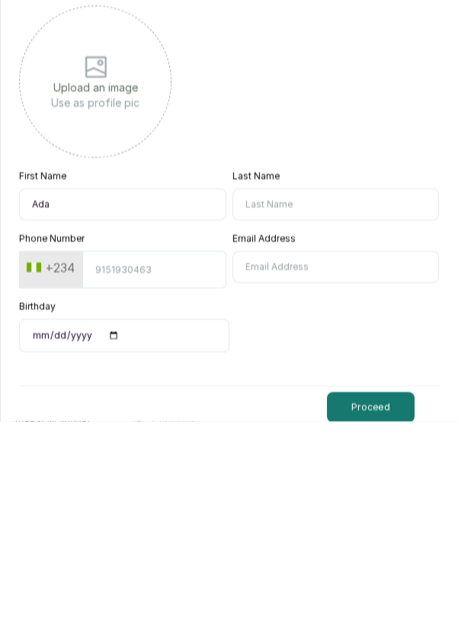
scroll to position [21, 0]
type input "Ogala"
click at [143, 469] on input "Phone Number" at bounding box center [153, 486] width 143 height 37
type input "7034615966"
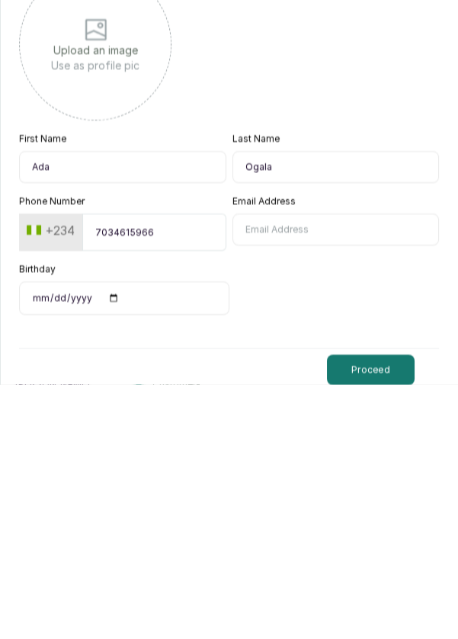
scroll to position [67, 0]
click at [377, 609] on button "Proceed" at bounding box center [371, 624] width 88 height 31
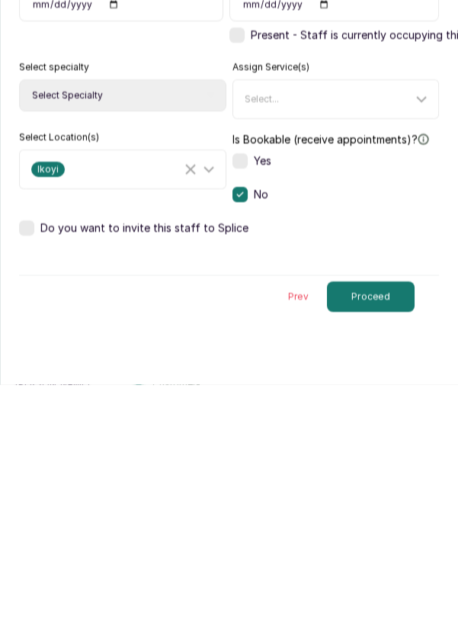
scroll to position [50, 0]
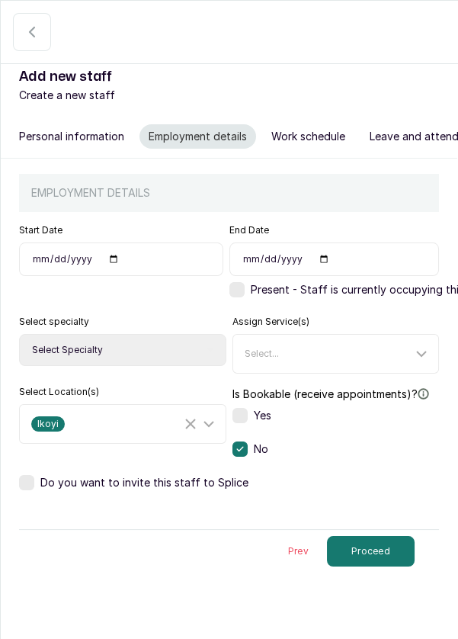
click at [241, 408] on label at bounding box center [240, 415] width 15 height 15
click at [216, 415] on icon at bounding box center [209, 424] width 18 height 18
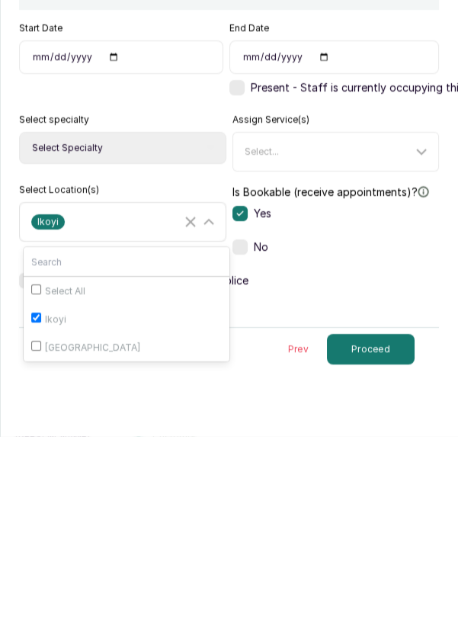
click at [34, 487] on input "Select All" at bounding box center [36, 492] width 10 height 10
checkbox input "true"
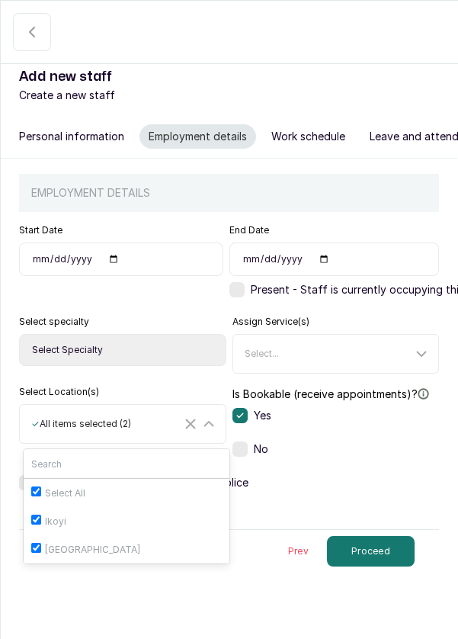
click at [133, 243] on input "Start Date" at bounding box center [121, 260] width 204 height 34
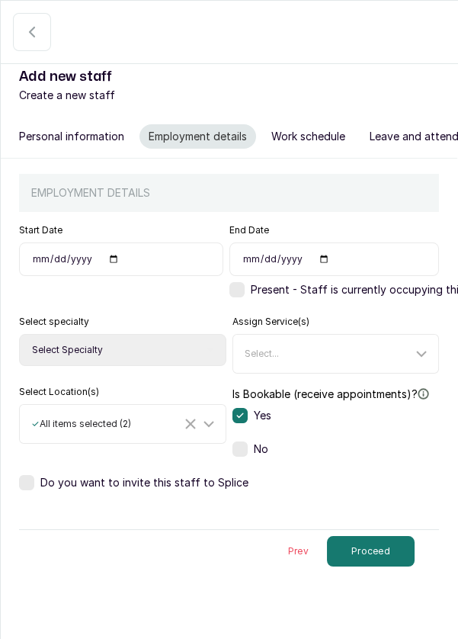
type input "2025-05-01"
click at [243, 282] on label at bounding box center [237, 289] width 15 height 15
click at [383, 536] on button "Proceed" at bounding box center [371, 551] width 88 height 31
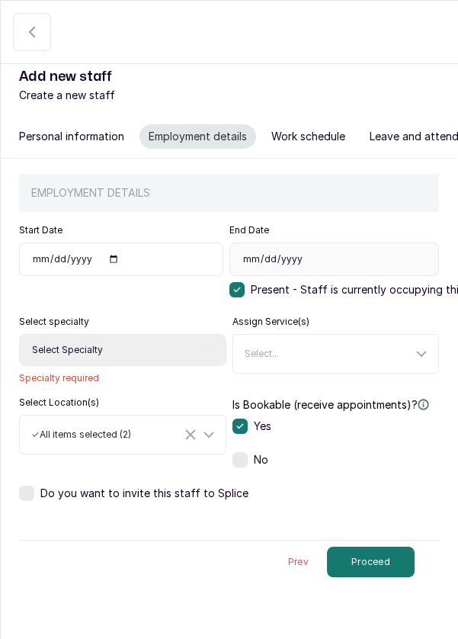
click at [114, 334] on select "Select Specialty Accountant Admin Level 1 Admin Level 2 Aesthetic Nurse Aesthet…" at bounding box center [122, 350] width 207 height 32
select select "aesthetician"
click at [19, 334] on select "Select Specialty Accountant Admin Level 1 Admin Level 2 Aesthetic Nurse Aesthet…" at bounding box center [122, 350] width 207 height 32
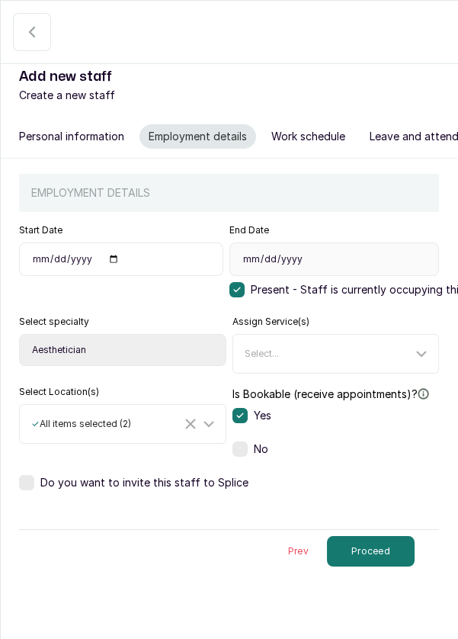
click at [373, 536] on button "Proceed" at bounding box center [371, 551] width 88 height 31
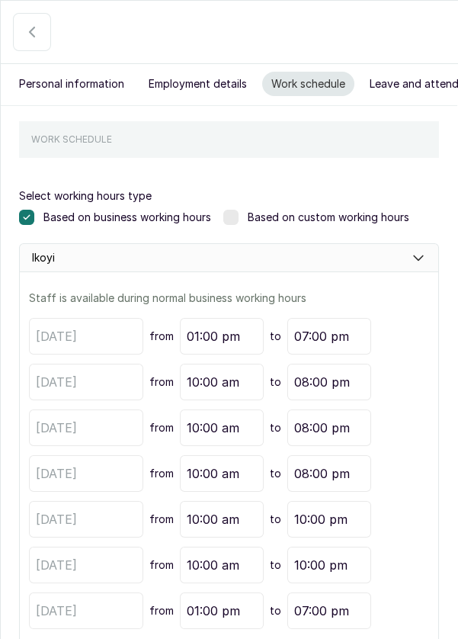
scroll to position [63, 0]
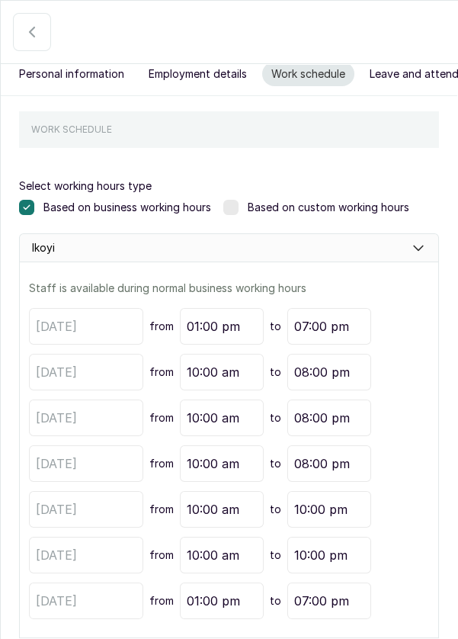
click at [232, 200] on label at bounding box center [231, 207] width 15 height 15
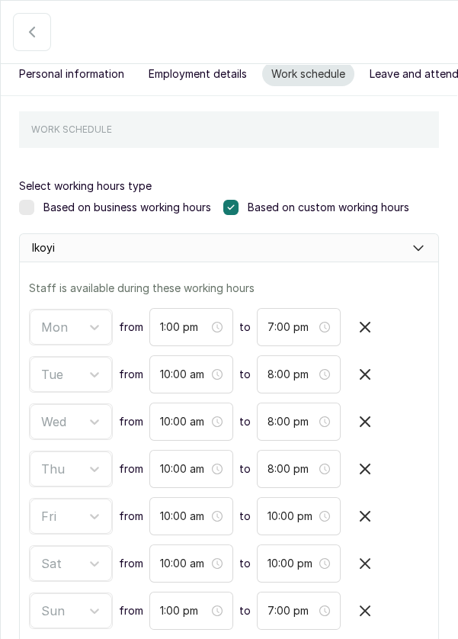
click at [244, 200] on div "Based on custom working hours" at bounding box center [317, 207] width 186 height 15
click at [363, 318] on icon "button" at bounding box center [365, 327] width 18 height 18
type input "10:00 am"
type input "8:00 pm"
type input "10:00 pm"
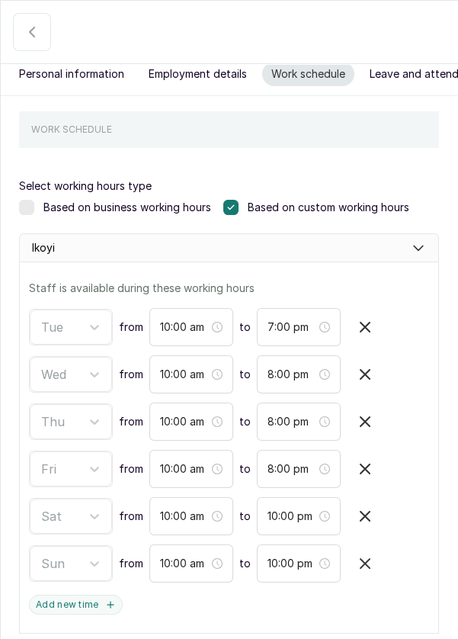
type input "1:00 pm"
type input "7:00 pm"
click at [365, 318] on icon "button" at bounding box center [365, 327] width 18 height 18
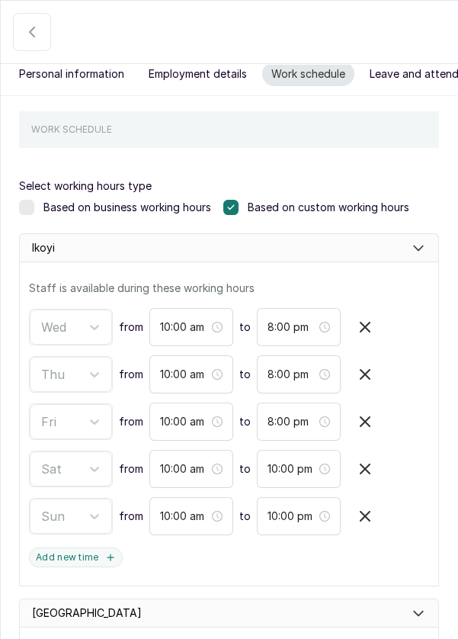
type input "10:00 pm"
type input "1:00 pm"
type input "7:00 pm"
click at [368, 318] on icon "button" at bounding box center [365, 327] width 18 height 18
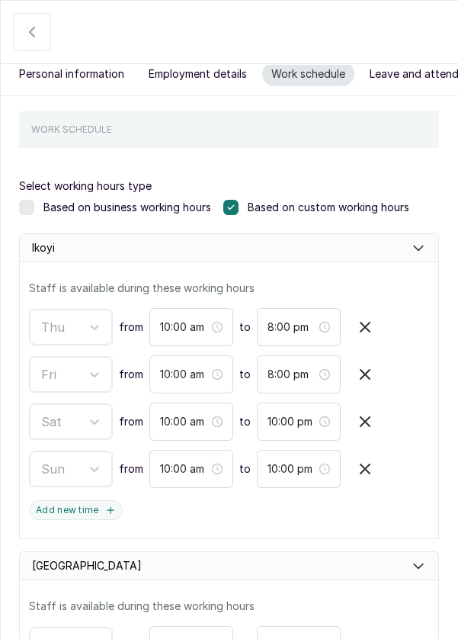
type input "10:00 pm"
type input "1:00 pm"
type input "7:00 pm"
click at [375, 451] on button "button" at bounding box center [365, 469] width 37 height 37
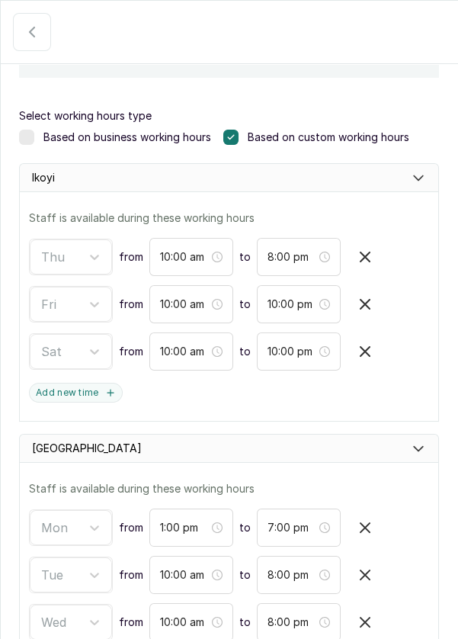
scroll to position [133, 0]
click at [363, 518] on icon "button" at bounding box center [365, 527] width 18 height 18
type input "10:00 am"
type input "8:00 pm"
type input "10:00 pm"
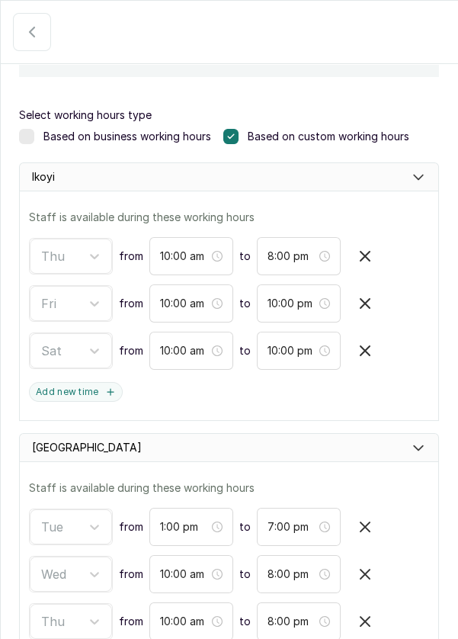
type input "1:00 pm"
type input "7:00 pm"
click at [361, 518] on icon "button" at bounding box center [365, 527] width 18 height 18
type input "10:00 pm"
type input "1:00 pm"
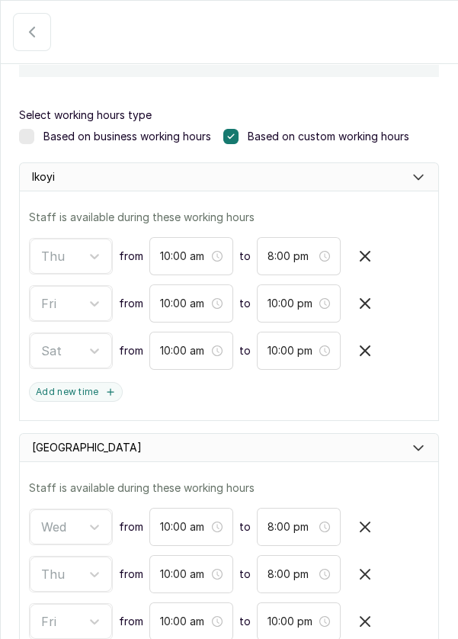
type input "7:00 pm"
click at [363, 518] on icon "button" at bounding box center [365, 527] width 18 height 18
type input "10:00 pm"
type input "1:00 pm"
type input "7:00 pm"
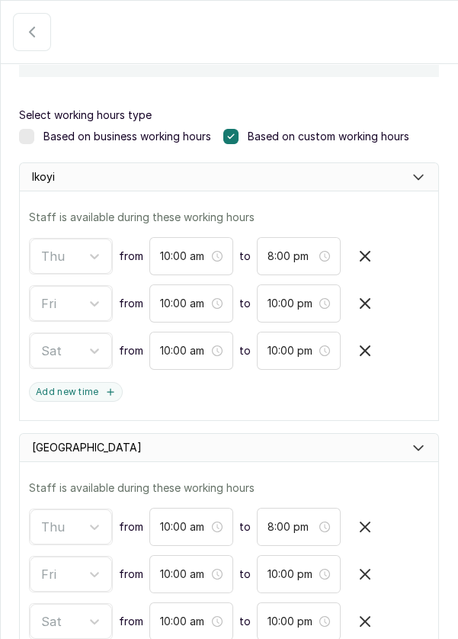
click at [363, 518] on icon "button" at bounding box center [365, 527] width 18 height 18
type input "10:00 pm"
type input "1:00 pm"
type input "7:00 pm"
click at [367, 518] on icon "button" at bounding box center [365, 527] width 18 height 18
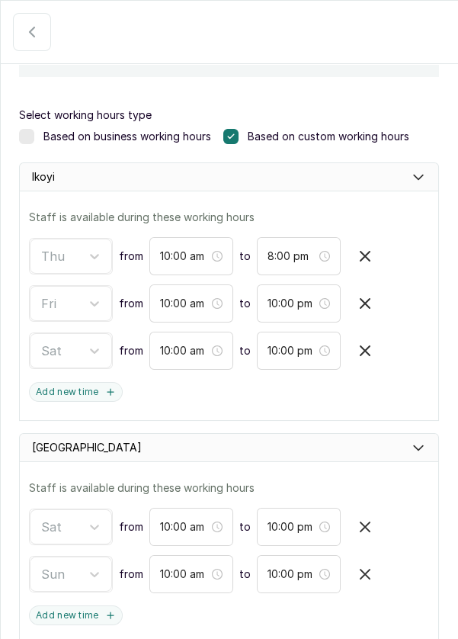
type input "1:00 pm"
type input "7:00 pm"
click at [370, 518] on icon "button" at bounding box center [365, 527] width 18 height 18
type input "1:00 pm"
type input "7:00 pm"
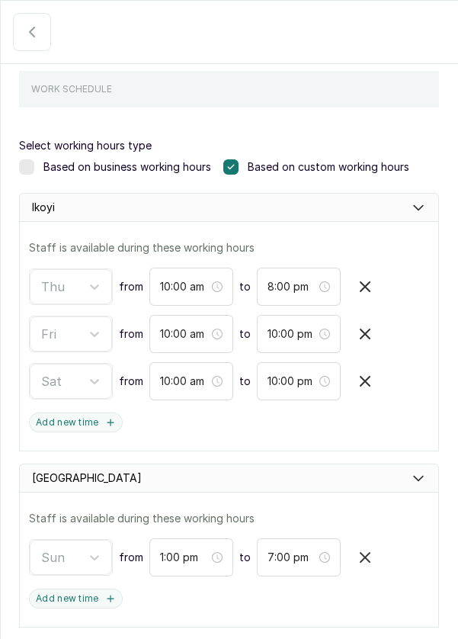
scroll to position [73, 0]
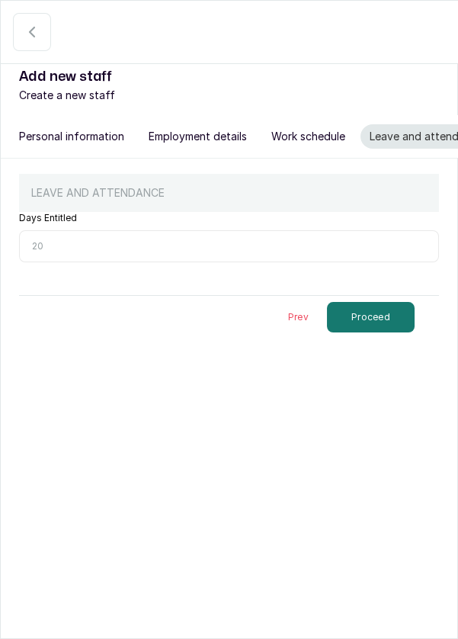
scroll to position [0, 0]
click at [399, 302] on button "Proceed" at bounding box center [371, 317] width 88 height 31
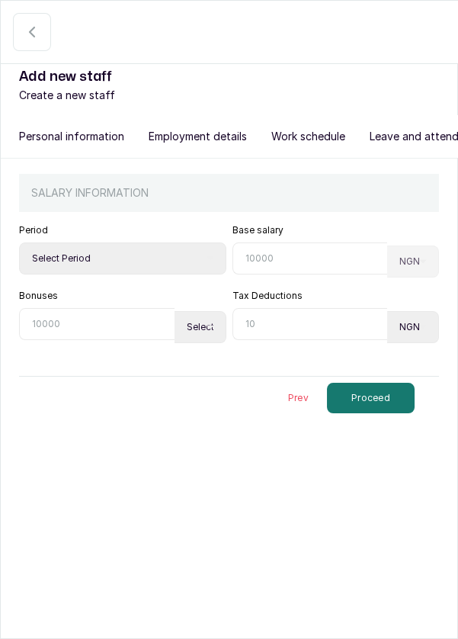
click at [375, 383] on button "Proceed" at bounding box center [371, 398] width 88 height 31
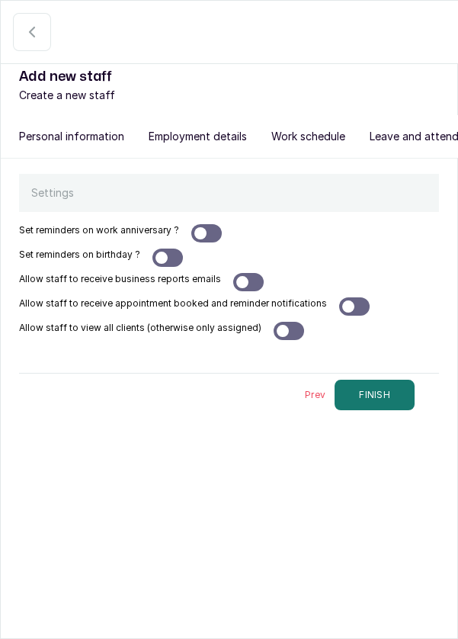
click at [387, 380] on button "FINISH" at bounding box center [375, 395] width 80 height 31
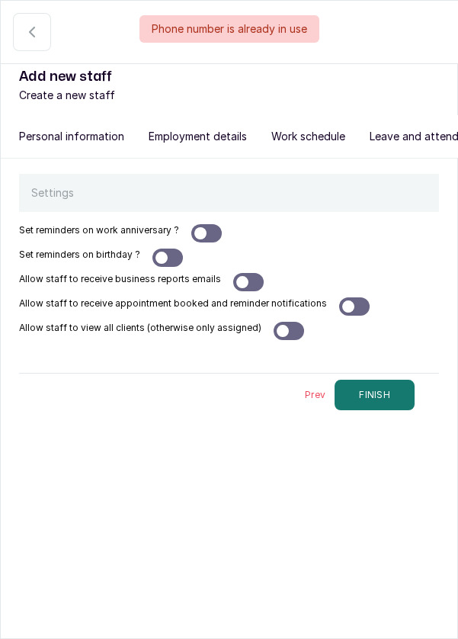
click at [98, 136] on button "Personal information" at bounding box center [72, 136] width 124 height 24
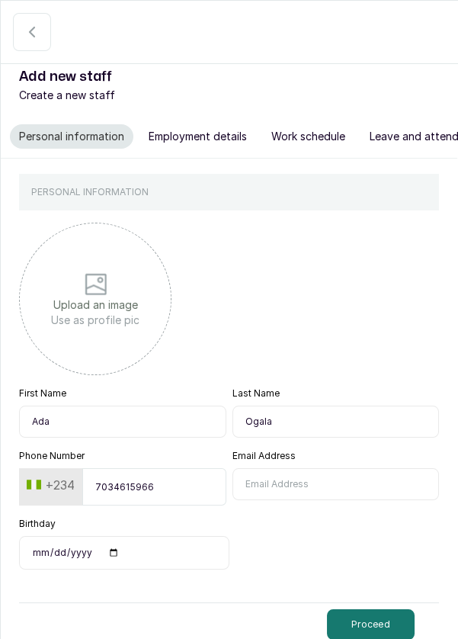
click at [192, 490] on input "7034615966" at bounding box center [153, 486] width 143 height 37
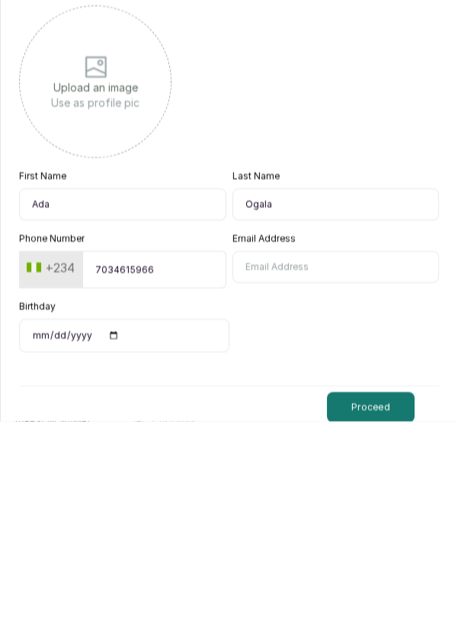
scroll to position [57, 0]
type input "7"
type input "8085829557"
click at [382, 609] on button "Proceed" at bounding box center [371, 624] width 88 height 31
select select "aesthetician"
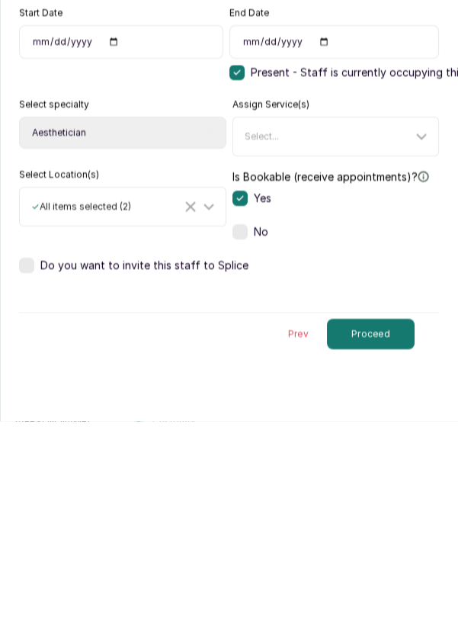
scroll to position [50, 0]
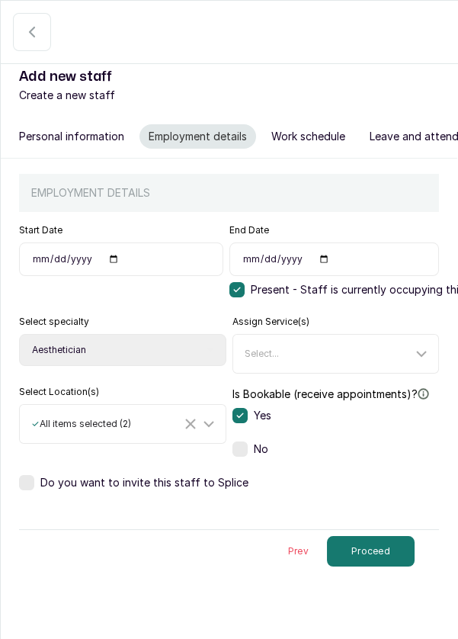
click at [387, 536] on button "Proceed" at bounding box center [371, 551] width 88 height 31
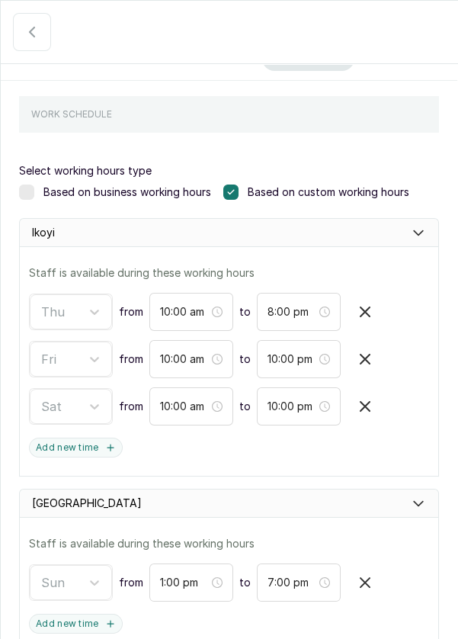
scroll to position [103, 0]
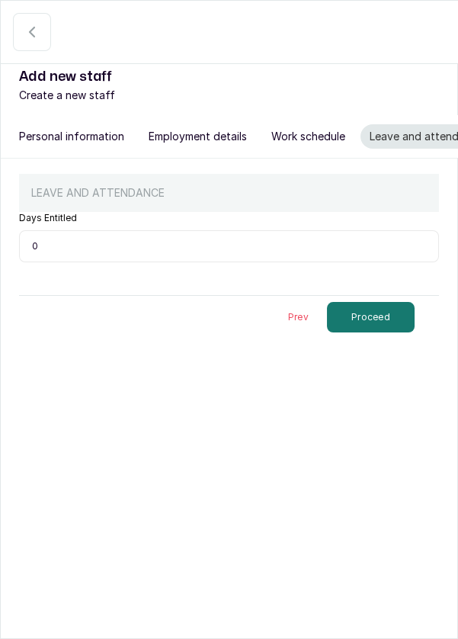
scroll to position [73, 0]
click at [398, 302] on button "Proceed" at bounding box center [371, 317] width 88 height 31
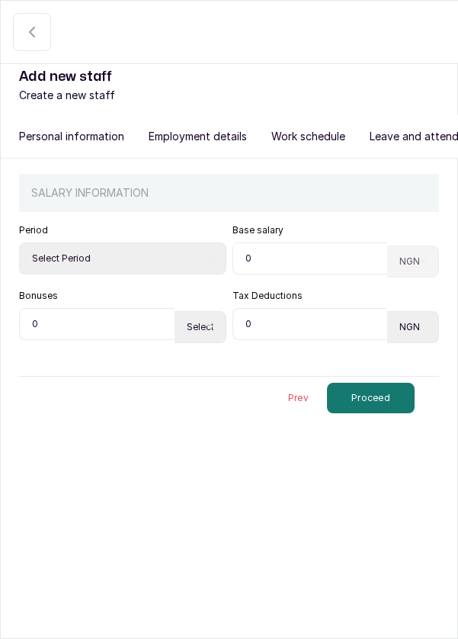
click at [388, 383] on button "Proceed" at bounding box center [371, 398] width 88 height 31
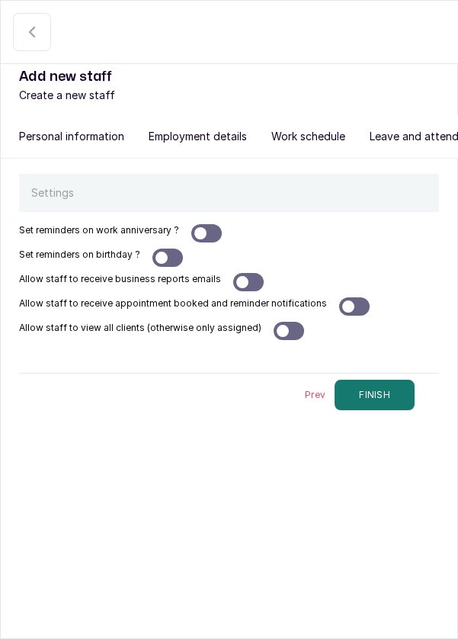
click at [394, 380] on button "FINISH" at bounding box center [375, 395] width 80 height 31
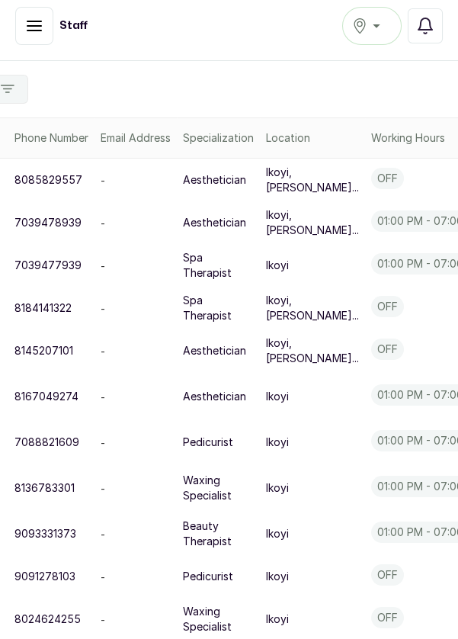
scroll to position [465, 256]
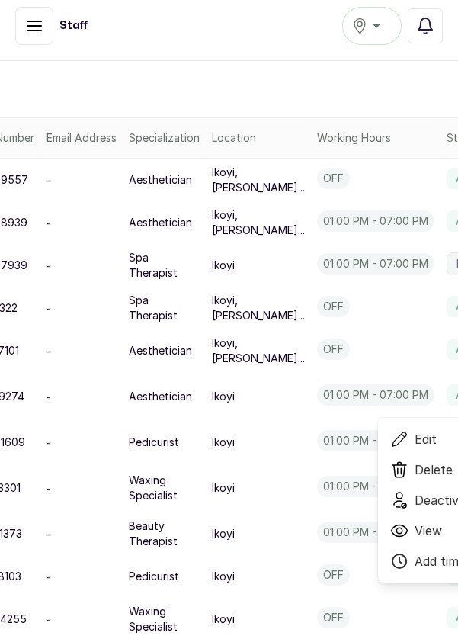
click at [415, 449] on span "Edit" at bounding box center [426, 439] width 22 height 18
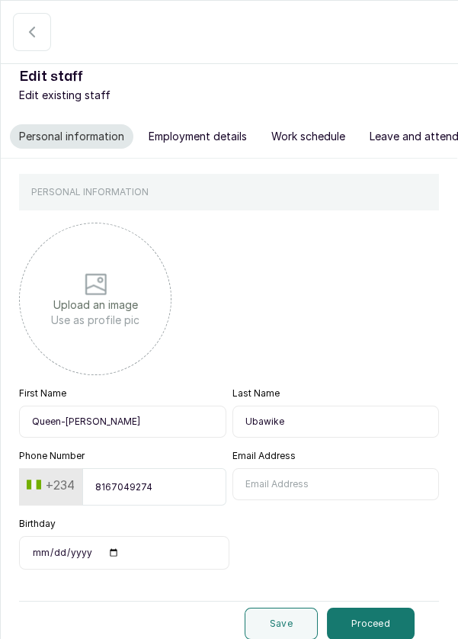
click at [231, 143] on button "Employment details" at bounding box center [198, 136] width 117 height 24
select select "aesthetician"
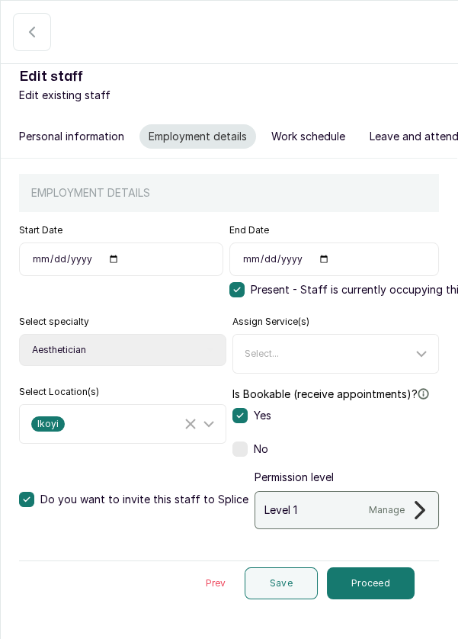
click at [23, 48] on button "Is Bookable (receive appointments)? Do they provide services to customers?" at bounding box center [32, 32] width 38 height 38
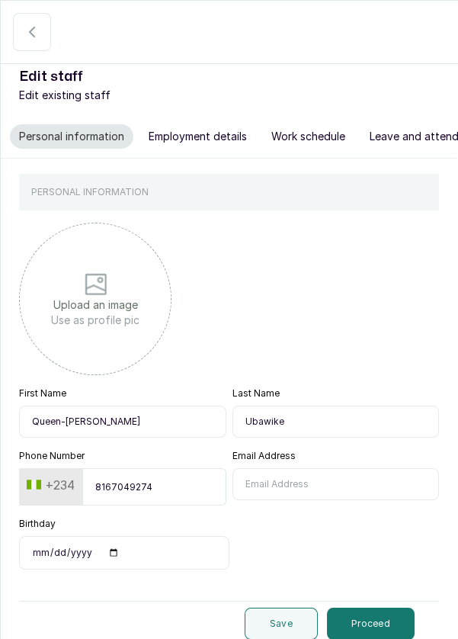
click at [295, 133] on button "Work schedule" at bounding box center [308, 136] width 92 height 24
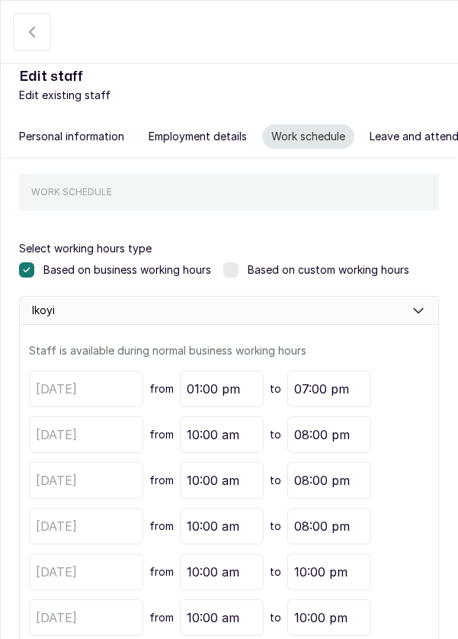
click at [17, 42] on button "button" at bounding box center [32, 32] width 38 height 38
select select "aesthetician"
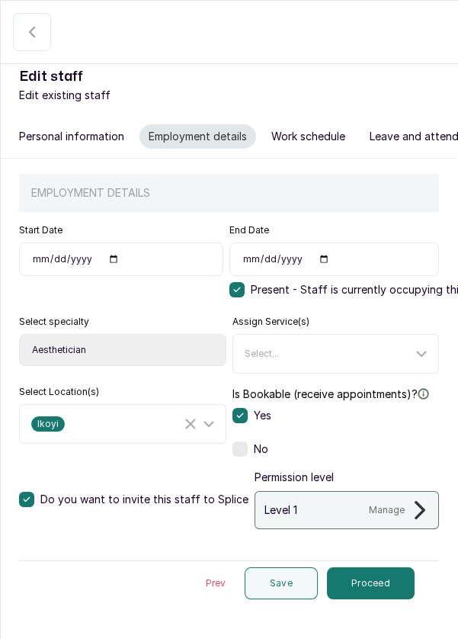
click at [27, 49] on button "Is Bookable (receive appointments)? Do they provide services to customers?" at bounding box center [32, 32] width 38 height 38
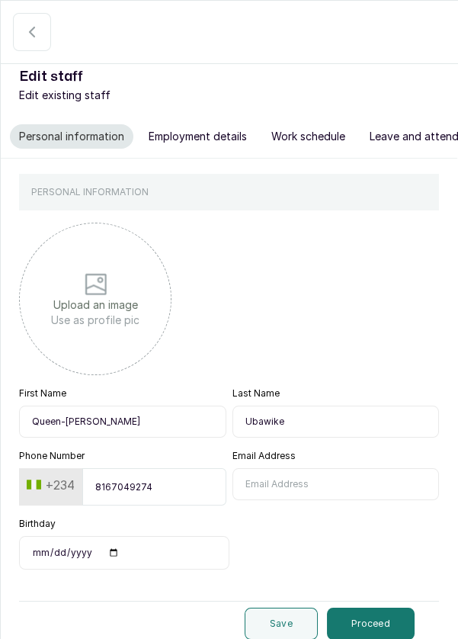
click at [34, 45] on button "Active" at bounding box center [32, 32] width 38 height 38
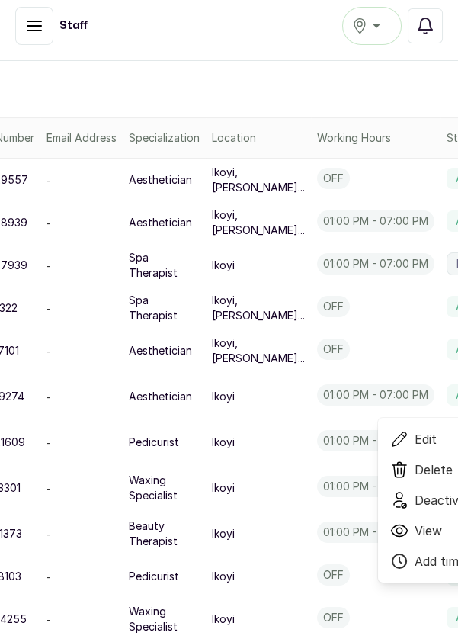
click at [415, 510] on span "Deactivate" at bounding box center [446, 500] width 63 height 18
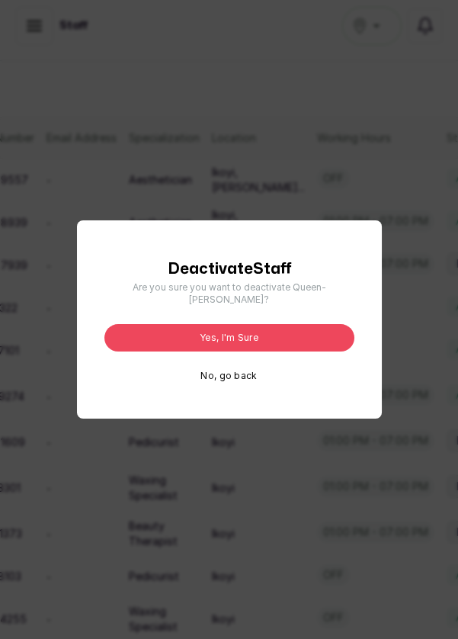
click at [214, 382] on button "No, go back" at bounding box center [229, 376] width 56 height 12
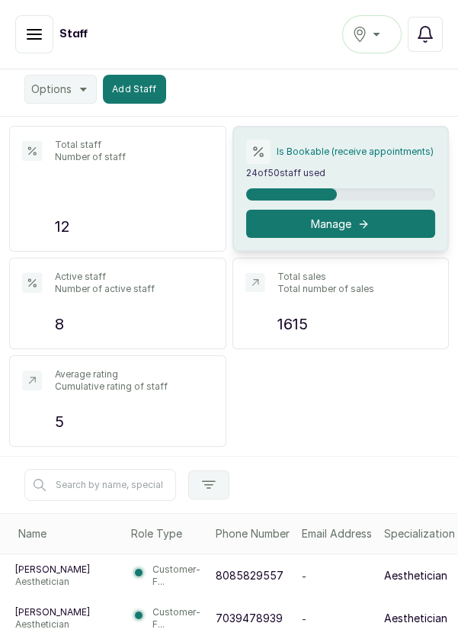
scroll to position [73, 0]
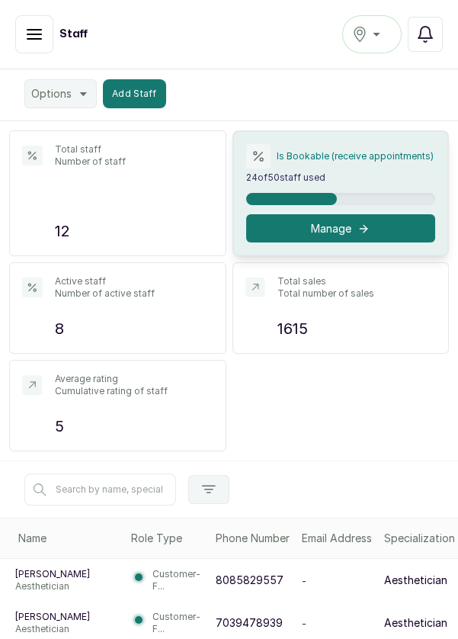
click at [138, 92] on button "Add Staff" at bounding box center [134, 93] width 63 height 29
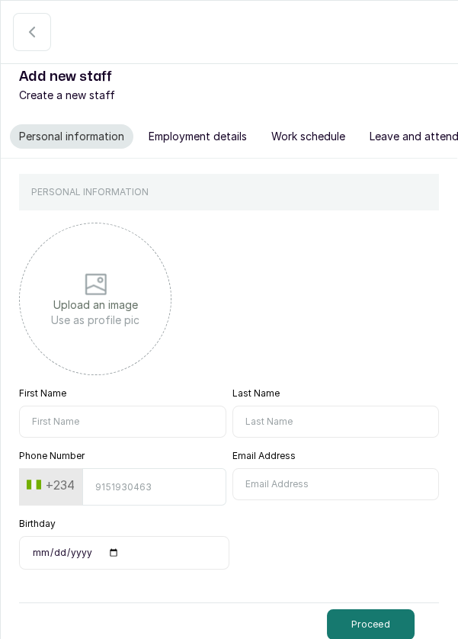
click at [140, 418] on input "First Name" at bounding box center [122, 422] width 207 height 32
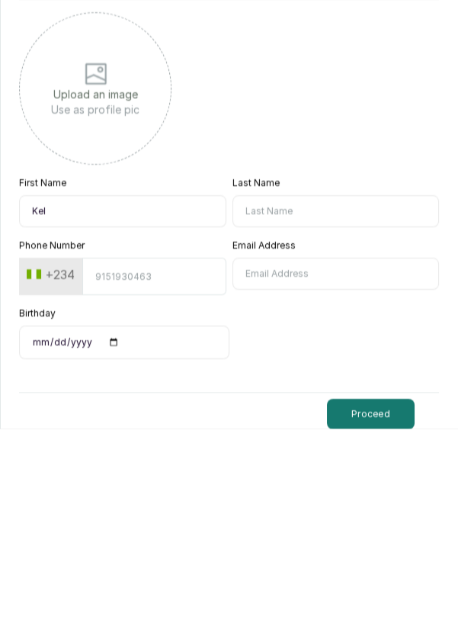
type input "Kele"
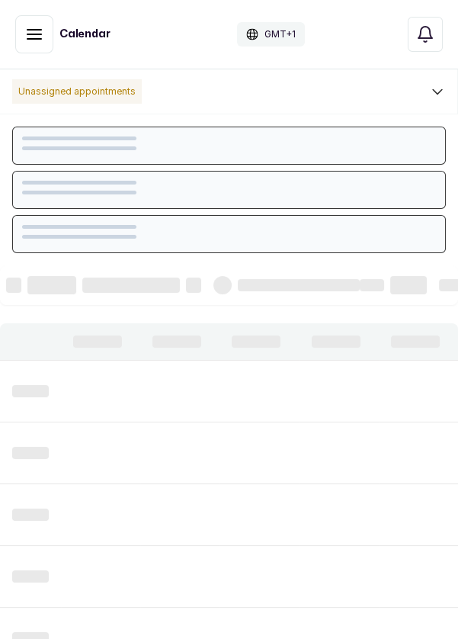
scroll to position [513, 0]
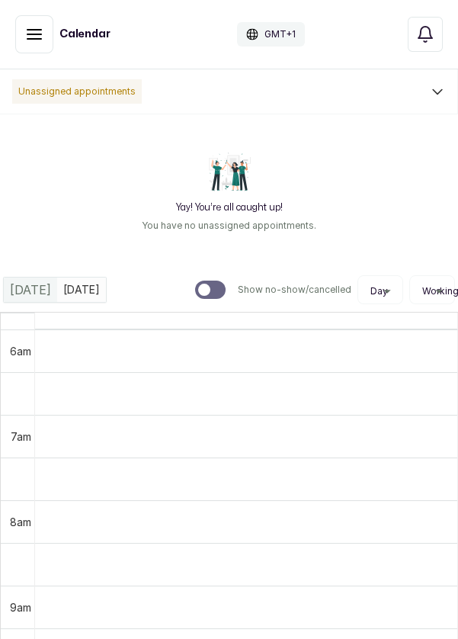
click at [31, 34] on icon "button" at bounding box center [34, 34] width 14 height 9
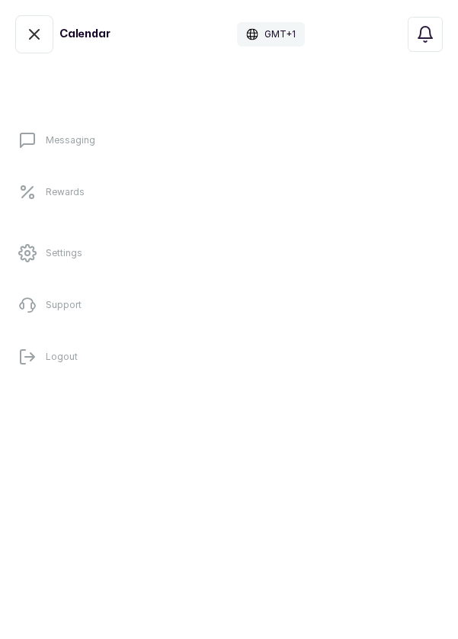
click at [39, 26] on icon "button" at bounding box center [34, 34] width 18 height 18
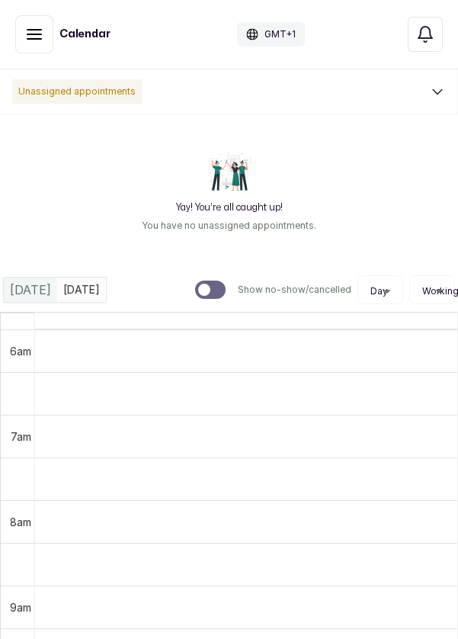
click at [43, 38] on button "Show no-show/cancelled" at bounding box center [34, 34] width 38 height 38
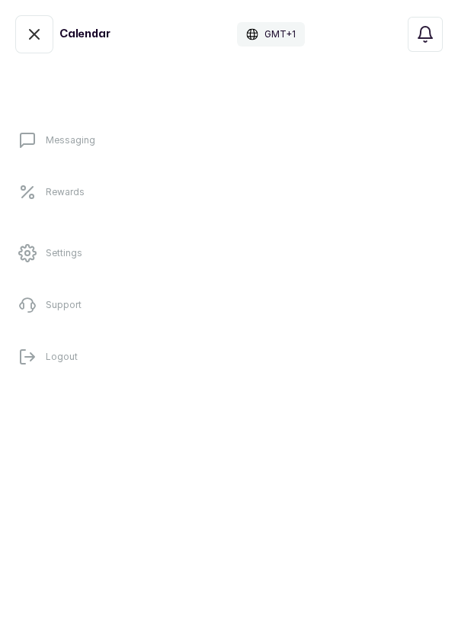
click at [50, 46] on button "Show no-show/cancelled" at bounding box center [34, 34] width 38 height 38
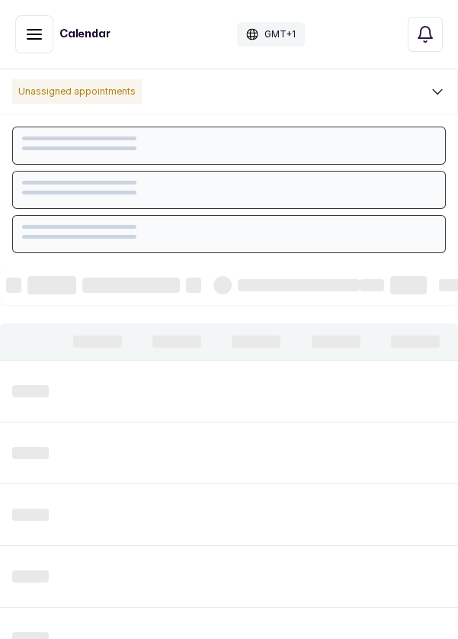
scroll to position [513, 0]
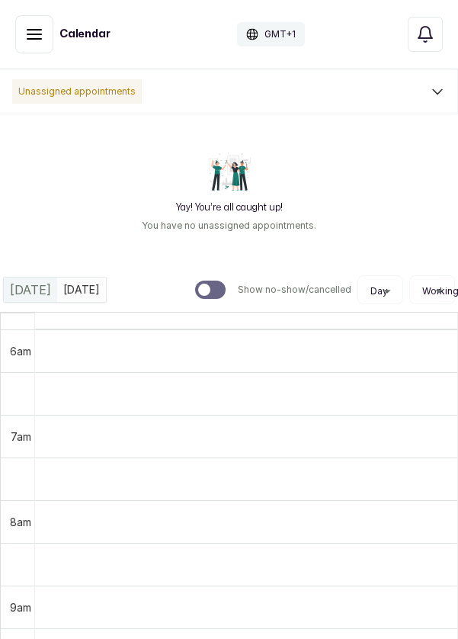
click at [38, 45] on button "Show no-show/cancelled" at bounding box center [34, 34] width 38 height 38
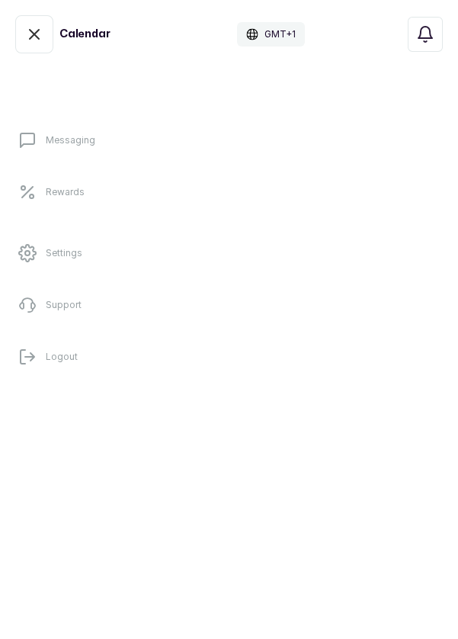
click at [38, 43] on icon "button" at bounding box center [34, 34] width 18 height 18
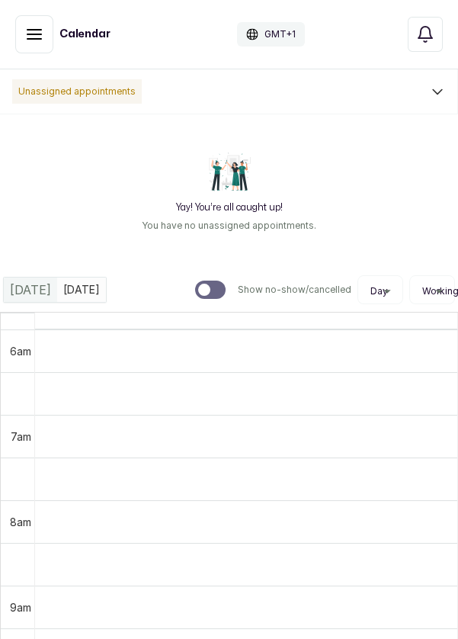
click at [439, 92] on icon at bounding box center [437, 92] width 9 height 5
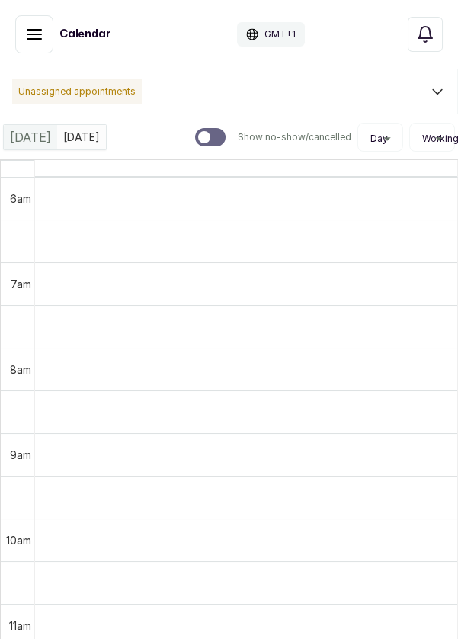
click at [43, 34] on button "Show no-show/cancelled" at bounding box center [34, 34] width 38 height 38
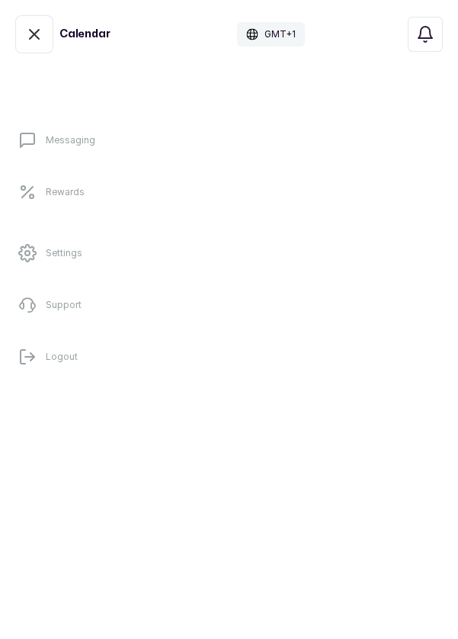
click at [41, 30] on icon "button" at bounding box center [34, 34] width 18 height 18
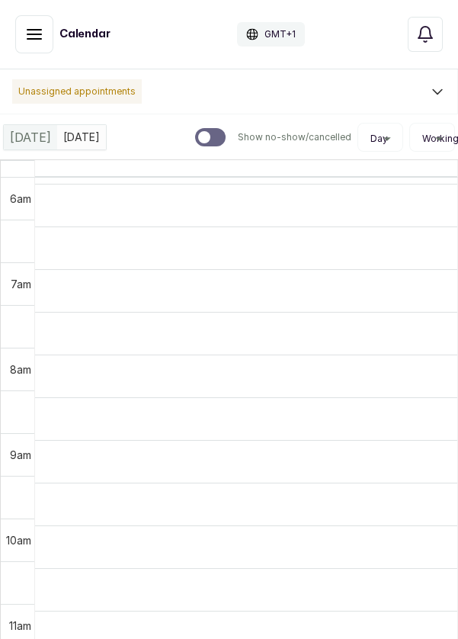
scroll to position [0, 0]
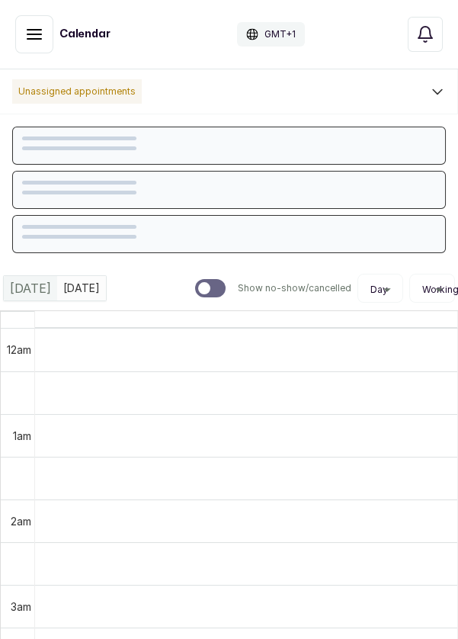
click at [31, 37] on icon "button" at bounding box center [34, 34] width 18 height 18
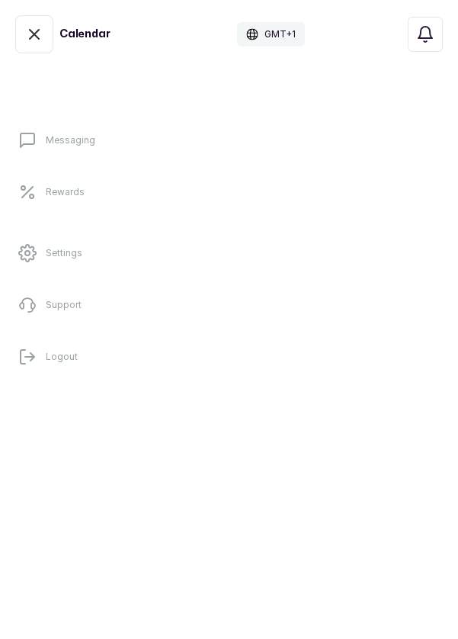
scroll to position [513, 0]
click at [34, 37] on icon "button" at bounding box center [34, 34] width 18 height 18
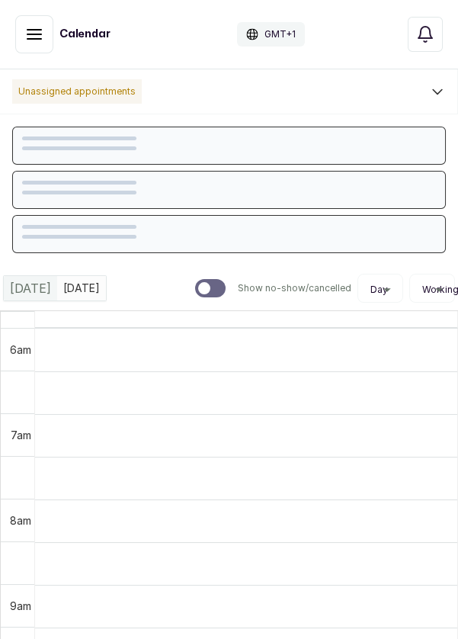
scroll to position [513, 0]
click at [32, 37] on icon "button" at bounding box center [34, 34] width 18 height 18
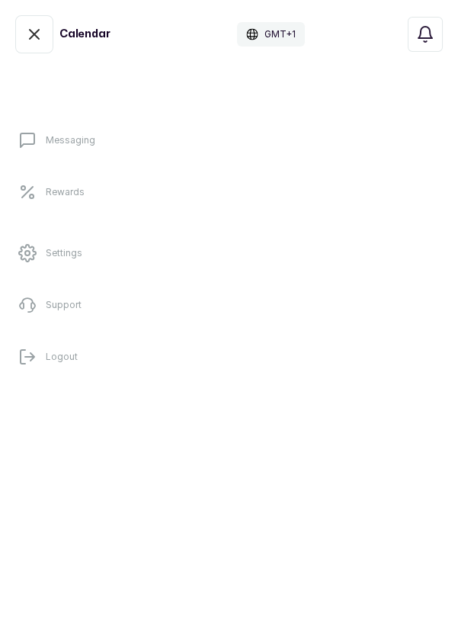
click at [31, 39] on icon "button" at bounding box center [34, 34] width 18 height 18
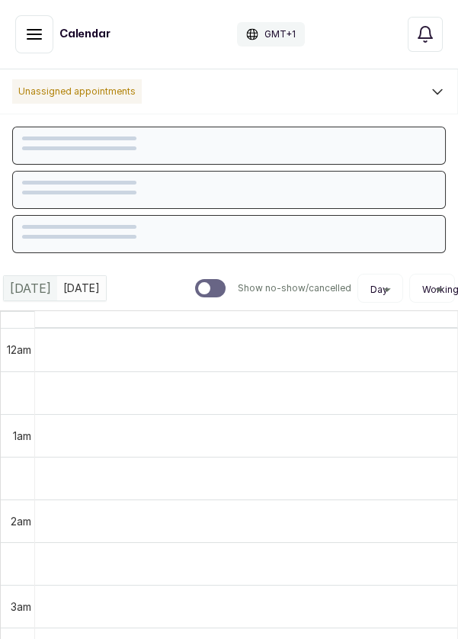
scroll to position [513, 0]
click at [30, 50] on button "Show no-show/cancelled" at bounding box center [34, 34] width 38 height 38
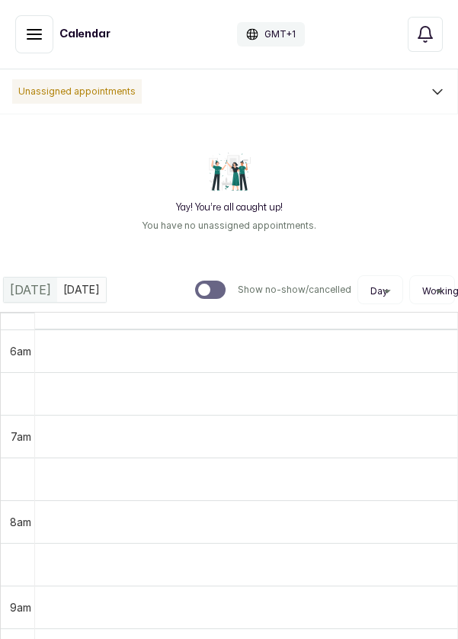
click at [34, 43] on icon "button" at bounding box center [34, 34] width 18 height 18
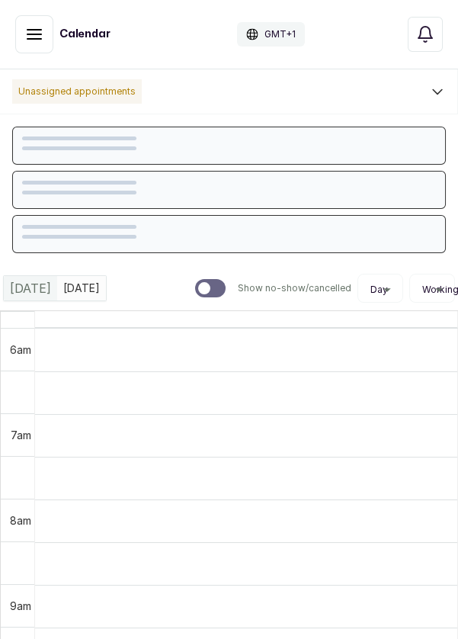
scroll to position [513, 0]
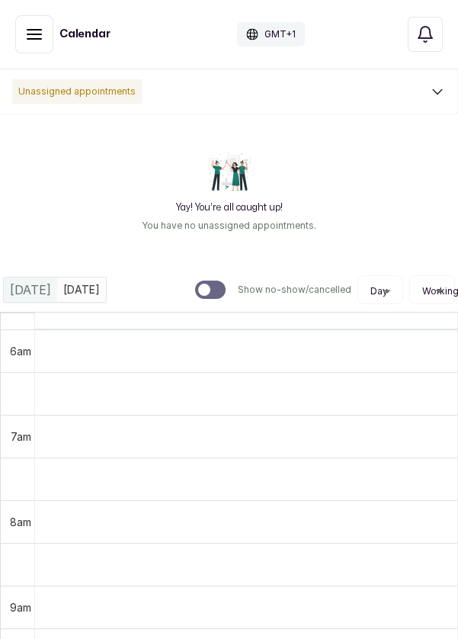
click at [30, 46] on button "Show no-show/cancelled" at bounding box center [34, 34] width 38 height 38
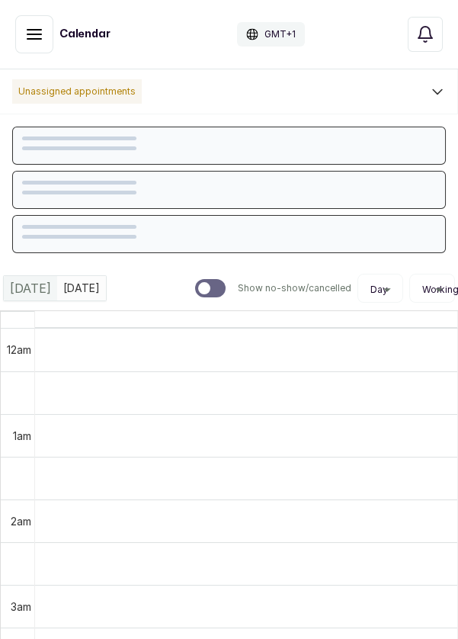
click at [26, 41] on icon "button" at bounding box center [34, 34] width 18 height 18
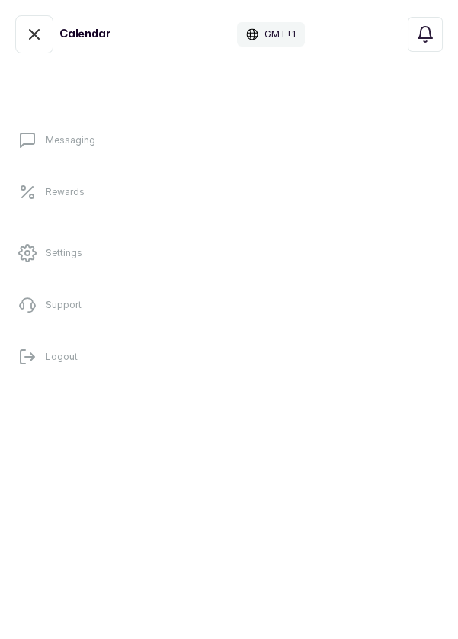
scroll to position [513, 0]
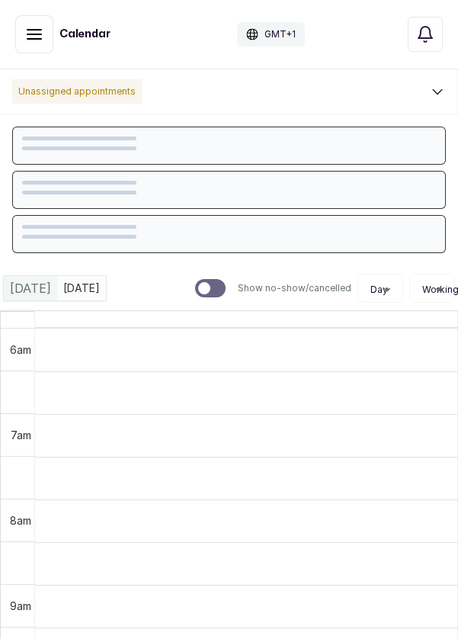
scroll to position [513, 0]
click at [31, 38] on icon "button" at bounding box center [34, 34] width 14 height 9
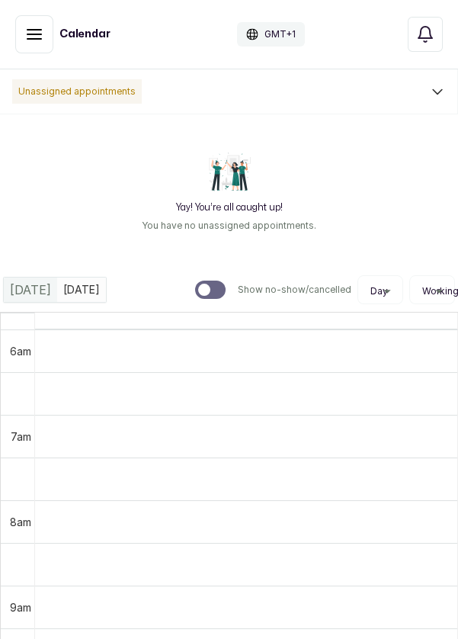
click at [32, 36] on icon "button" at bounding box center [34, 34] width 18 height 18
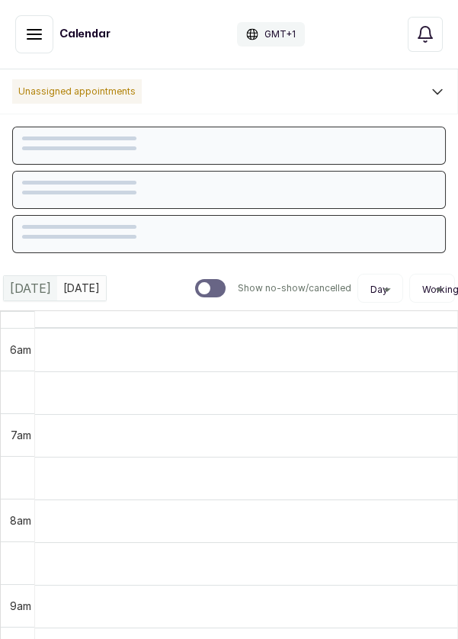
scroll to position [513, 0]
click at [37, 42] on icon "button" at bounding box center [34, 34] width 18 height 18
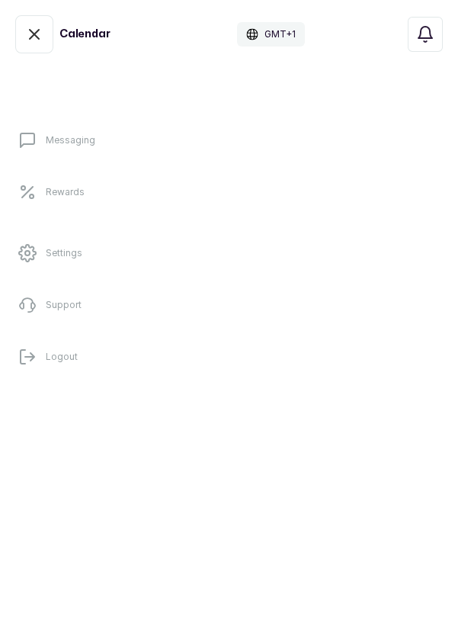
click at [32, 43] on icon "button" at bounding box center [34, 34] width 18 height 18
click at [65, 373] on td at bounding box center [246, 392] width 423 height 43
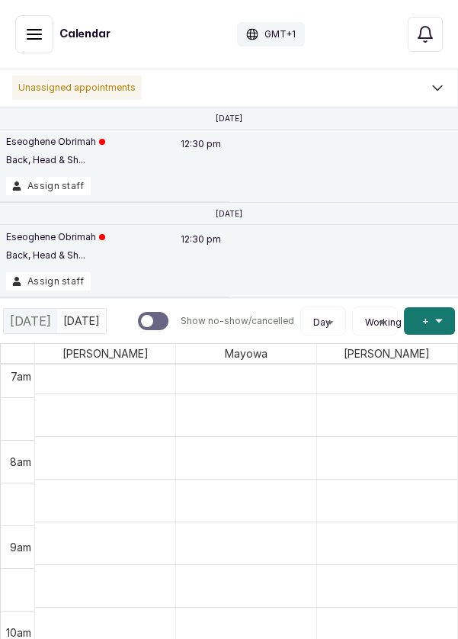
scroll to position [612, 0]
click at [26, 41] on icon "button" at bounding box center [34, 34] width 18 height 18
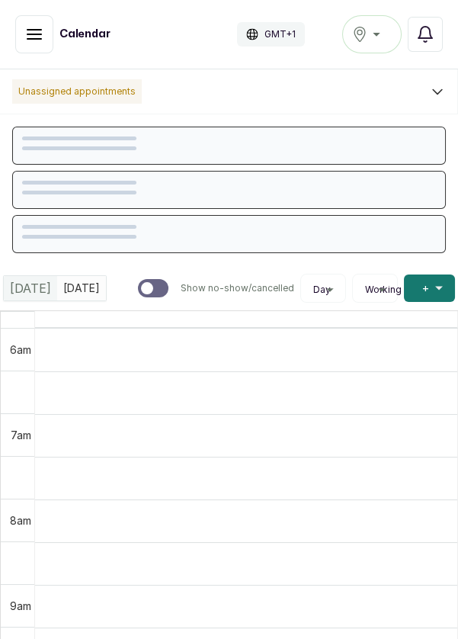
scroll to position [513, 0]
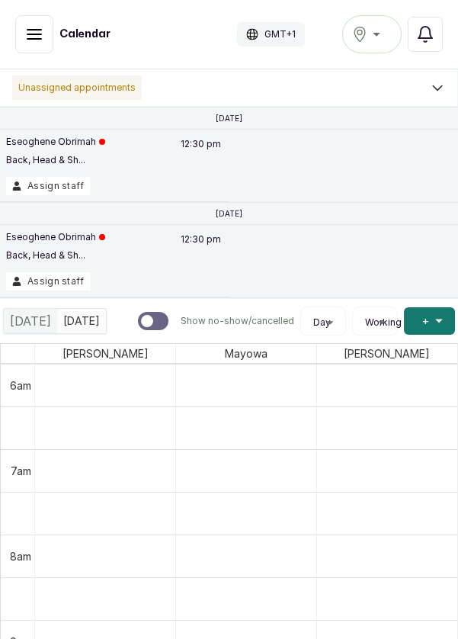
click at [39, 47] on button "Show no-show/cancelled" at bounding box center [34, 34] width 38 height 38
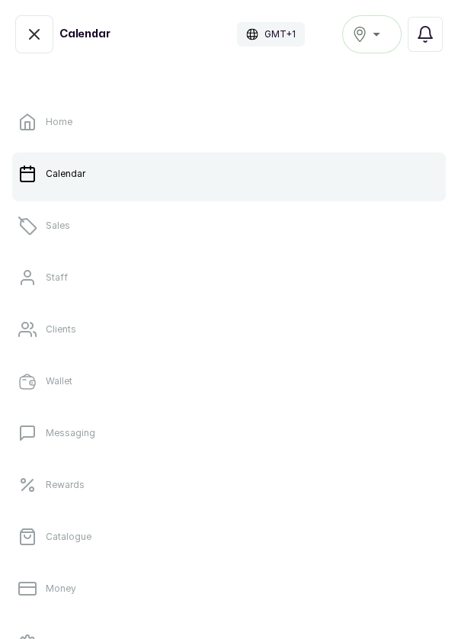
click at [99, 295] on link "Staff" at bounding box center [229, 277] width 434 height 43
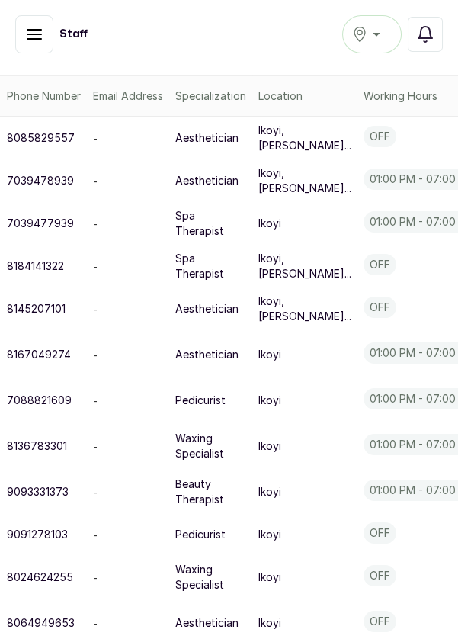
scroll to position [594, 256]
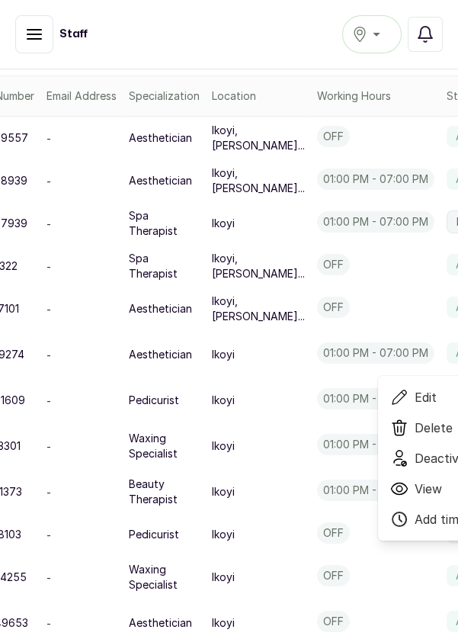
click at [415, 468] on span "Deactivate" at bounding box center [446, 458] width 63 height 18
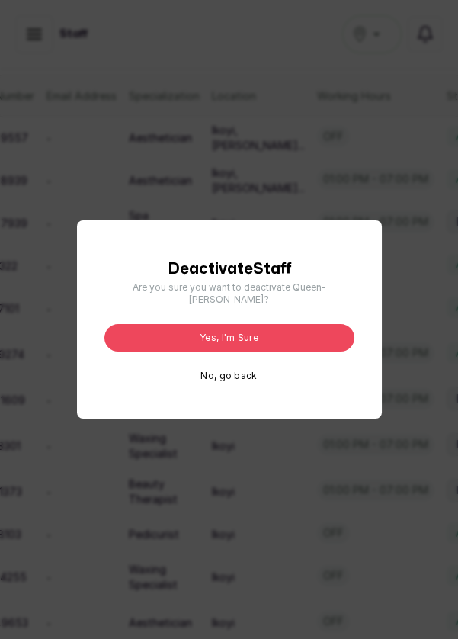
click at [301, 352] on button "Yes, I'm sure" at bounding box center [230, 337] width 250 height 27
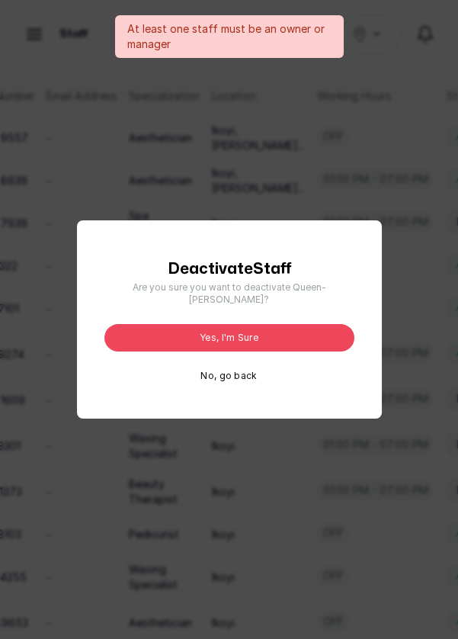
click at [249, 382] on button "No, go back" at bounding box center [229, 376] width 56 height 12
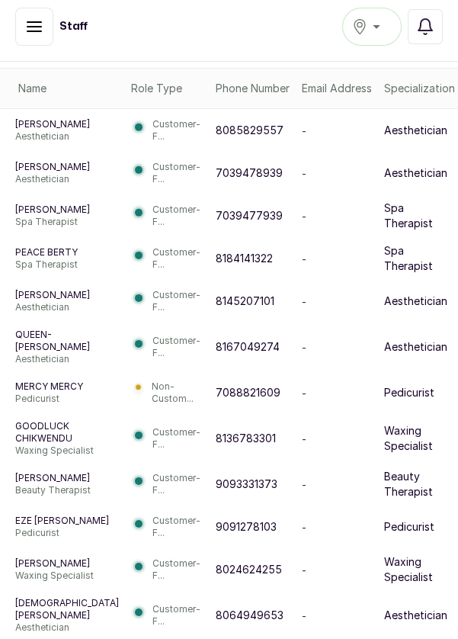
scroll to position [0, 0]
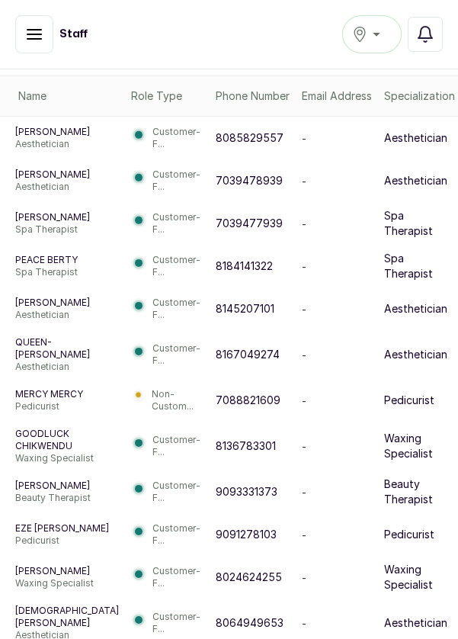
click at [375, 41] on div "Ikoyi" at bounding box center [372, 34] width 40 height 18
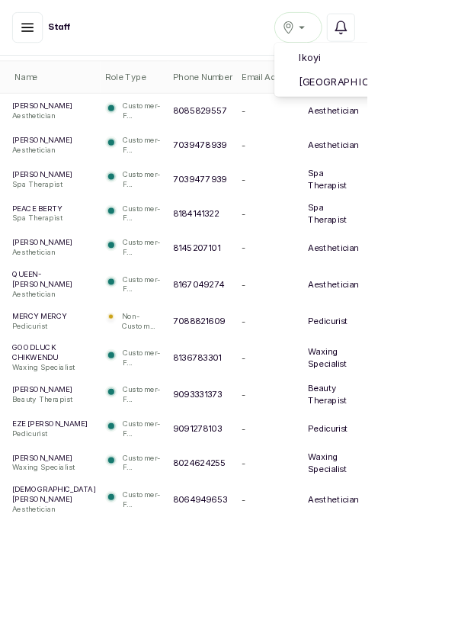
click at [458, 111] on li "[GEOGRAPHIC_DATA]" at bounding box center [457, 102] width 229 height 31
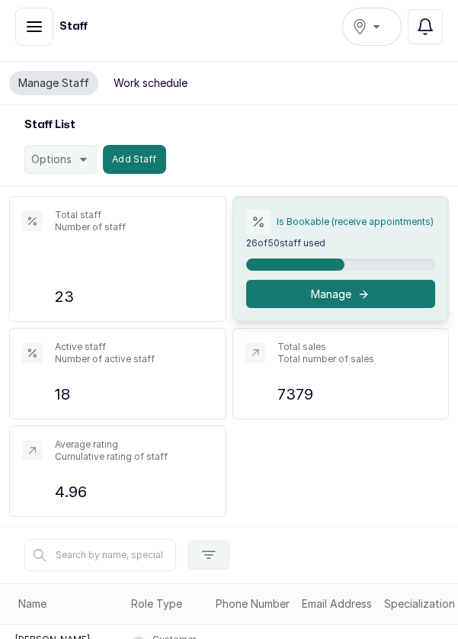
click at [39, 38] on button "Active" at bounding box center [34, 27] width 38 height 38
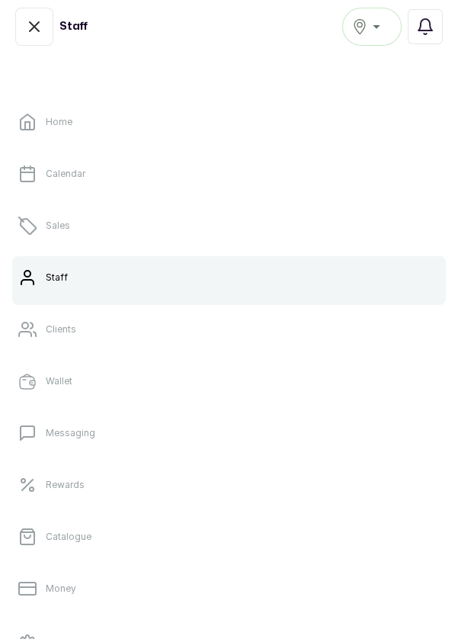
click at [349, 279] on link "Staff" at bounding box center [229, 277] width 434 height 43
click at [37, 43] on button "Active" at bounding box center [34, 34] width 38 height 38
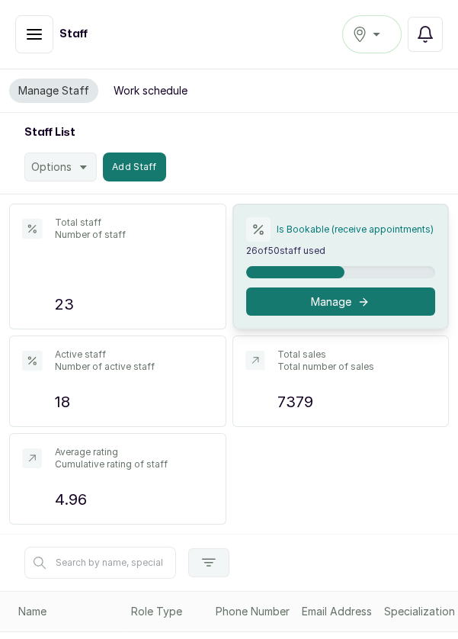
click at [363, 39] on icon "button" at bounding box center [359, 34] width 15 height 15
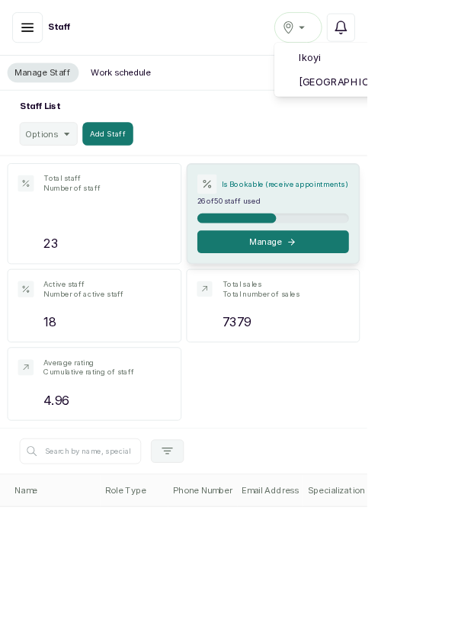
click at [442, 108] on span "Victoria Island" at bounding box center [466, 102] width 186 height 18
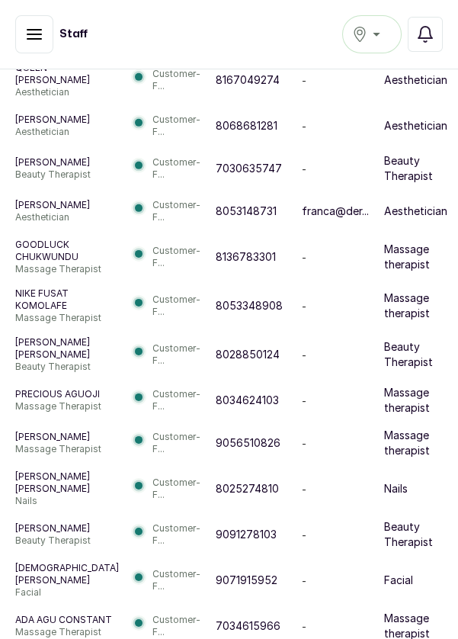
scroll to position [8, 0]
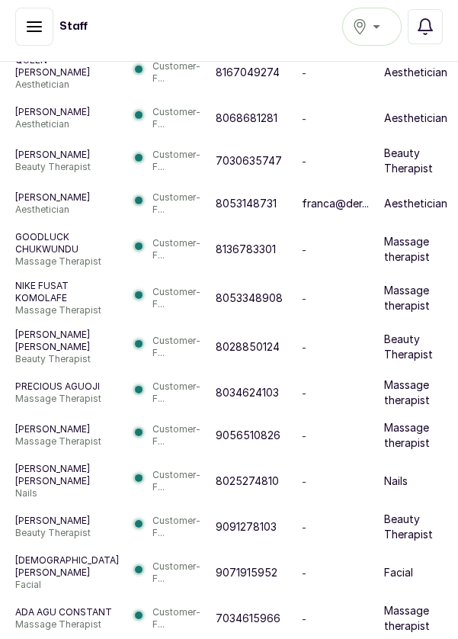
click at [379, 37] on button "[GEOGRAPHIC_DATA]" at bounding box center [373, 27] width 60 height 38
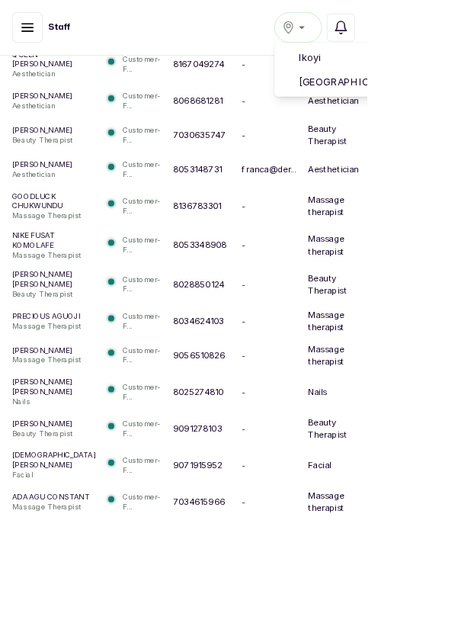
click at [436, 82] on li "Ikoyi" at bounding box center [457, 71] width 229 height 31
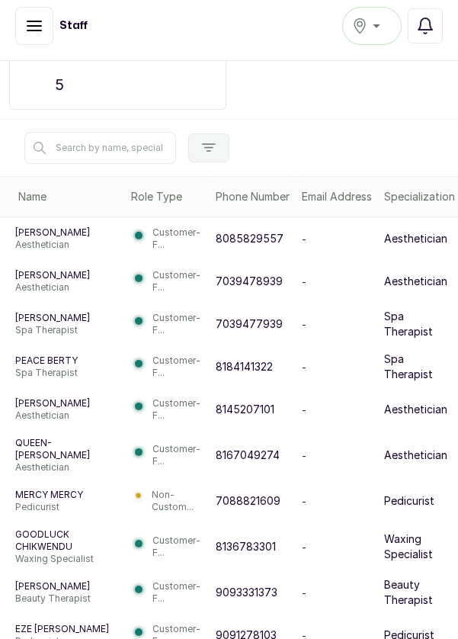
scroll to position [411, 0]
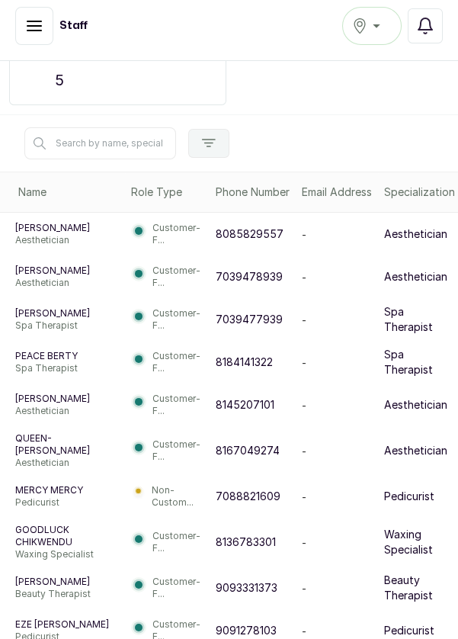
click at [33, 37] on button "Active" at bounding box center [34, 26] width 38 height 38
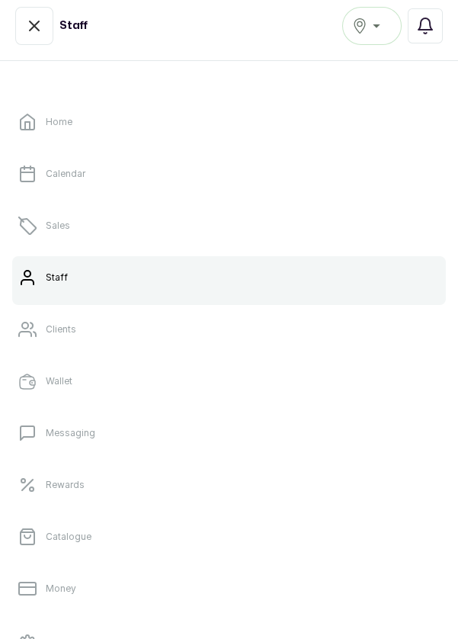
click at [86, 551] on link "Catalogue" at bounding box center [229, 537] width 434 height 43
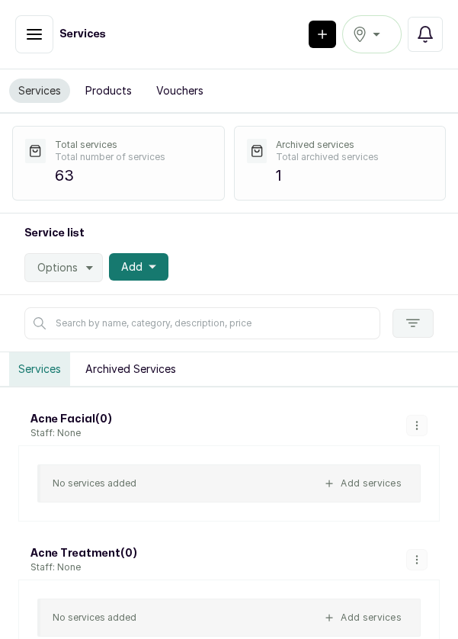
click at [375, 38] on div "Ikoyi" at bounding box center [372, 34] width 40 height 18
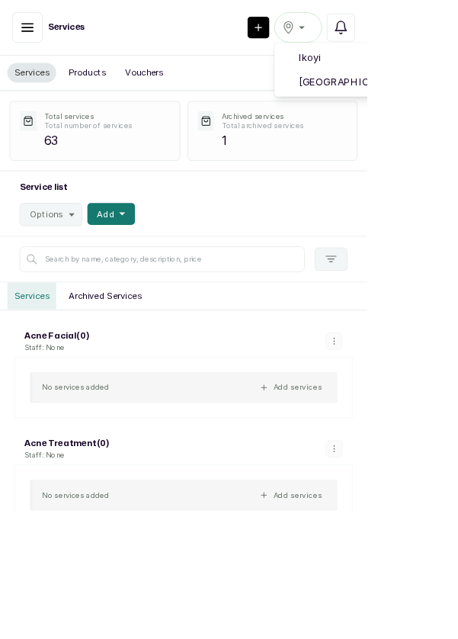
click at [426, 103] on span "[GEOGRAPHIC_DATA]" at bounding box center [466, 102] width 186 height 18
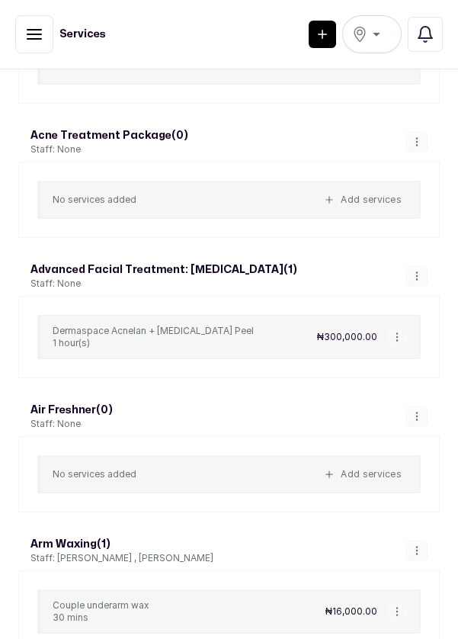
scroll to position [561, 0]
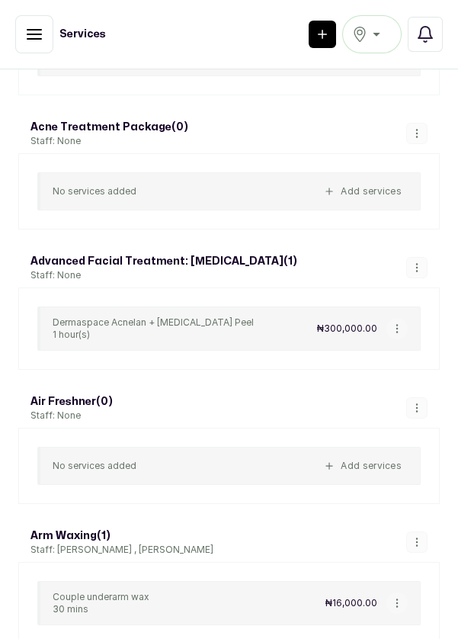
click at [392, 331] on button "button" at bounding box center [397, 328] width 21 height 21
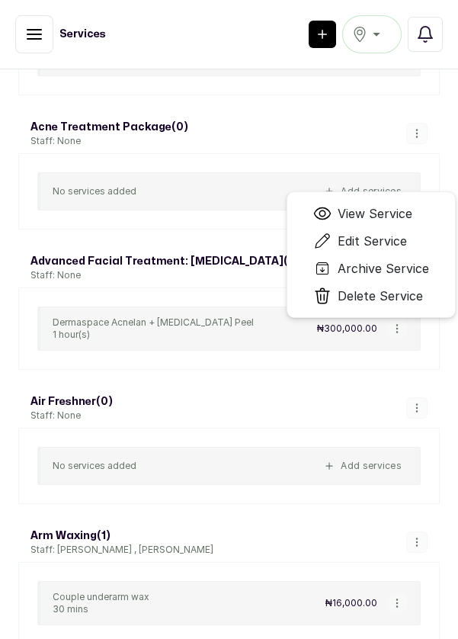
click at [370, 244] on span "Edit Service" at bounding box center [372, 241] width 69 height 18
select select "fixed"
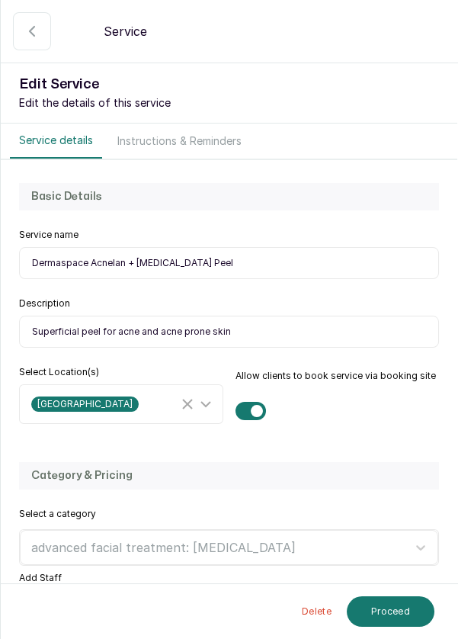
scroll to position [288, 0]
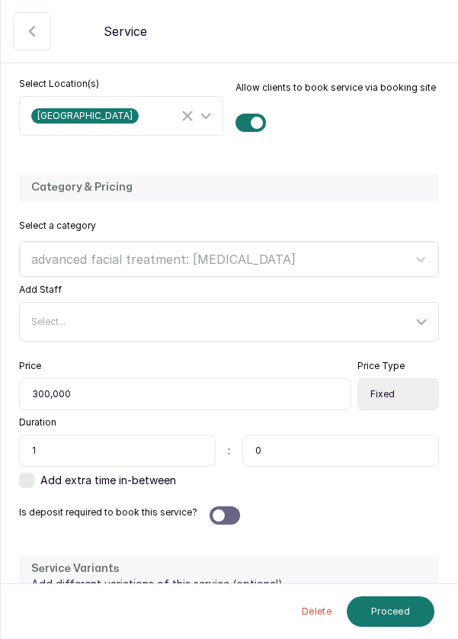
click at [388, 323] on div "Select..." at bounding box center [221, 322] width 381 height 12
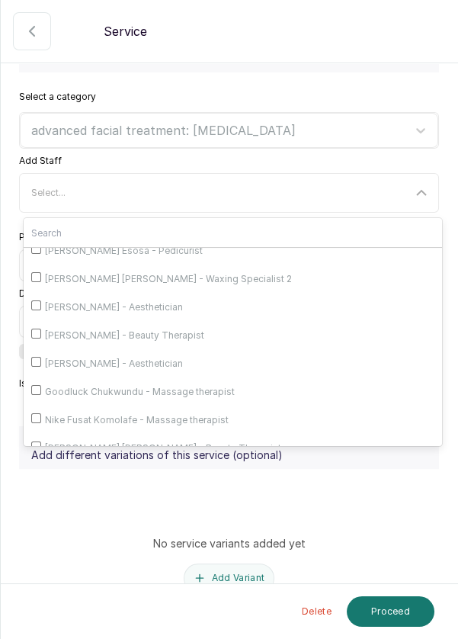
scroll to position [291, 0]
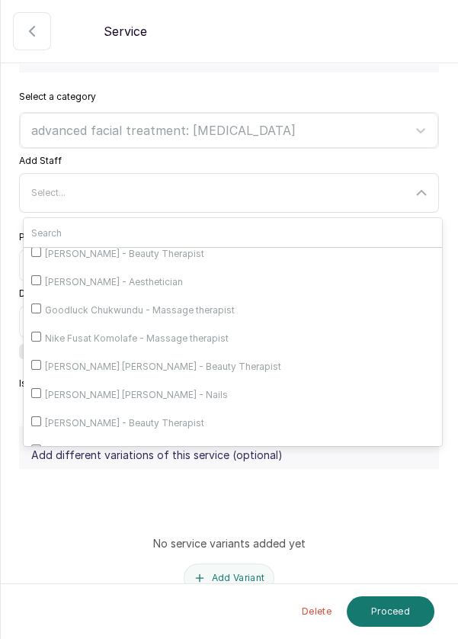
click at [129, 296] on label "Franca Ebuzome - Aesthetician" at bounding box center [233, 282] width 419 height 28
click at [41, 285] on input "Franca Ebuzome - Aesthetician" at bounding box center [36, 280] width 10 height 10
checkbox input "true"
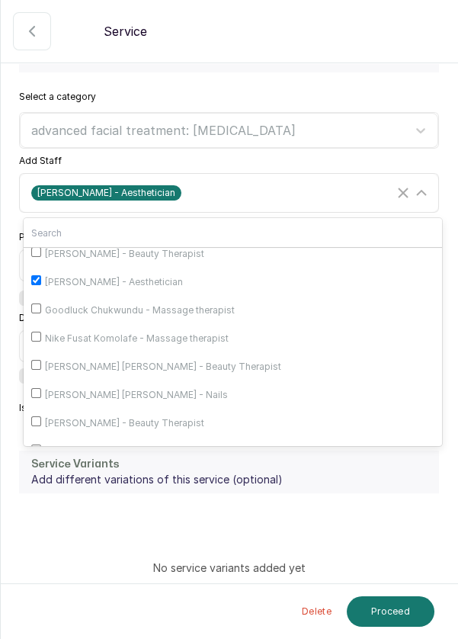
click at [340, 200] on div "Franca Ebuzome - Aesthetician" at bounding box center [231, 193] width 415 height 29
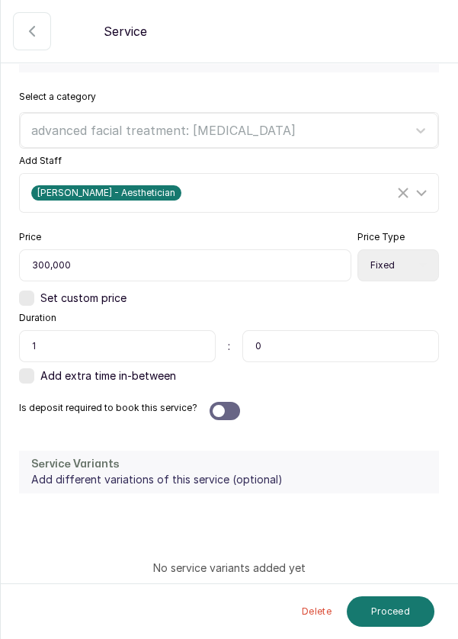
click at [400, 613] on button "Proceed" at bounding box center [391, 612] width 88 height 31
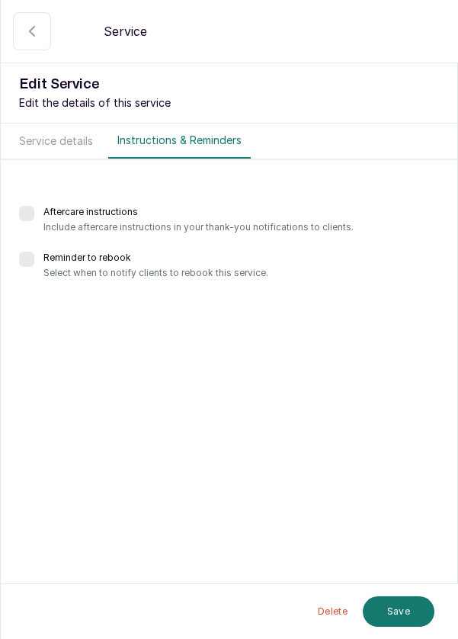
scroll to position [0, 0]
click at [404, 616] on button "Save" at bounding box center [399, 611] width 72 height 32
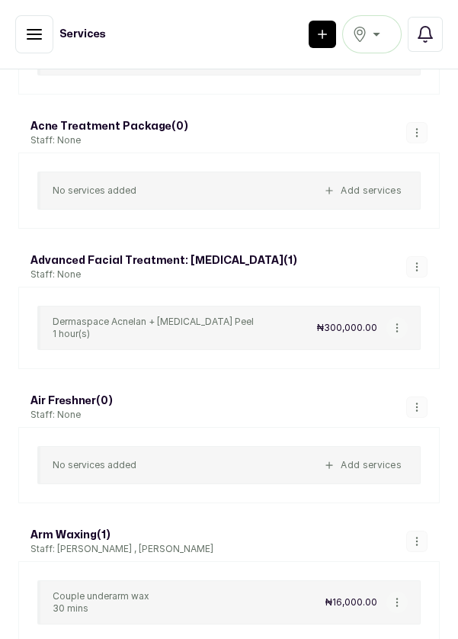
scroll to position [564, 0]
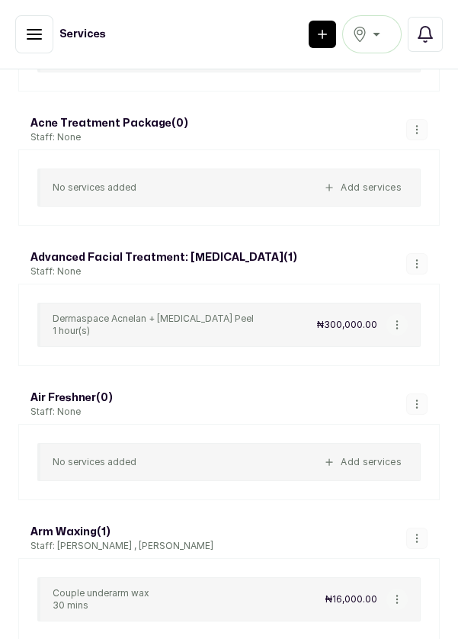
click at [412, 267] on button "button" at bounding box center [417, 263] width 21 height 21
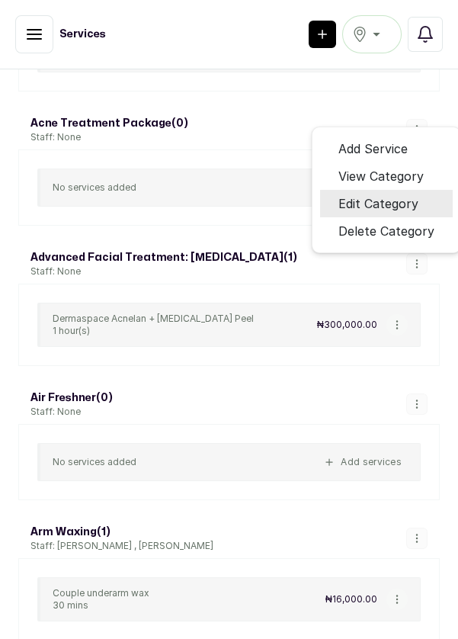
click at [396, 205] on span "Edit Category" at bounding box center [379, 204] width 80 height 18
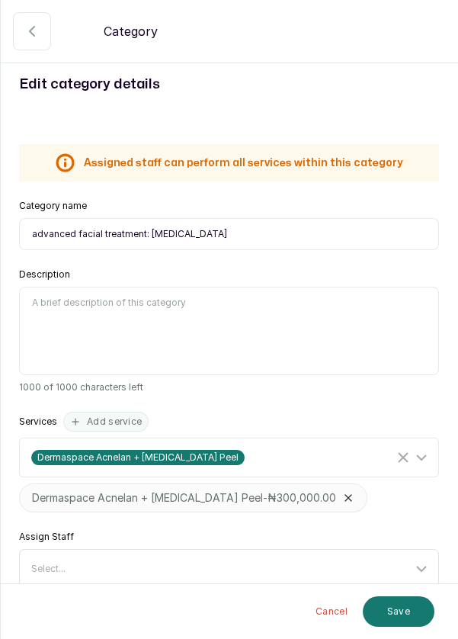
click at [218, 581] on div "Select..." at bounding box center [231, 569] width 415 height 29
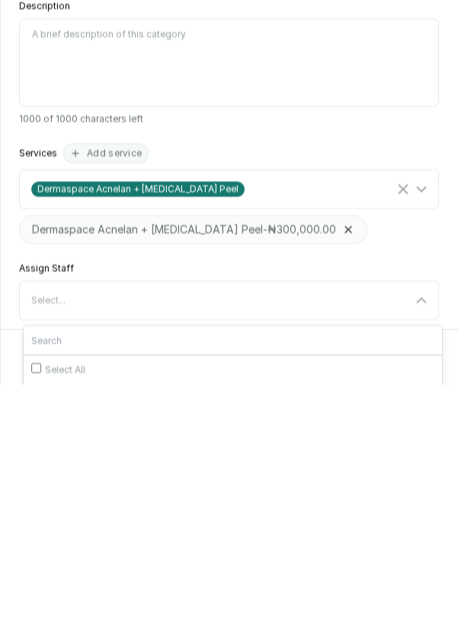
scroll to position [108, 0]
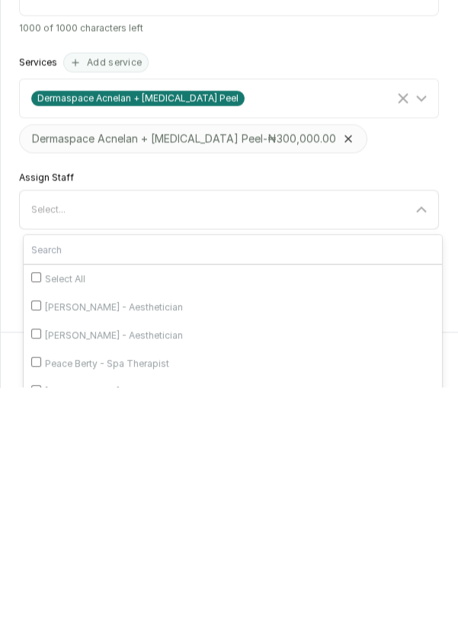
click at [261, 447] on div "Select..." at bounding box center [231, 461] width 415 height 29
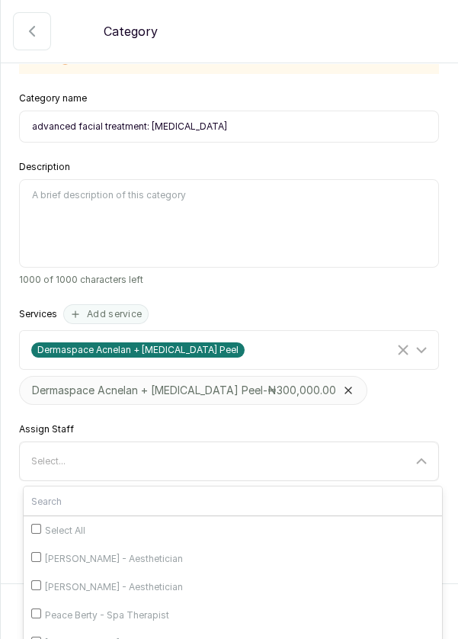
scroll to position [0, 0]
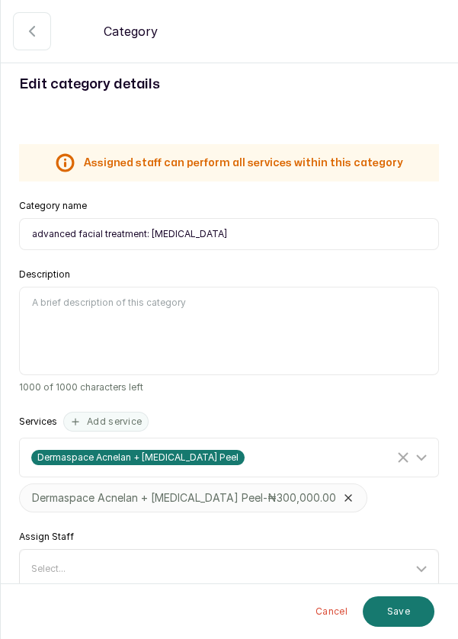
click at [133, 563] on div "Select..." at bounding box center [221, 569] width 381 height 12
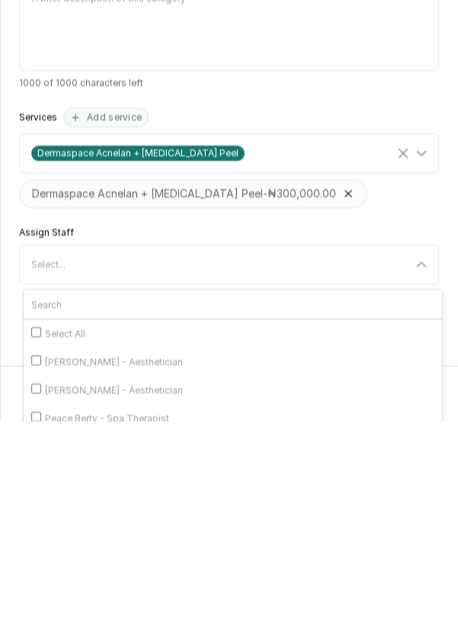
scroll to position [108, 0]
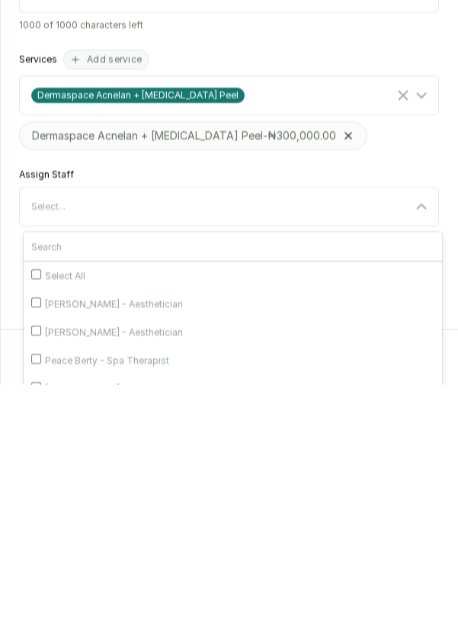
click at [335, 487] on input "text" at bounding box center [233, 501] width 419 height 29
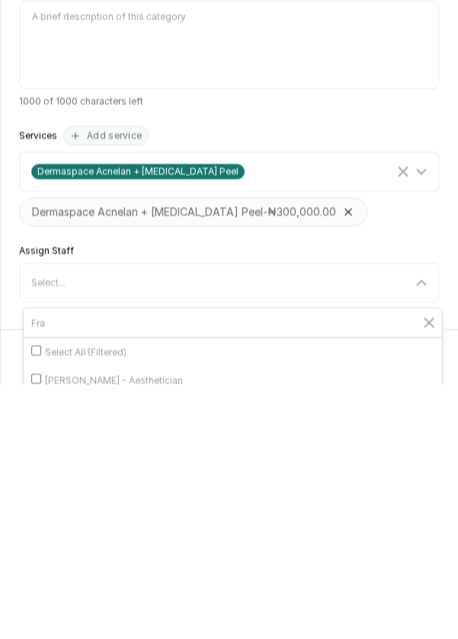
scroll to position [0, 0]
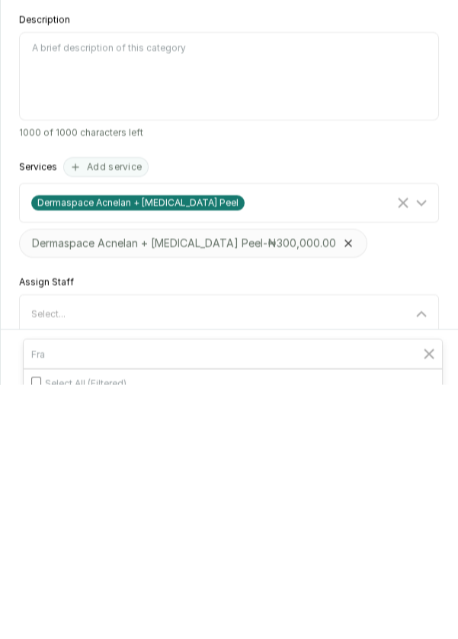
type input "Fra"
checkbox input "true"
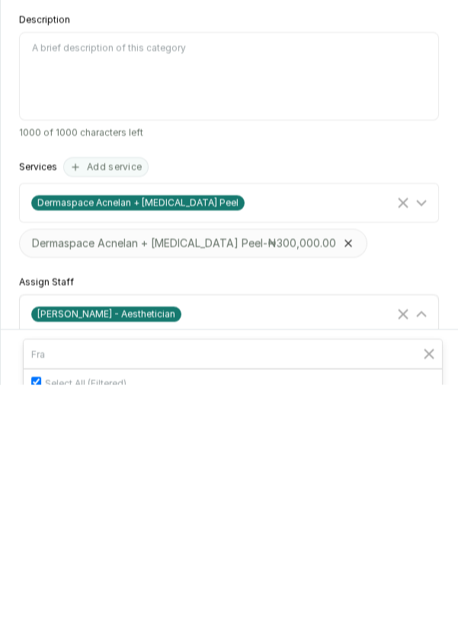
checkbox input "true"
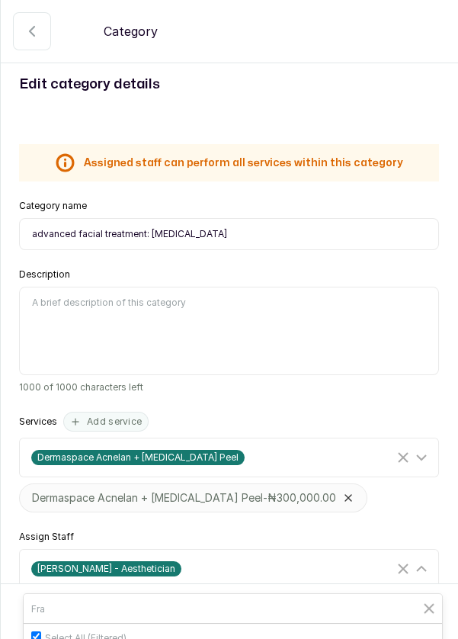
click at [407, 624] on button "Save" at bounding box center [399, 612] width 72 height 31
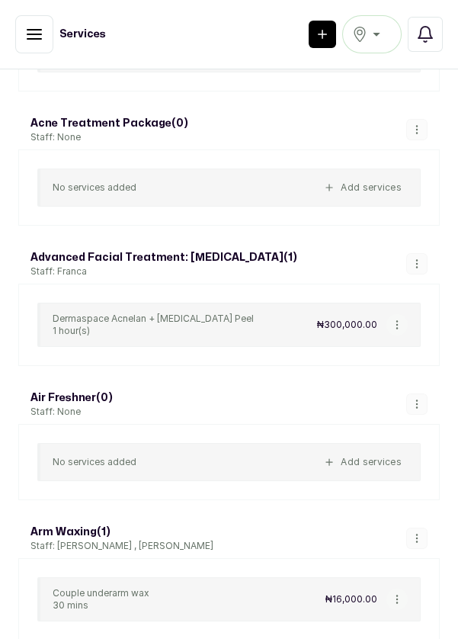
scroll to position [783, 0]
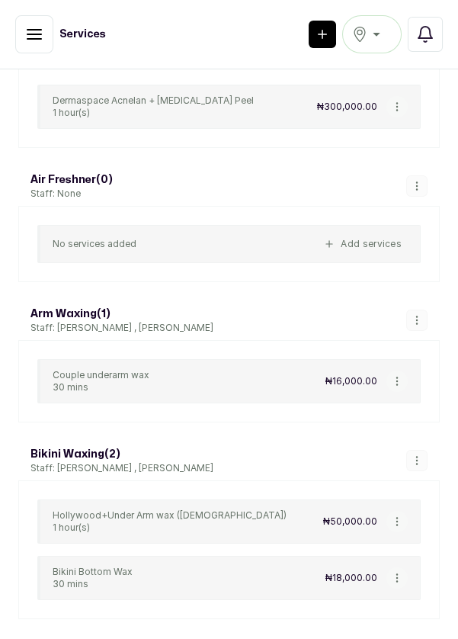
click at [421, 320] on button "button" at bounding box center [417, 320] width 21 height 21
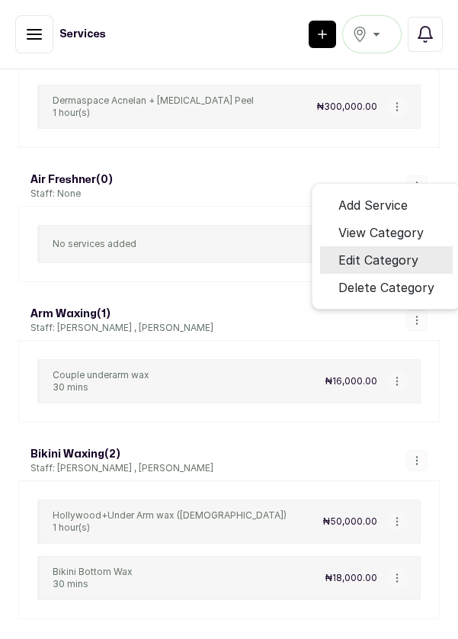
click at [376, 255] on span "Edit Category" at bounding box center [379, 260] width 80 height 18
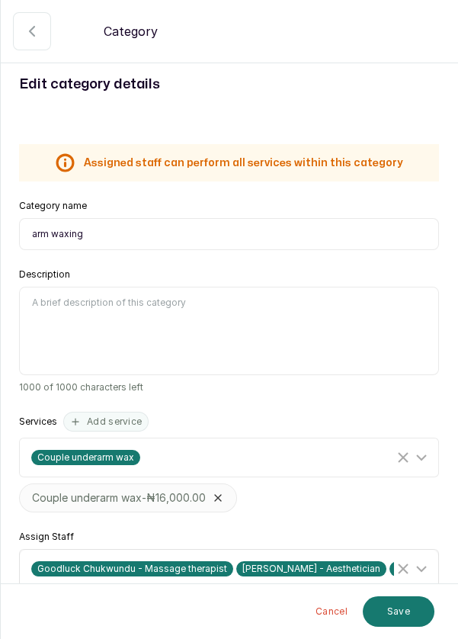
click at [162, 580] on div "Goodluck Chukwundu - Massage therapist Rosemary Amuche - Aesthetician Christian…" at bounding box center [231, 569] width 415 height 29
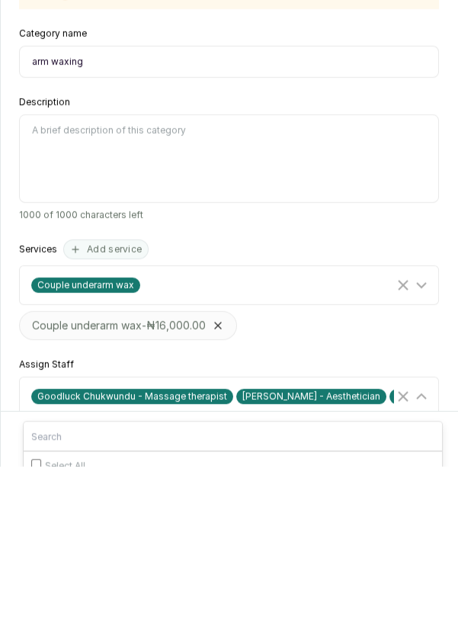
scroll to position [73, 0]
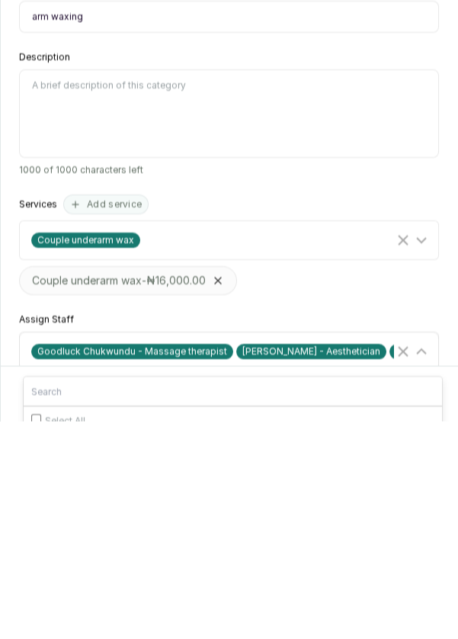
click at [32, 632] on input "Select All" at bounding box center [36, 637] width 10 height 10
checkbox input "true"
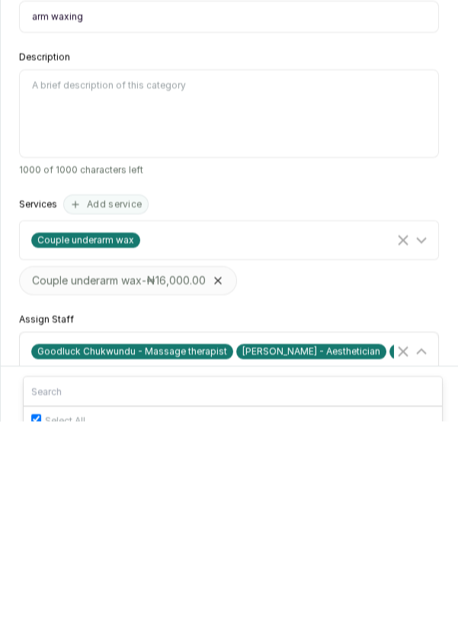
checkbox input "true"
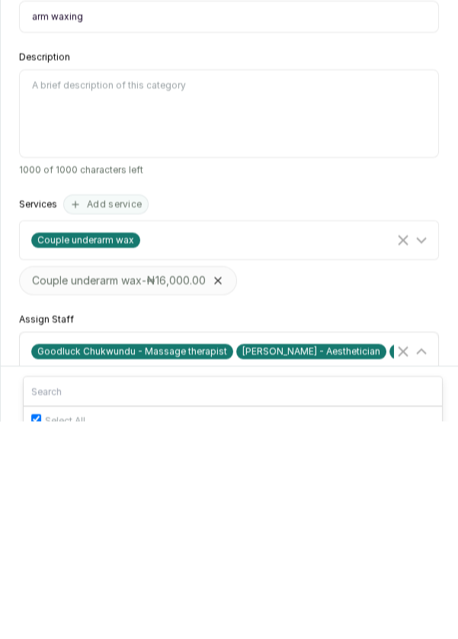
checkbox input "true"
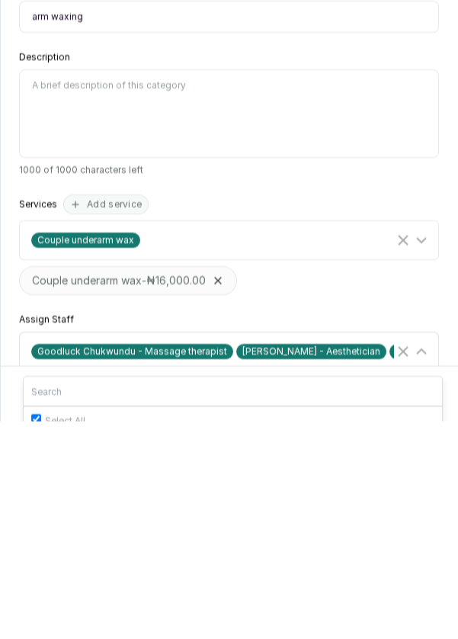
checkbox input "true"
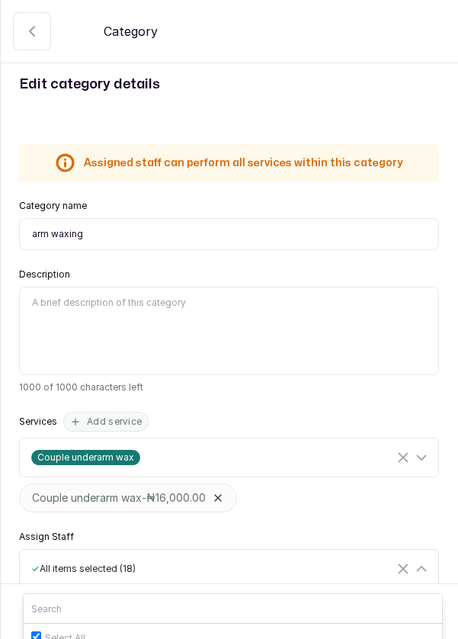
click at [33, 632] on input "Select All" at bounding box center [36, 637] width 10 height 10
checkbox input "false"
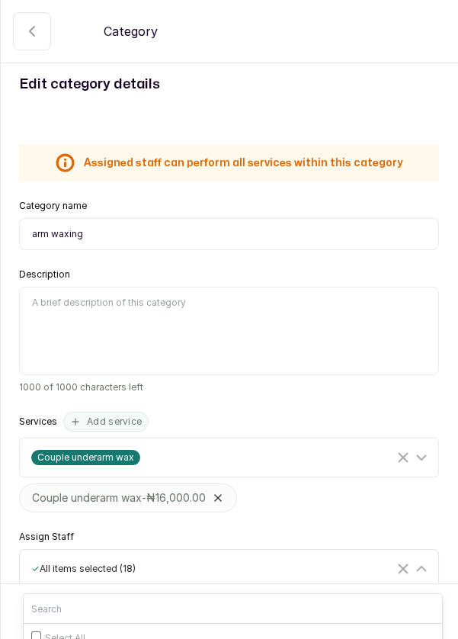
checkbox input "false"
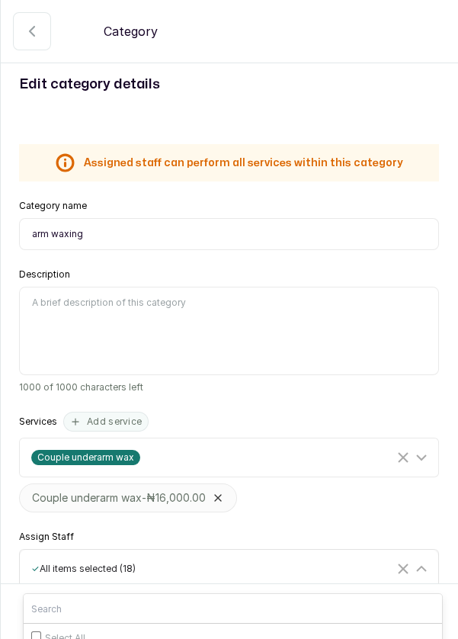
checkbox input "false"
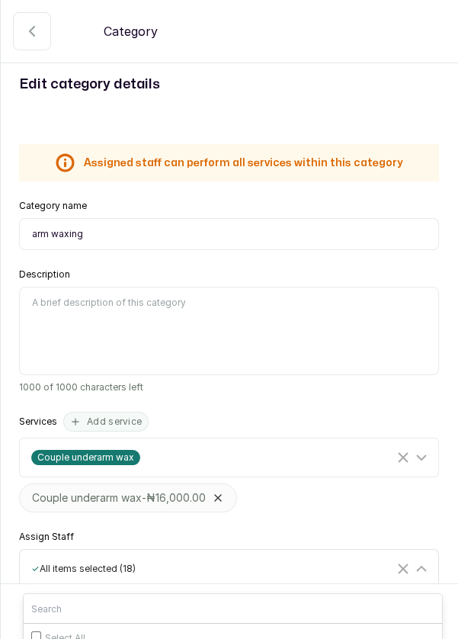
checkbox input "false"
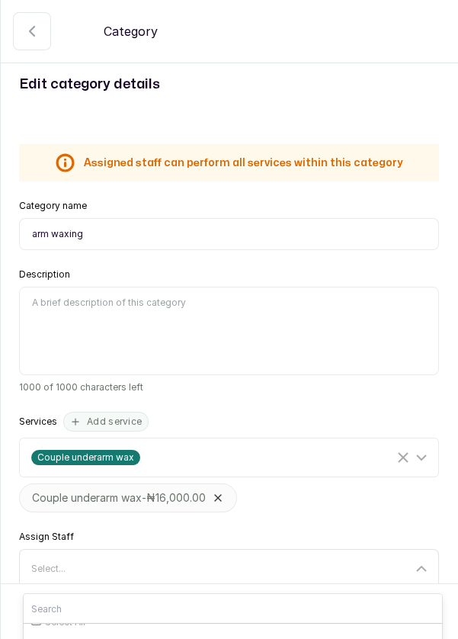
scroll to position [14, 0]
click at [37, 638] on input "Ada Ogala - Aesthetician" at bounding box center [36, 651] width 10 height 10
checkbox input "true"
click at [41, 638] on input "Rosemary Amuche - Aesthetician" at bounding box center [36, 651] width 10 height 10
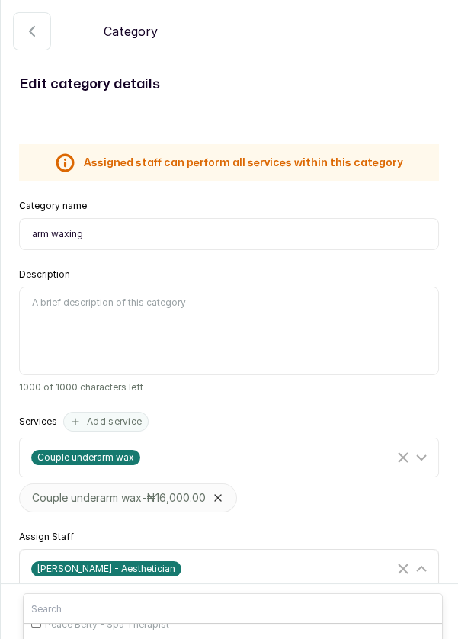
checkbox input "true"
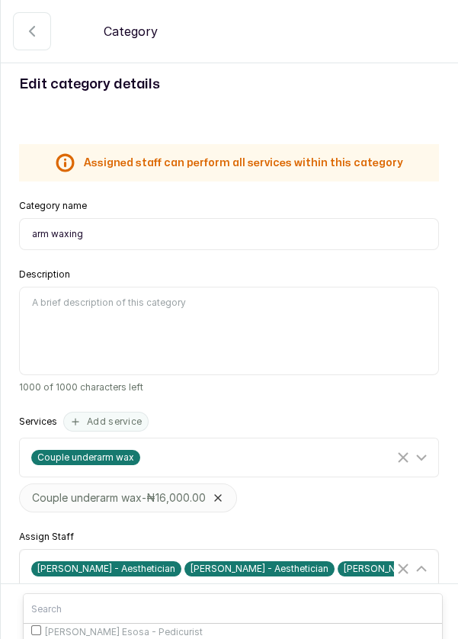
scroll to position [203, 0]
click at [40, 626] on input "susan Johnson Esosa - Pedicurist" at bounding box center [36, 631] width 10 height 10
checkbox input "true"
click at [39, 630] on input "Vivian Chukwu - Aesthetician" at bounding box center [36, 635] width 10 height 10
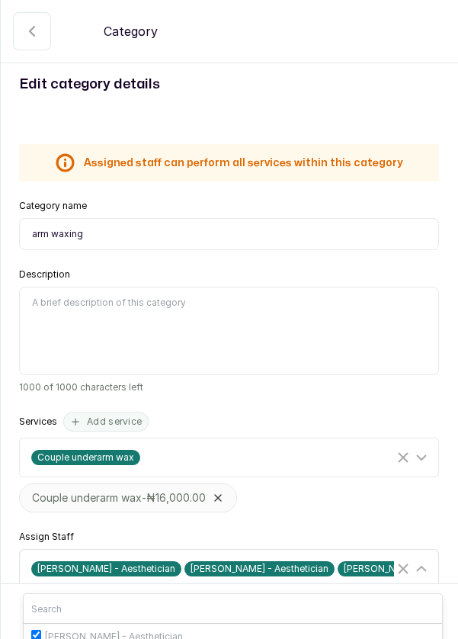
checkbox input "true"
click at [33, 604] on input "Franca Ebuzome - Aesthetician" at bounding box center [36, 609] width 10 height 10
checkbox input "true"
click at [41, 635] on input "Goodluck Chukwundu - Massage therapist" at bounding box center [36, 640] width 10 height 10
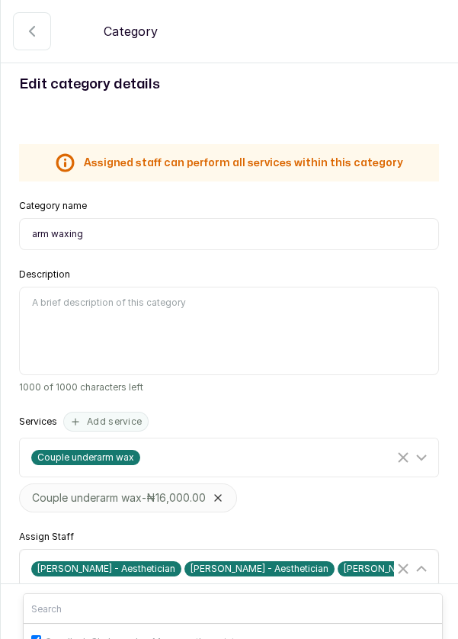
checkbox input "true"
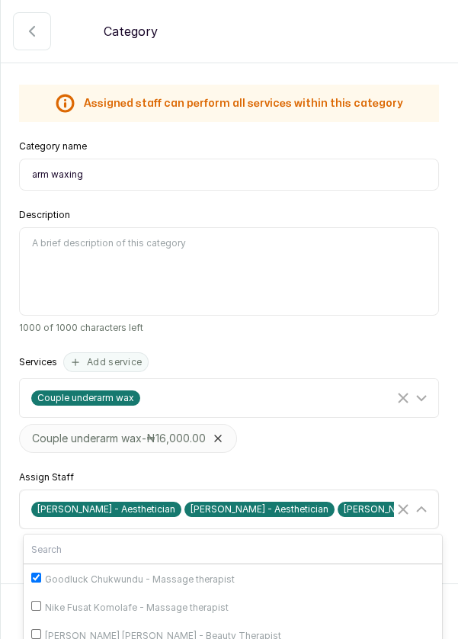
scroll to position [58, 0]
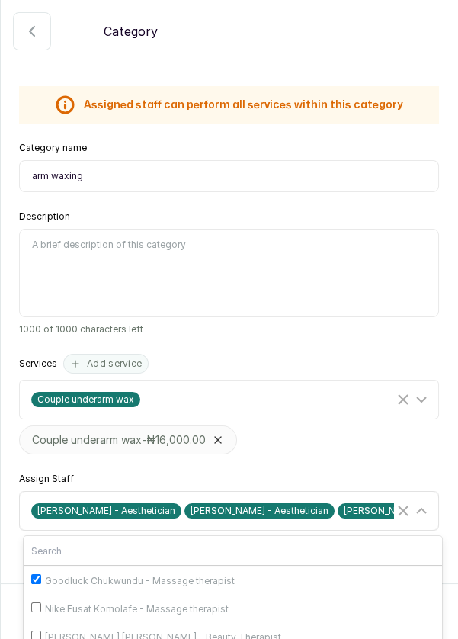
click at [41, 631] on input "Edna Kelvin - Beauty Therapist" at bounding box center [36, 636] width 10 height 10
checkbox input "true"
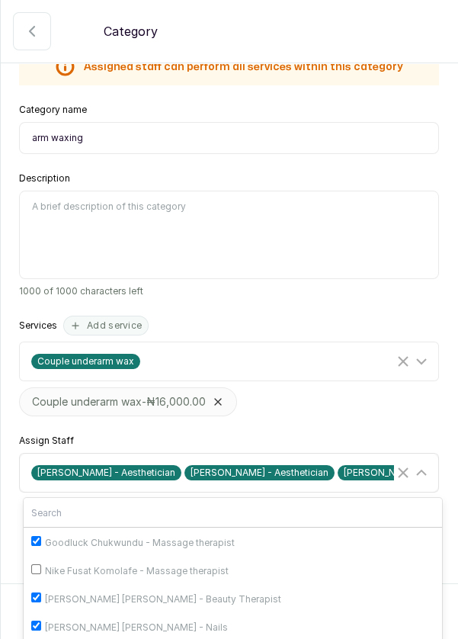
scroll to position [108, 0]
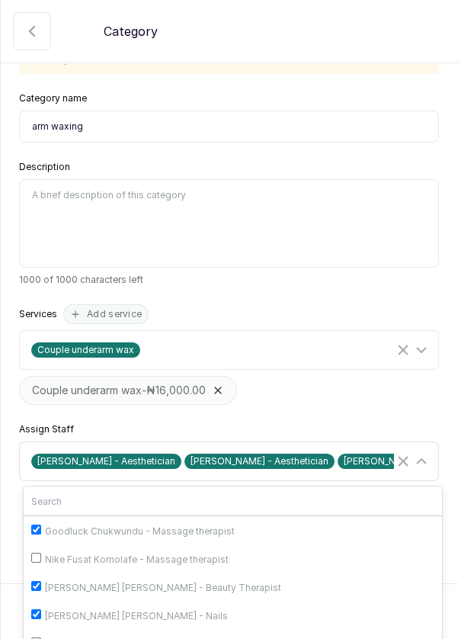
checkbox input "true"
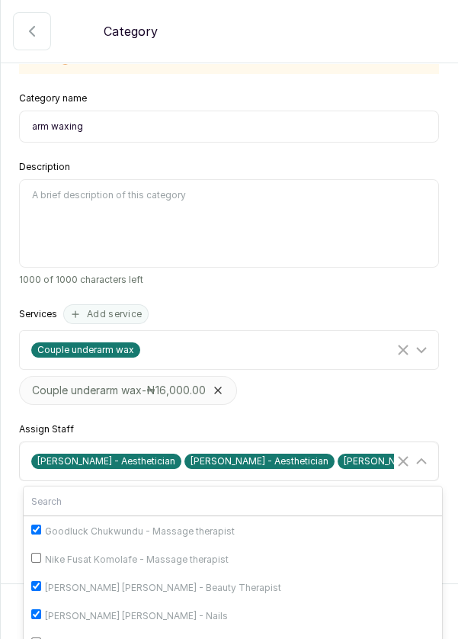
click at [338, 454] on span "Mayowa Ajani - Waxing Specialist" at bounding box center [425, 461] width 175 height 15
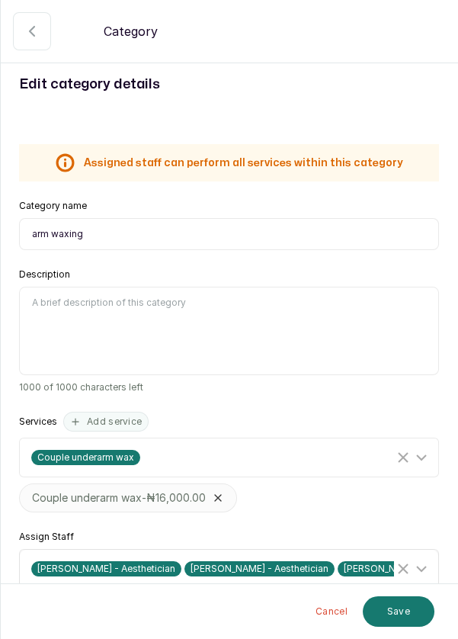
scroll to position [73, 0]
click at [407, 611] on button "Save" at bounding box center [399, 612] width 72 height 31
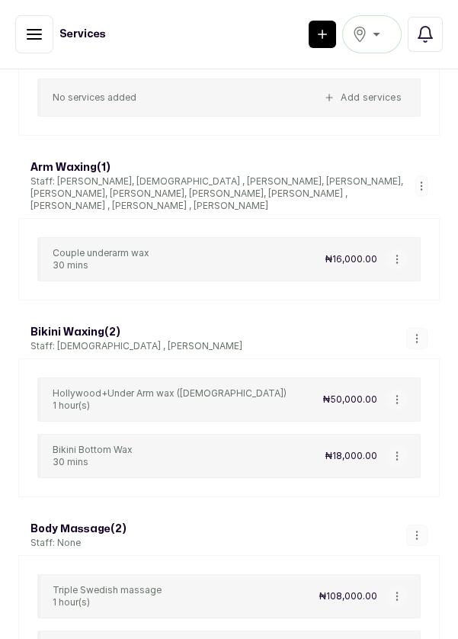
scroll to position [934, 0]
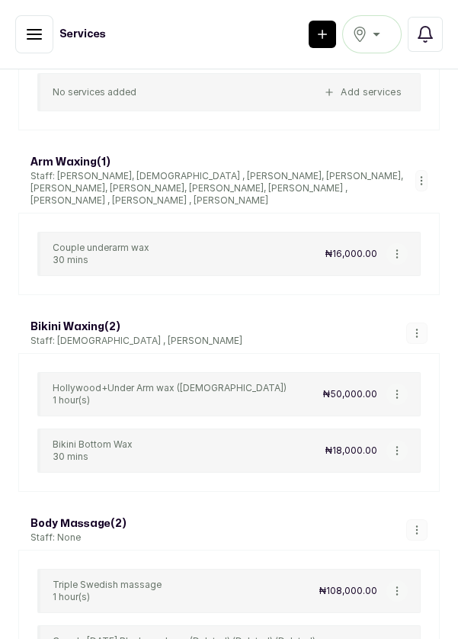
click at [411, 323] on button "button" at bounding box center [417, 333] width 21 height 21
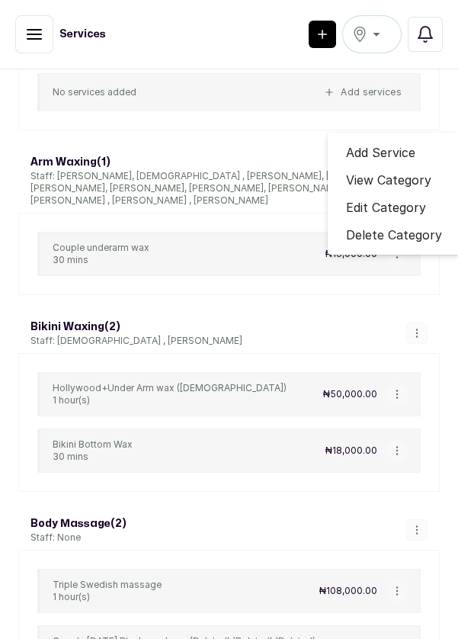
scroll to position [1002, 0]
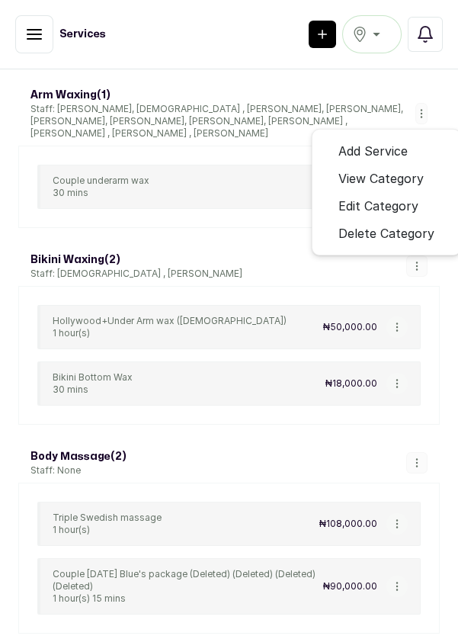
click at [401, 197] on span "Edit Category" at bounding box center [379, 206] width 80 height 18
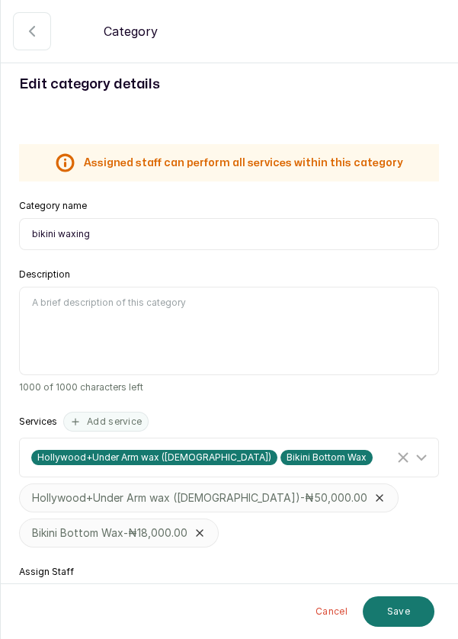
click at [20, 32] on button "button" at bounding box center [32, 31] width 38 height 38
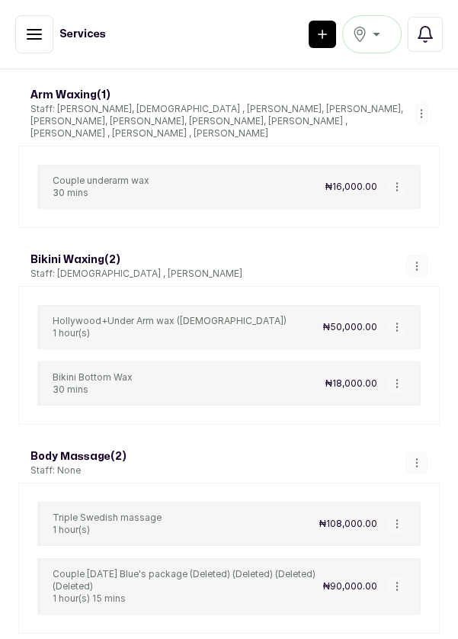
click at [71, 327] on p "1 hour(s)" at bounding box center [170, 333] width 234 height 12
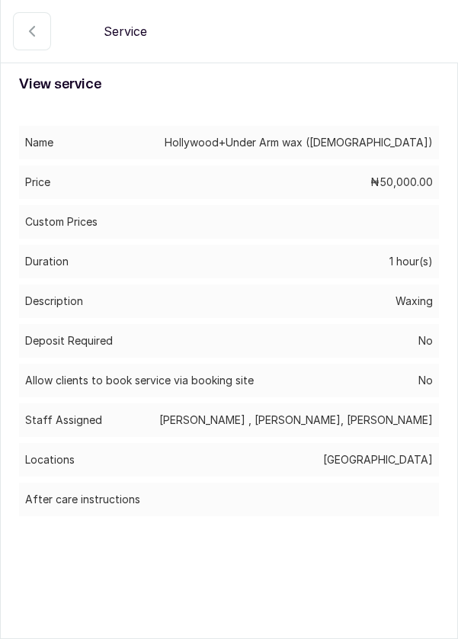
click at [24, 32] on icon "button" at bounding box center [32, 31] width 18 height 18
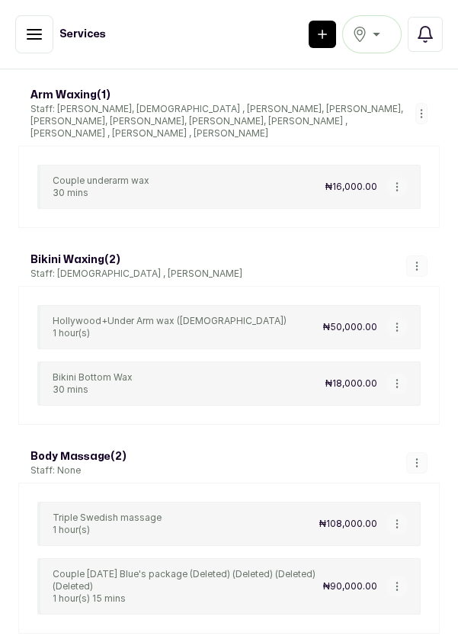
click at [417, 262] on icon "button" at bounding box center [417, 266] width 1 height 8
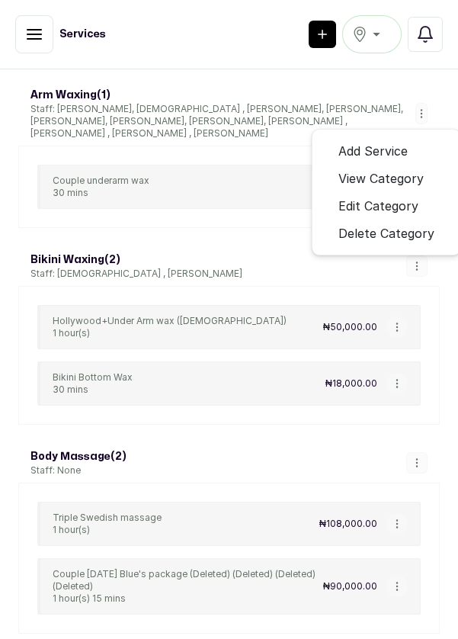
click at [407, 197] on span "Edit Category" at bounding box center [379, 206] width 80 height 18
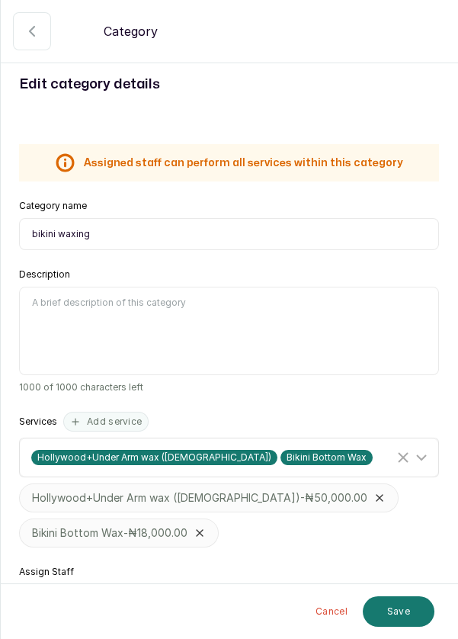
click at [342, 451] on div "Hollywood+Under Arm wax (male) Bikini Bottom Wax" at bounding box center [212, 457] width 363 height 15
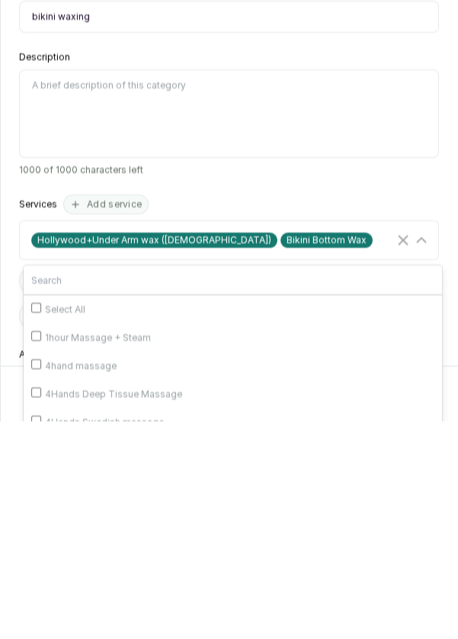
scroll to position [67, 0]
click at [355, 450] on div "Hollywood+Under Arm wax (male) Bikini Bottom Wax" at bounding box center [212, 457] width 363 height 15
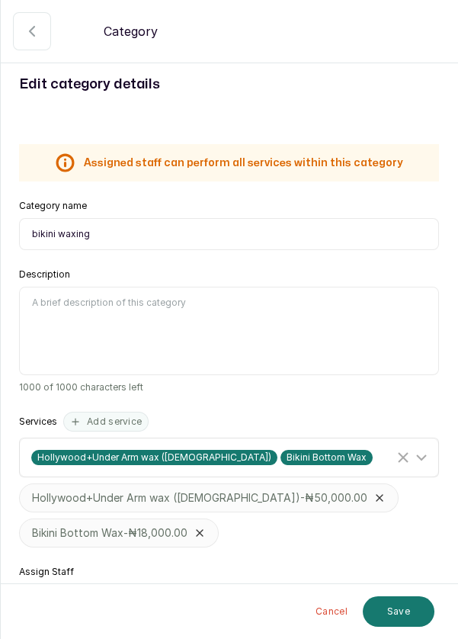
scroll to position [73, 0]
click at [330, 597] on span "Goodluck Chukwundu - Massage therapist" at bounding box center [361, 604] width 202 height 15
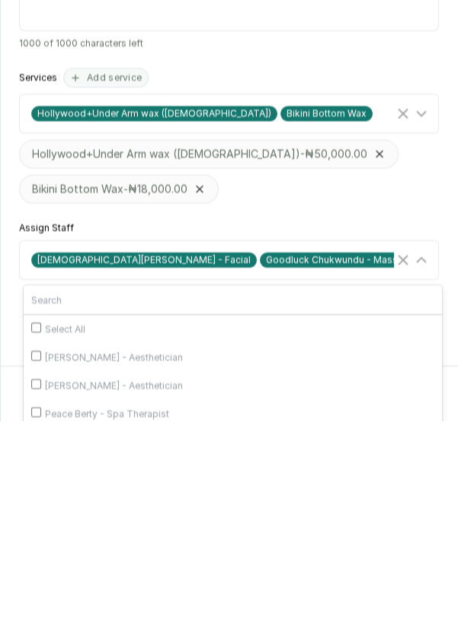
scroll to position [143, 0]
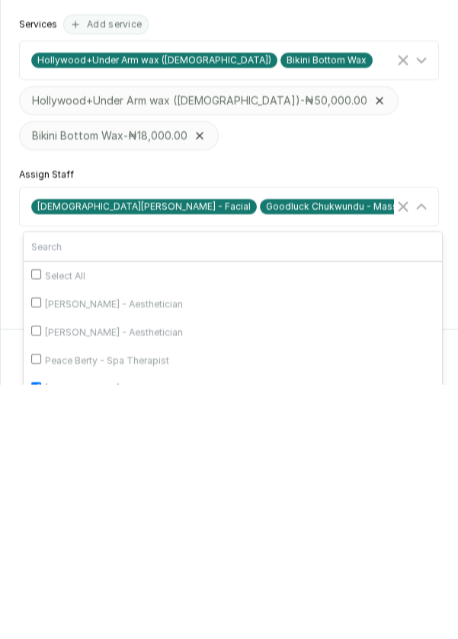
click at [214, 487] on input "text" at bounding box center [233, 501] width 419 height 29
type input "E"
checkbox input "false"
type input "Ed"
checkbox input "false"
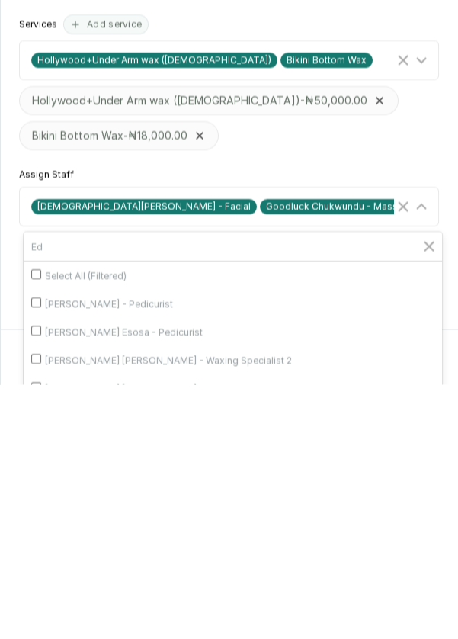
scroll to position [96, 0]
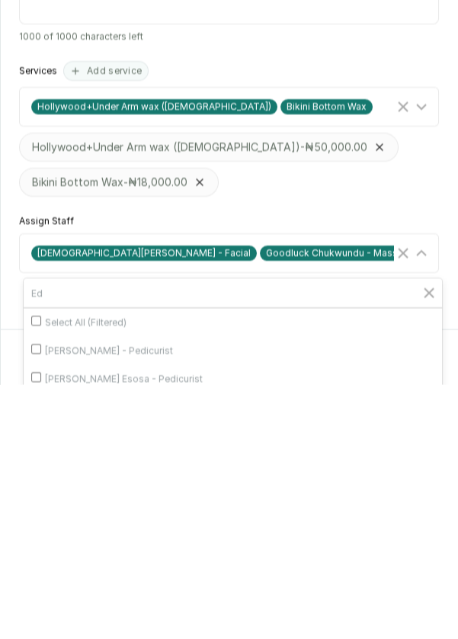
type input "Ed"
checkbox input "true"
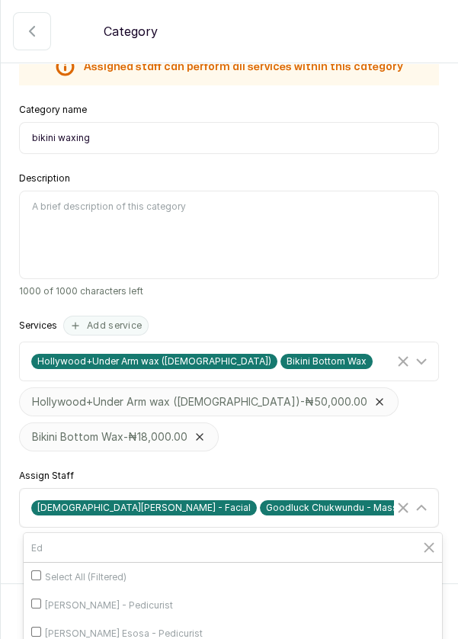
click at [437, 539] on icon "Clear Search" at bounding box center [429, 548] width 18 height 18
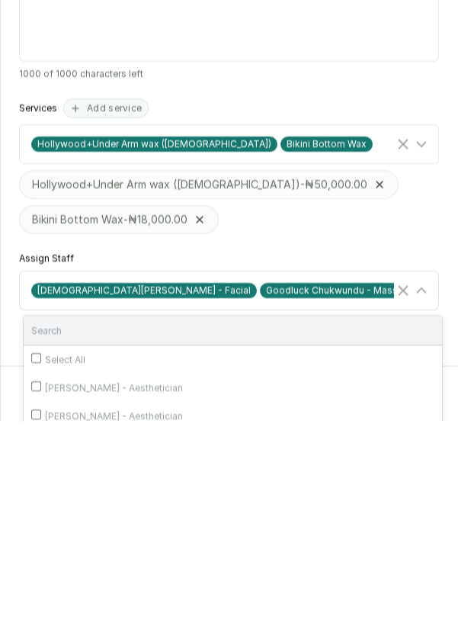
scroll to position [143, 0]
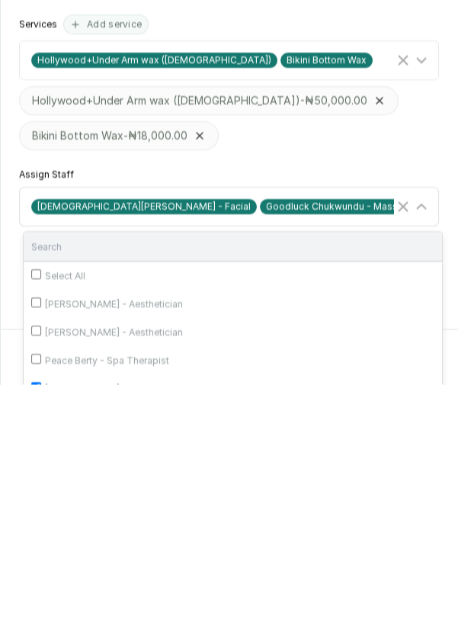
click at [235, 487] on input "text" at bounding box center [233, 501] width 419 height 29
type input "E"
checkbox input "false"
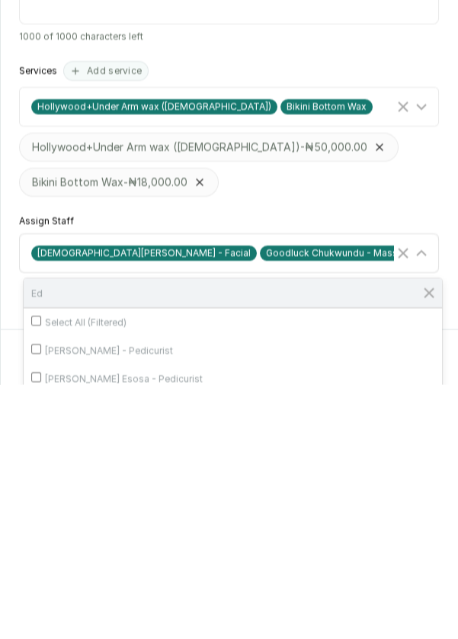
type input "Ed"
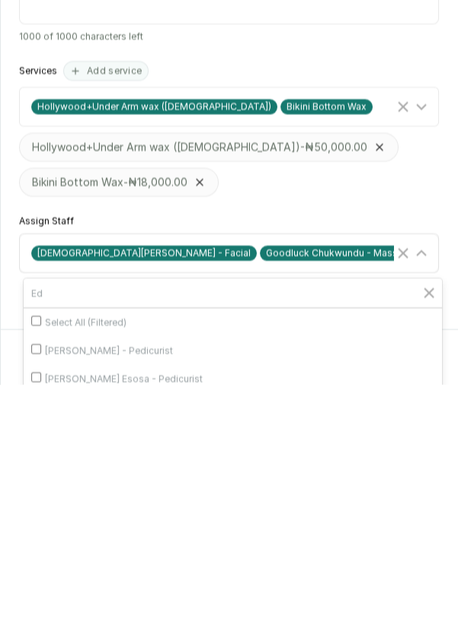
click at [423, 539] on icon "Clear Search" at bounding box center [429, 548] width 18 height 18
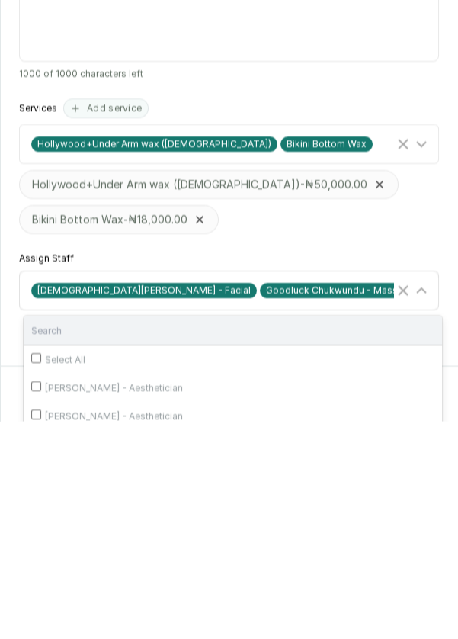
scroll to position [143, 0]
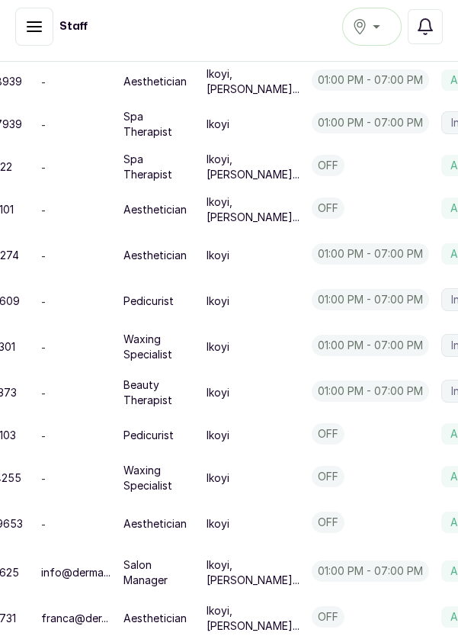
scroll to position [629, 261]
click at [387, 31] on div "Ikoyi" at bounding box center [372, 27] width 40 height 18
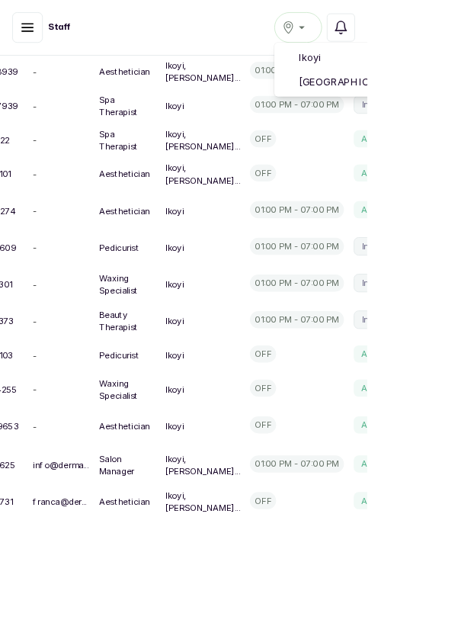
click at [452, 108] on span "[GEOGRAPHIC_DATA]" at bounding box center [466, 102] width 186 height 18
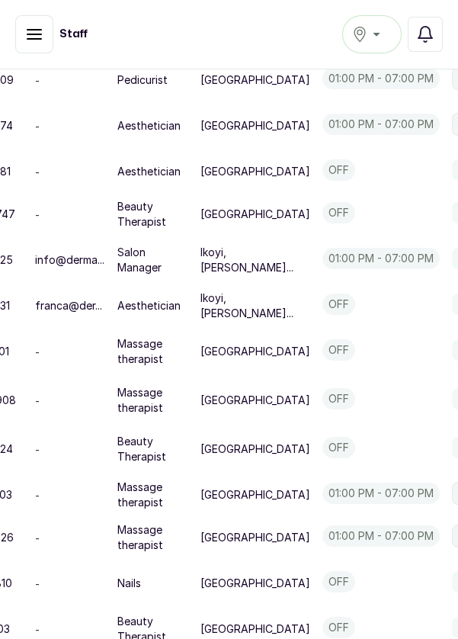
scroll to position [973, 267]
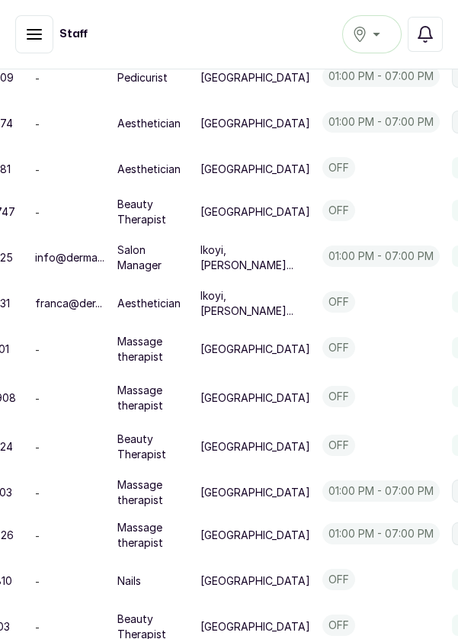
click at [201, 273] on p "Ikoyi, [PERSON_NAME]..." at bounding box center [256, 258] width 110 height 31
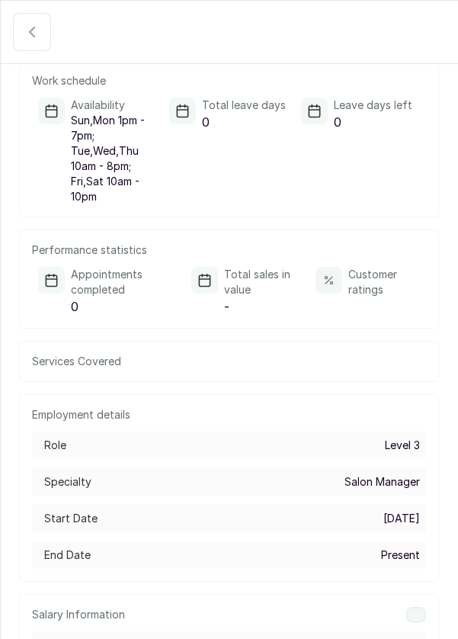
scroll to position [380, 0]
click at [30, 34] on icon "button" at bounding box center [32, 31] width 5 height 9
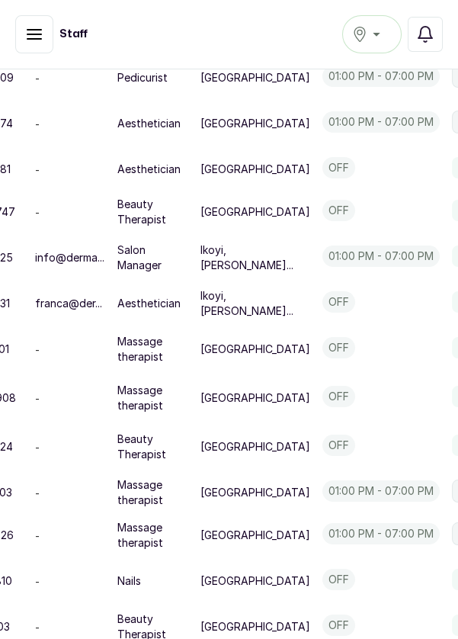
click at [41, 32] on icon "button" at bounding box center [34, 34] width 18 height 18
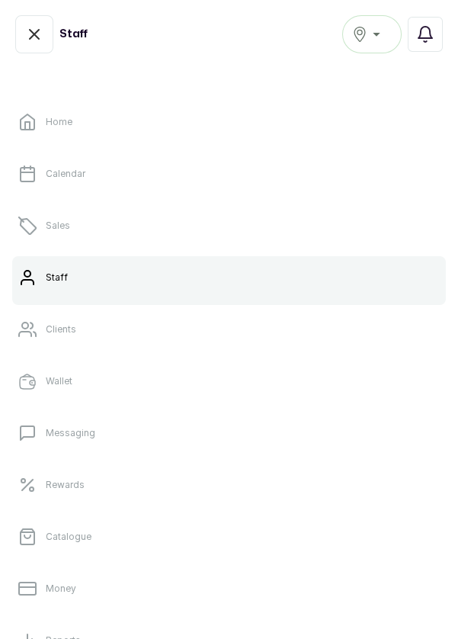
click at [122, 542] on link "Catalogue" at bounding box center [229, 537] width 434 height 43
